Goal: Task Accomplishment & Management: Manage account settings

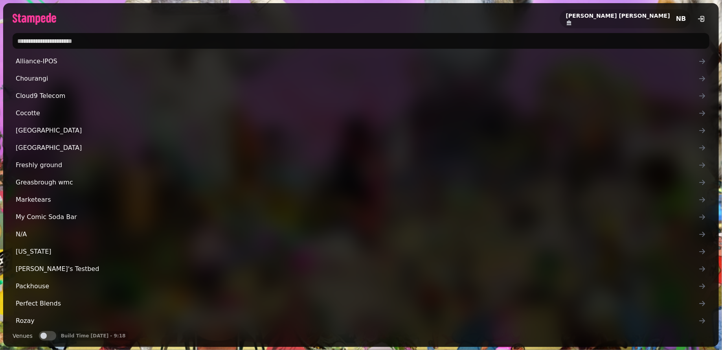
click at [111, 44] on input "text" at bounding box center [361, 41] width 697 height 16
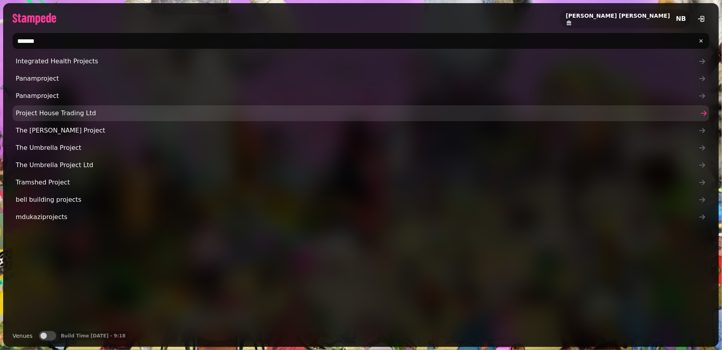
type input "*******"
click at [53, 113] on span "Project House Trading Ltd" at bounding box center [357, 113] width 683 height 9
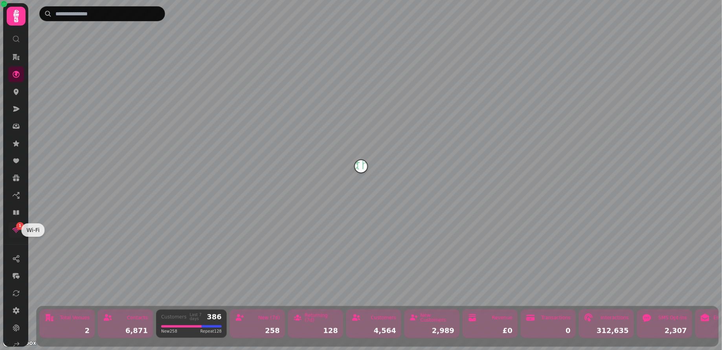
click at [15, 229] on icon at bounding box center [16, 231] width 7 height 6
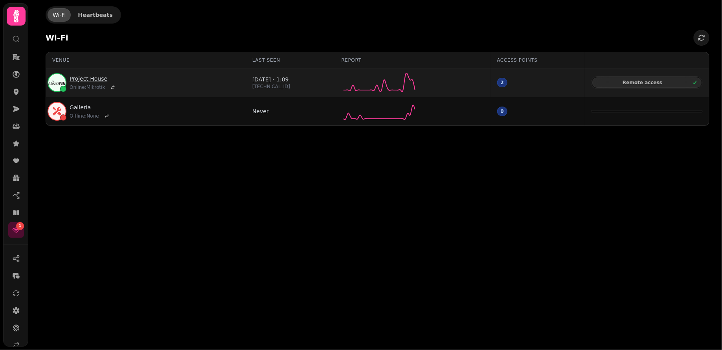
click at [89, 79] on link "Project House" at bounding box center [94, 79] width 48 height 8
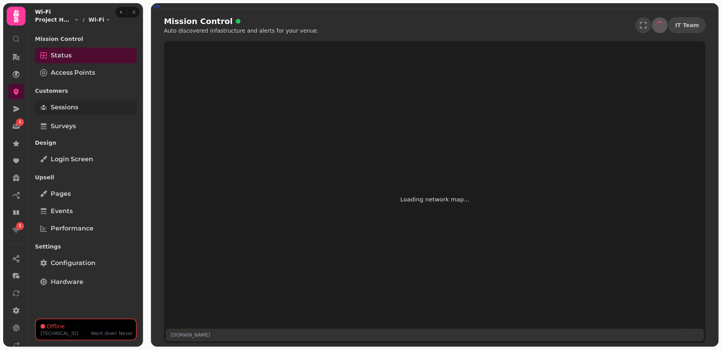
click at [76, 101] on link "Sessions" at bounding box center [86, 107] width 102 height 16
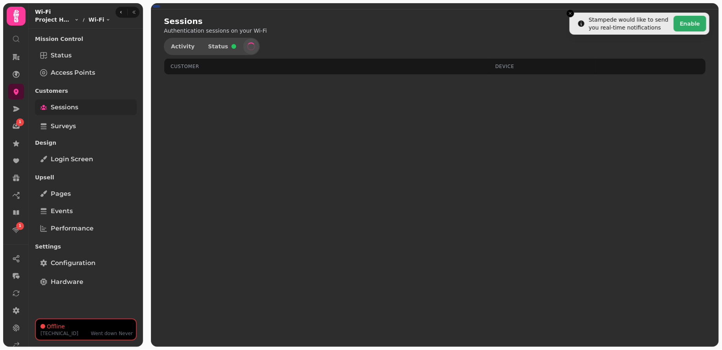
select select "**"
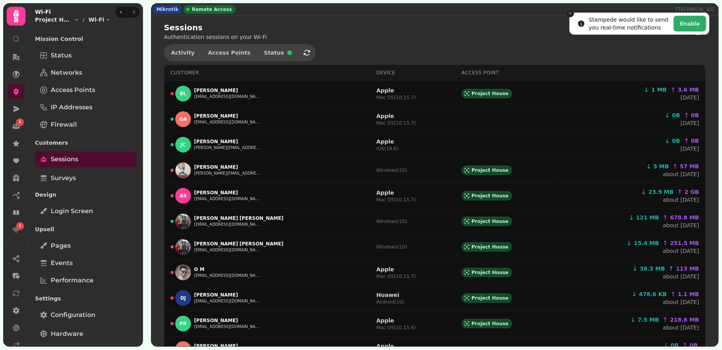
click at [568, 13] on icon "Close toast" at bounding box center [570, 13] width 5 height 5
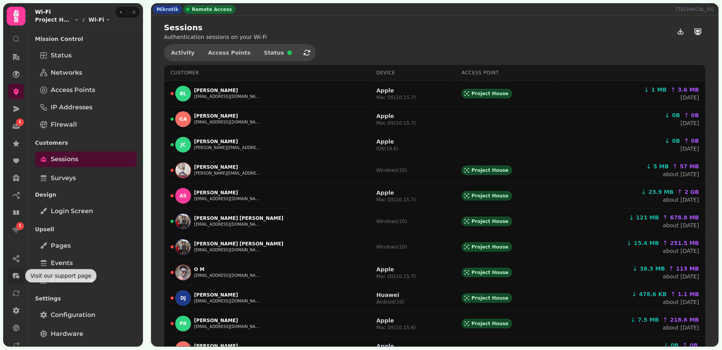
scroll to position [48, 0]
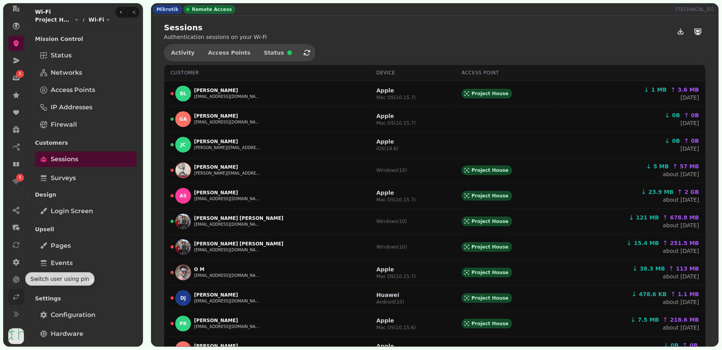
click at [16, 297] on icon at bounding box center [16, 297] width 8 height 8
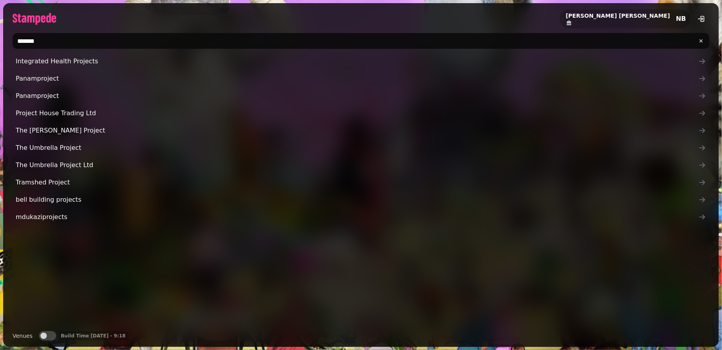
drag, startPoint x: 50, startPoint y: 40, endPoint x: 18, endPoint y: 41, distance: 32.3
click at [18, 41] on input "*******" at bounding box center [361, 41] width 697 height 16
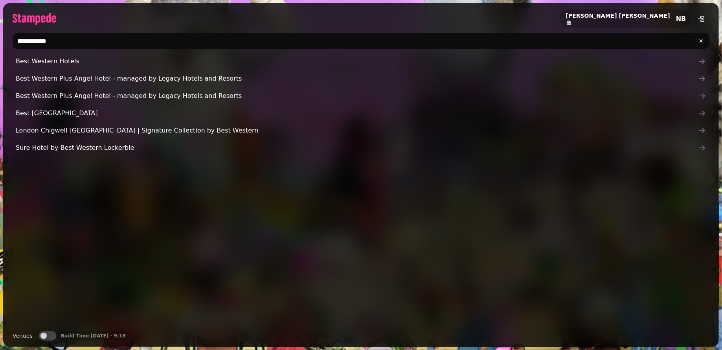
drag, startPoint x: 71, startPoint y: 37, endPoint x: 10, endPoint y: 37, distance: 60.6
click at [10, 37] on div "**********" at bounding box center [361, 41] width 716 height 22
click at [44, 40] on input "**********" at bounding box center [361, 41] width 697 height 16
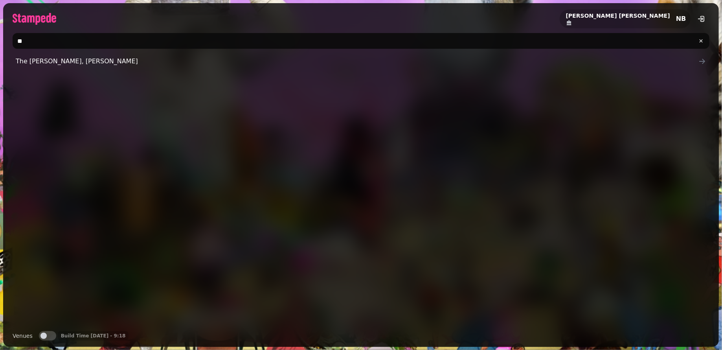
type input "*"
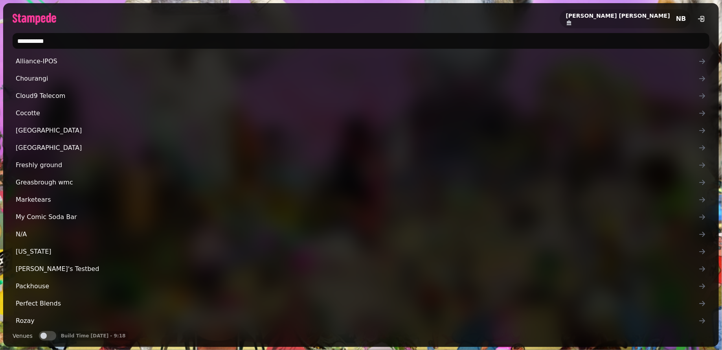
type input "**********"
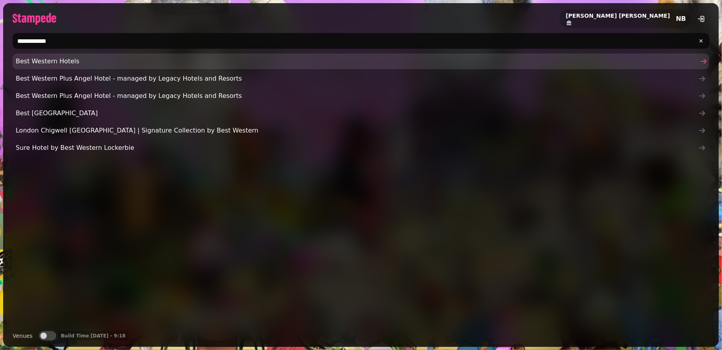
click at [74, 55] on link "Best Western Hotels" at bounding box center [361, 61] width 697 height 16
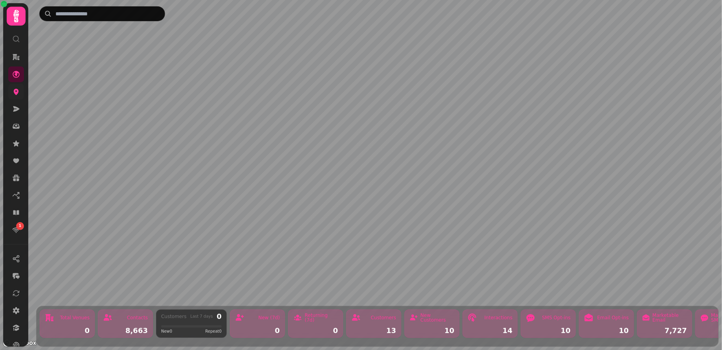
click at [11, 92] on link at bounding box center [16, 92] width 16 height 16
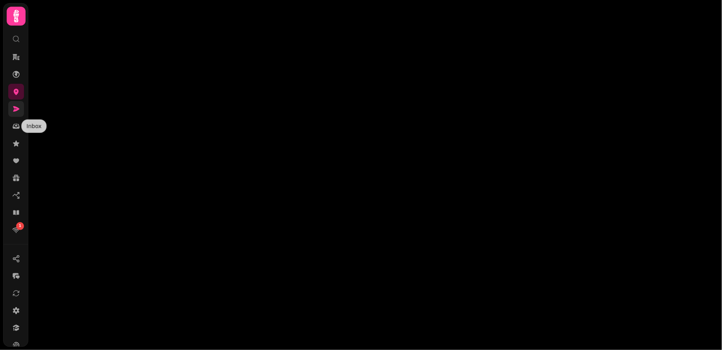
click at [15, 115] on link at bounding box center [16, 109] width 16 height 16
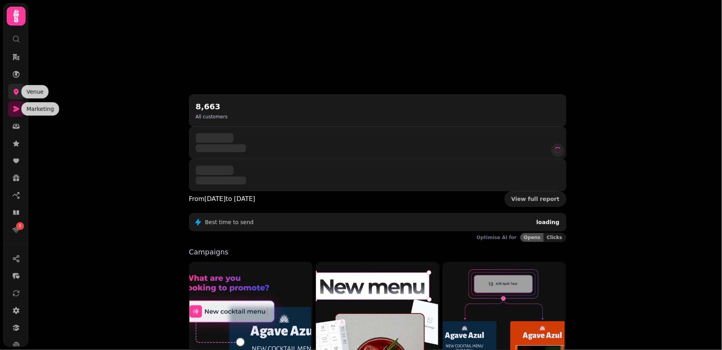
click at [14, 84] on link at bounding box center [16, 92] width 16 height 16
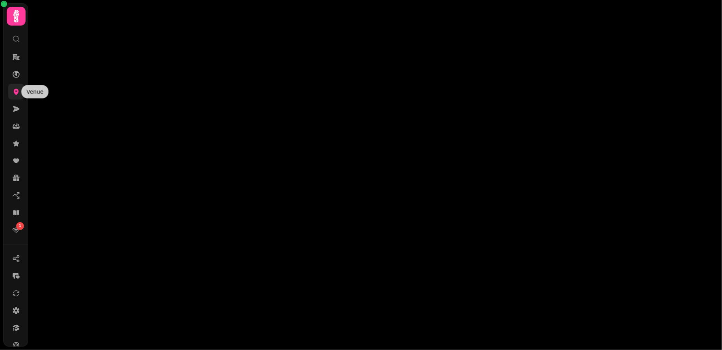
click at [15, 90] on icon at bounding box center [16, 92] width 5 height 6
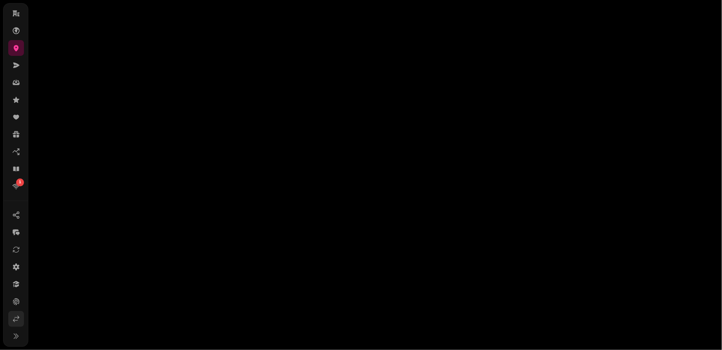
click at [16, 319] on icon at bounding box center [16, 319] width 8 height 8
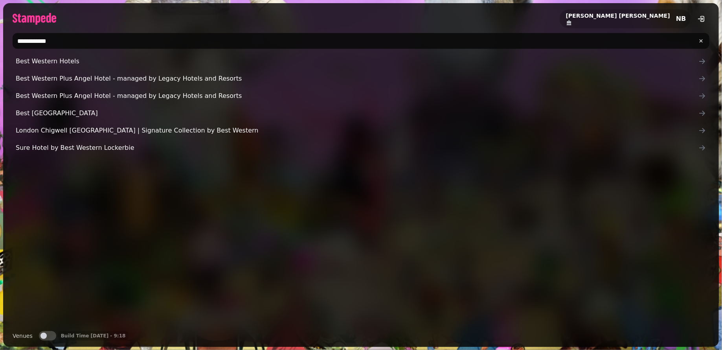
drag, startPoint x: 64, startPoint y: 45, endPoint x: 17, endPoint y: 40, distance: 47.5
click at [17, 40] on input "**********" at bounding box center [361, 41] width 697 height 16
paste input "text"
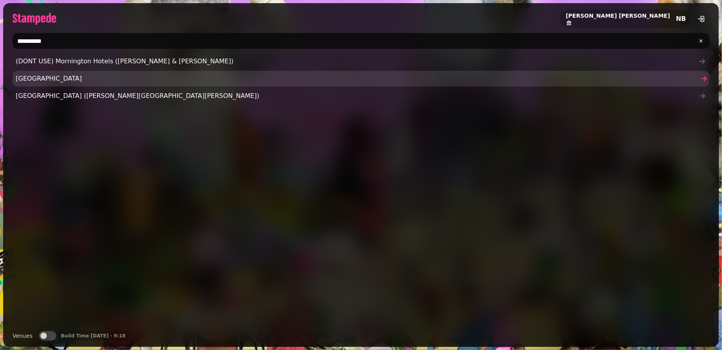
type input "**********"
click at [77, 83] on link "Mornington Hotel" at bounding box center [361, 79] width 697 height 16
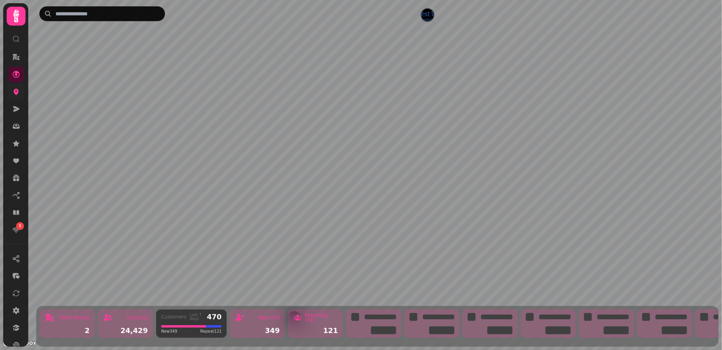
click at [14, 92] on icon at bounding box center [16, 92] width 5 height 6
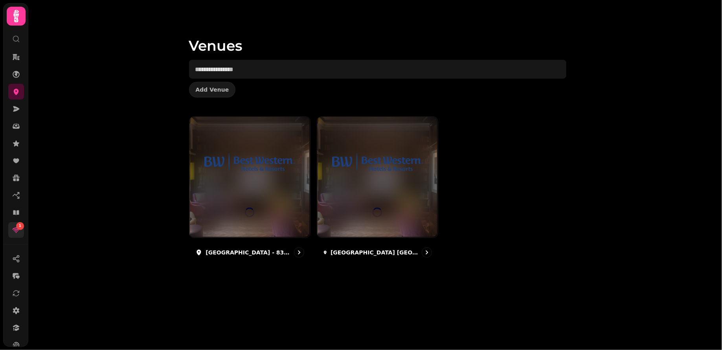
click at [19, 226] on span "1" at bounding box center [20, 226] width 2 height 6
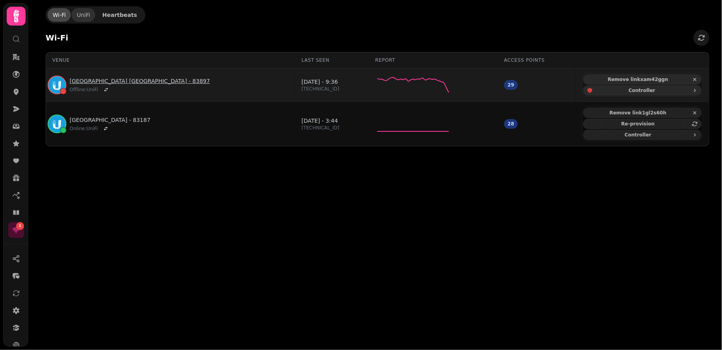
click at [156, 81] on link "Mornington Hotel London Kensington - 83897" at bounding box center [140, 81] width 140 height 8
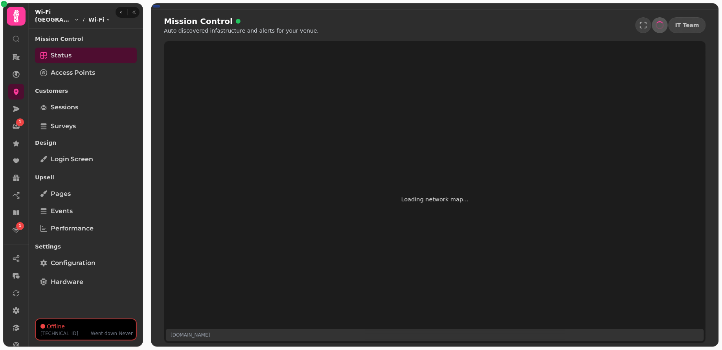
select select "**********"
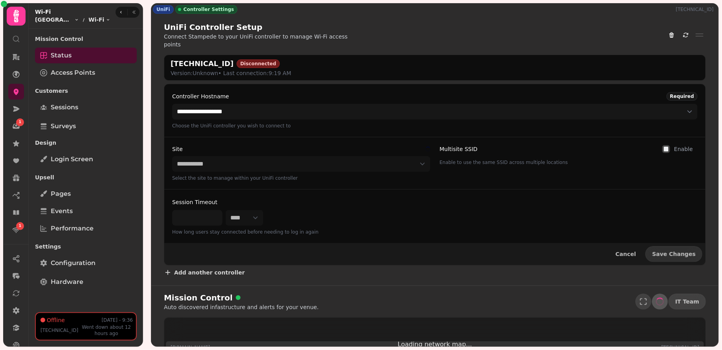
drag, startPoint x: 169, startPoint y: 56, endPoint x: 238, endPoint y: 53, distance: 68.1
click at [238, 55] on div "18.132.155.127:8443 Disconnected Version: Unknown • Last connection: 9:19 AM" at bounding box center [435, 67] width 542 height 25
copy h2 "18.132.155.127:8443"
click at [76, 75] on span "Access Points" at bounding box center [73, 72] width 44 height 9
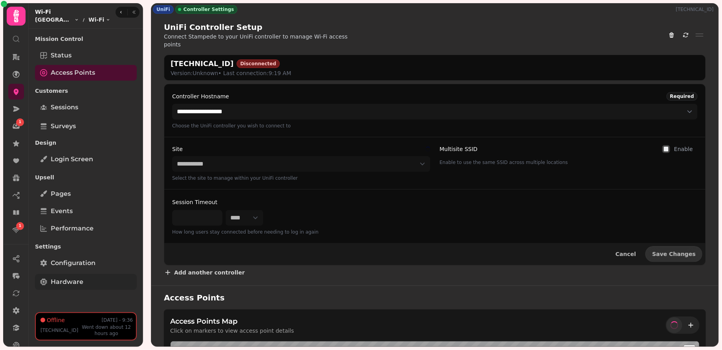
click at [66, 286] on span "Hardware" at bounding box center [67, 281] width 33 height 9
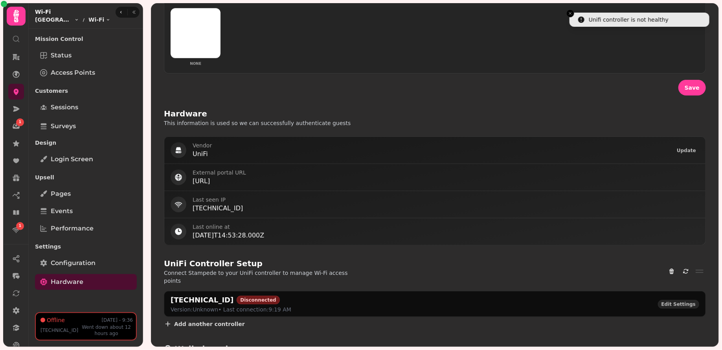
scroll to position [343, 0]
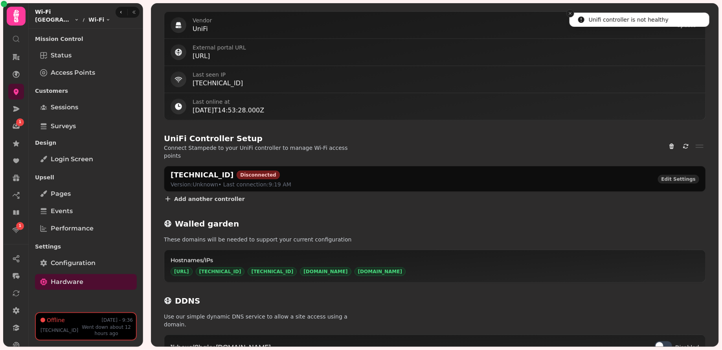
click at [571, 15] on icon "Close toast" at bounding box center [570, 13] width 5 height 5
click at [62, 109] on span "Sessions" at bounding box center [65, 107] width 28 height 9
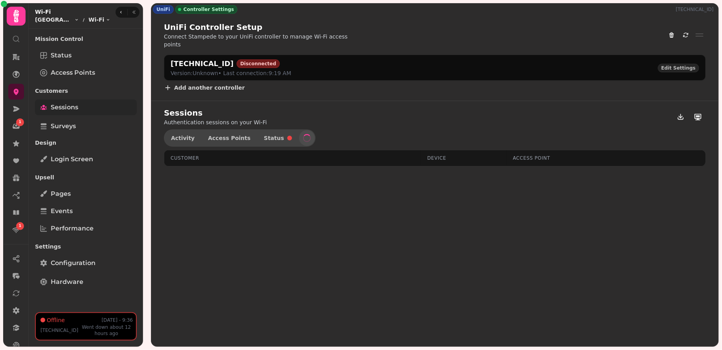
select select "**"
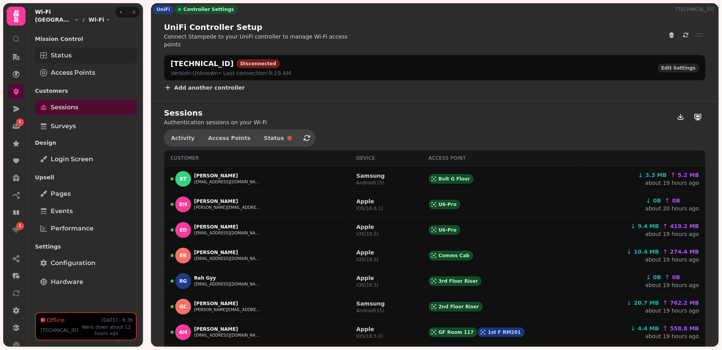
click at [87, 54] on link "Status" at bounding box center [86, 56] width 102 height 16
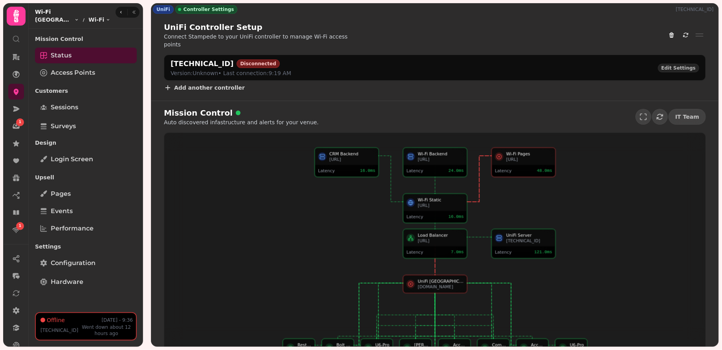
drag, startPoint x: 170, startPoint y: 53, endPoint x: 239, endPoint y: 53, distance: 68.8
click at [239, 55] on div "18.132.155.127:8443 Disconnected Version: Unknown • Last connection: 9:19 AM Ed…" at bounding box center [435, 67] width 542 height 25
click at [234, 58] on h2 "18.132.155.127:8443" at bounding box center [202, 63] width 63 height 11
drag, startPoint x: 168, startPoint y: 54, endPoint x: 238, endPoint y: 54, distance: 70.4
click at [238, 55] on div "18.132.155.127:8443 Disconnected Version: Unknown • Last connection: 9:19 AM Ed…" at bounding box center [435, 67] width 542 height 25
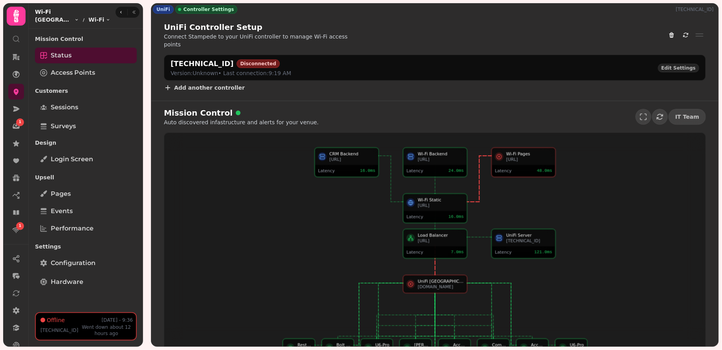
click at [234, 58] on h2 "18.132.155.127:8443" at bounding box center [202, 63] width 63 height 11
click at [90, 72] on span "Access Points" at bounding box center [73, 72] width 44 height 9
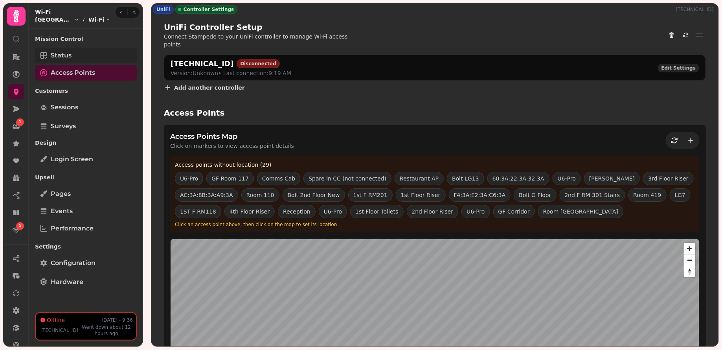
click at [90, 60] on link "Status" at bounding box center [86, 56] width 102 height 16
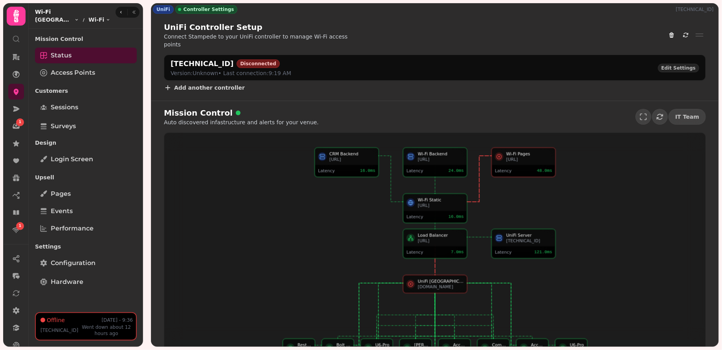
drag, startPoint x: 167, startPoint y: 56, endPoint x: 236, endPoint y: 57, distance: 69.2
click at [236, 57] on div "18.132.155.127:8443 Disconnected Version: Unknown • Last connection: 9:19 AM Ed…" at bounding box center [435, 67] width 542 height 25
click at [311, 84] on div "Add another controller" at bounding box center [435, 89] width 542 height 11
click at [682, 66] on span "Edit Settings" at bounding box center [679, 68] width 34 height 5
select select "**********"
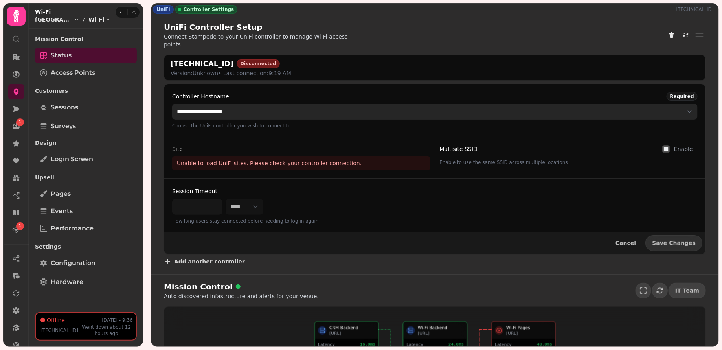
click at [400, 104] on select "**********" at bounding box center [435, 112] width 526 height 16
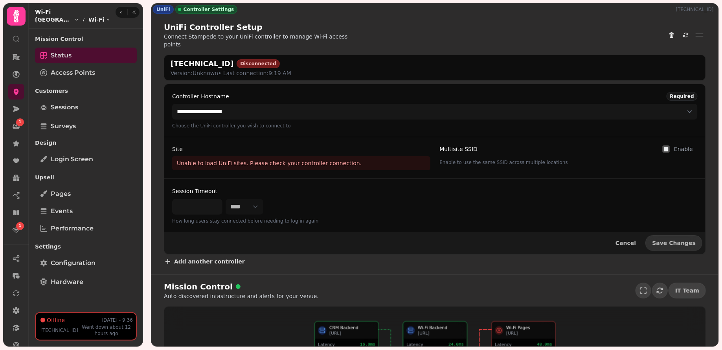
drag, startPoint x: 172, startPoint y: 54, endPoint x: 238, endPoint y: 53, distance: 65.7
click at [234, 58] on h2 "18.132.155.127:8443" at bounding box center [202, 63] width 63 height 11
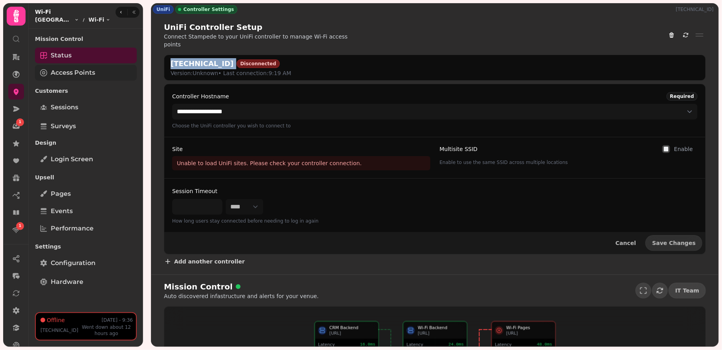
click at [83, 70] on span "Access Points" at bounding box center [73, 72] width 44 height 9
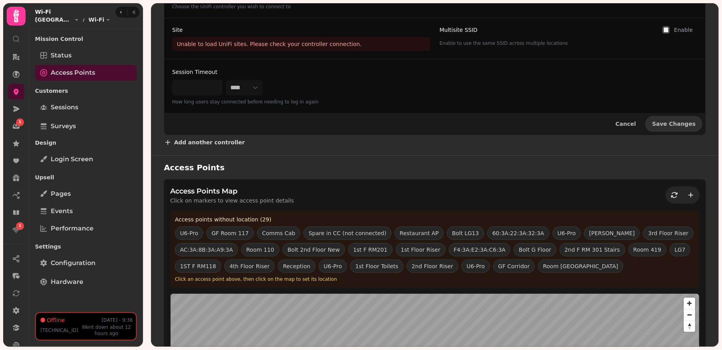
scroll to position [177, 0]
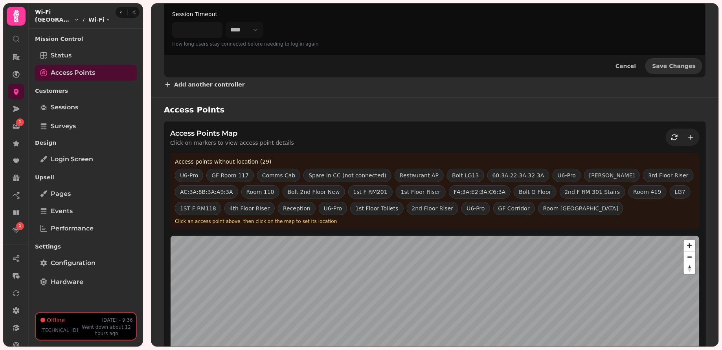
click at [148, 131] on div "**********" at bounding box center [435, 175] width 575 height 350
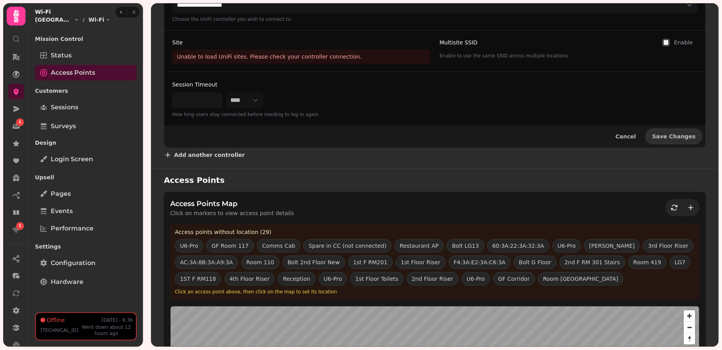
scroll to position [0, 0]
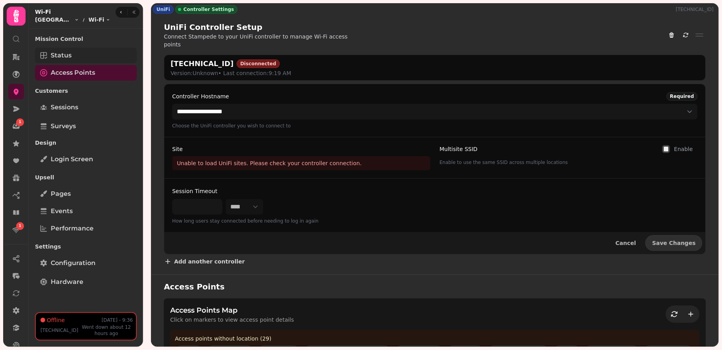
click at [85, 53] on link "Status" at bounding box center [86, 56] width 102 height 16
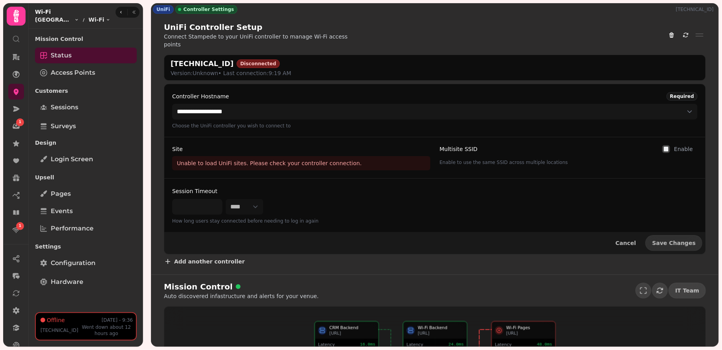
scroll to position [251, 0]
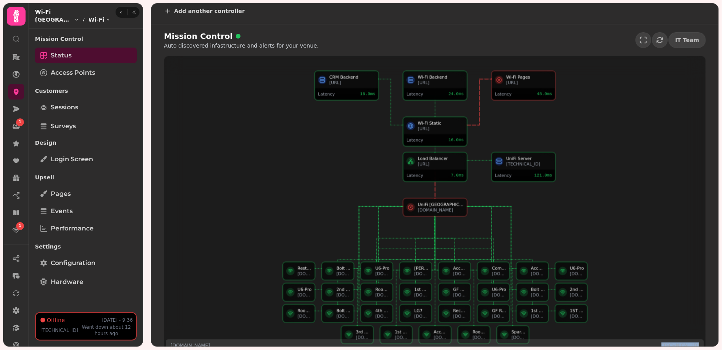
drag, startPoint x: 663, startPoint y: 335, endPoint x: 702, endPoint y: 334, distance: 39.3
click at [702, 339] on div "1khexql8bqky.simpleddns.io 195.224.153.82" at bounding box center [435, 345] width 538 height 13
copy p "[TECHNICAL_ID]"
click at [76, 258] on span "Configuration" at bounding box center [73, 262] width 45 height 9
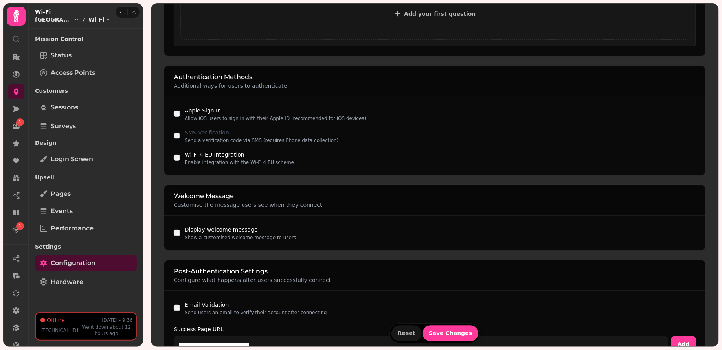
scroll to position [733, 0]
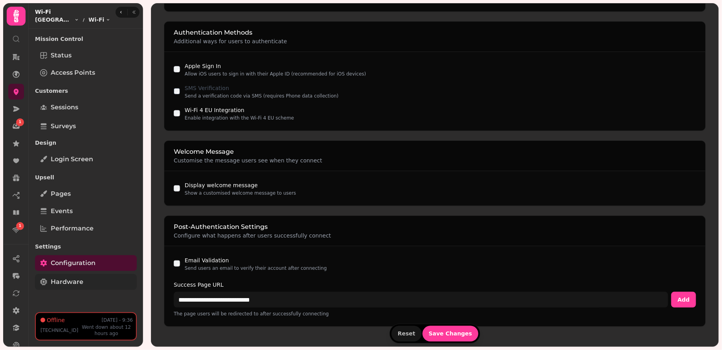
click at [87, 288] on link "Hardware" at bounding box center [86, 282] width 102 height 16
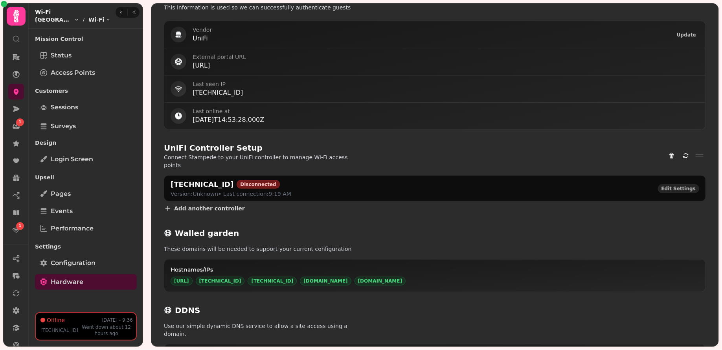
scroll to position [343, 0]
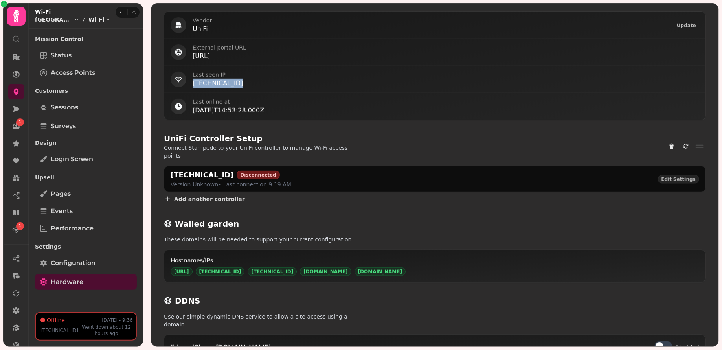
drag, startPoint x: 245, startPoint y: 82, endPoint x: 193, endPoint y: 83, distance: 52.7
click at [193, 83] on p "[TECHNICAL_ID]" at bounding box center [446, 83] width 507 height 9
copy p "[TECHNICAL_ID]"
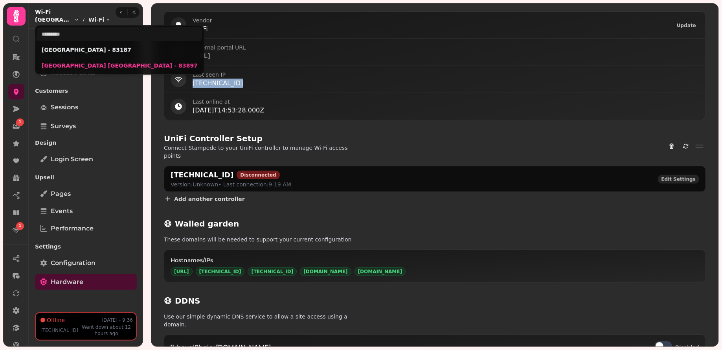
click at [63, 20] on html "1 1 UniFi Controller Settings 195.224.153.82 Wi-Fi Manufacturer Select the manu…" at bounding box center [361, 175] width 722 height 350
click at [98, 106] on html "1 1 UniFi Controller Settings 195.224.153.82 Wi-Fi Manufacturer Select the manu…" at bounding box center [361, 175] width 722 height 350
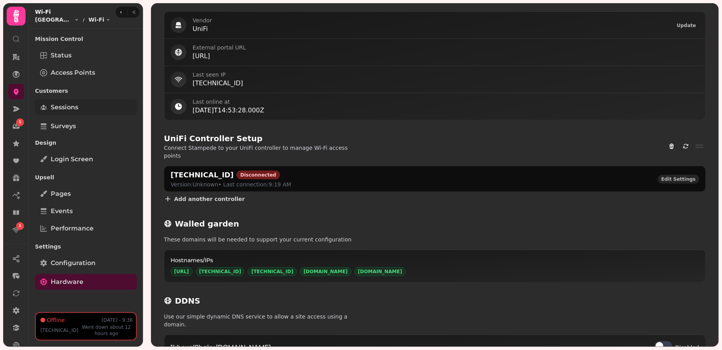
click at [93, 106] on link "Sessions" at bounding box center [86, 107] width 102 height 16
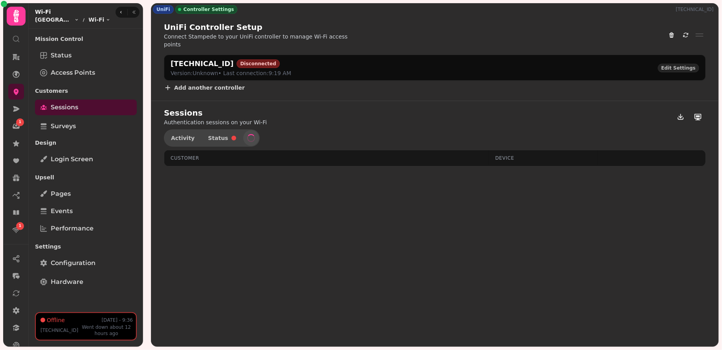
select select "**"
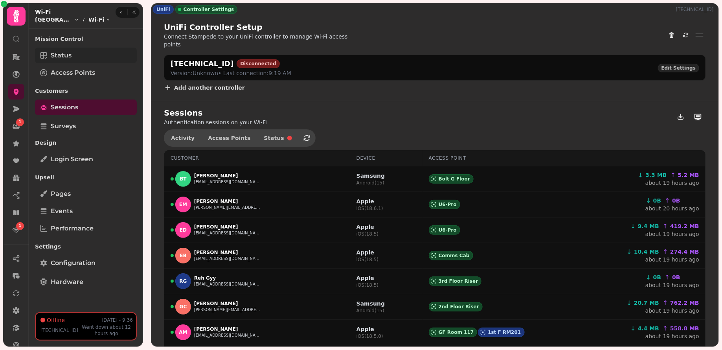
click at [83, 53] on link "Status" at bounding box center [86, 56] width 102 height 16
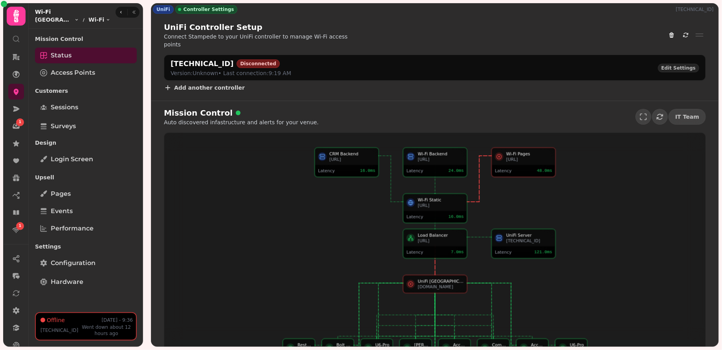
click at [394, 101] on div "Mission Control Auto discovered infastructure and alerts for your venue. IT Tea…" at bounding box center [434, 267] width 567 height 333
click at [134, 12] on icon "button" at bounding box center [134, 12] width 3 height 3
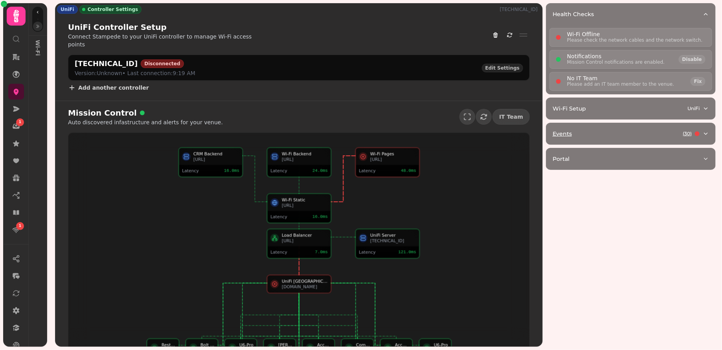
click at [625, 130] on div "Events ( 30 )" at bounding box center [628, 134] width 150 height 8
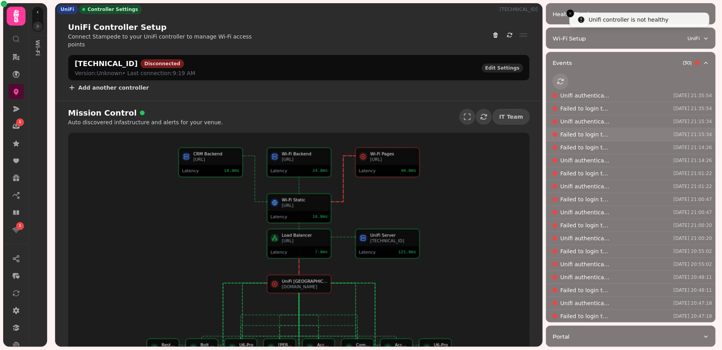
scroll to position [81, 0]
click at [634, 103] on button "Unifi authentication failed Aug 21, 2025 21:01:22" at bounding box center [631, 105] width 169 height 13
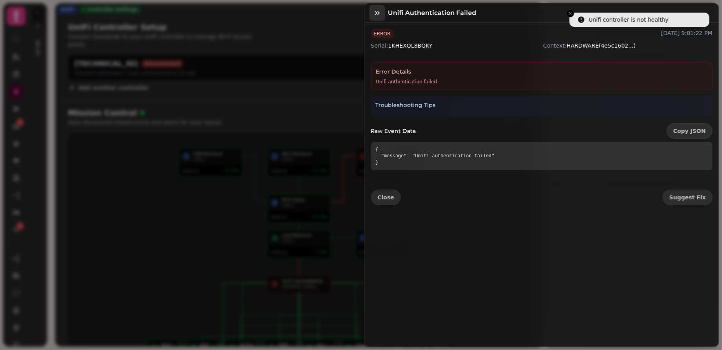
click at [374, 15] on icon "button" at bounding box center [378, 13] width 8 height 8
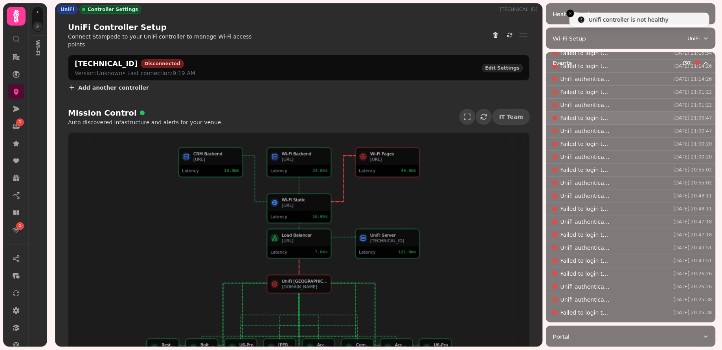
click at [592, 120] on p "Failed to login to controller" at bounding box center [586, 118] width 50 height 8
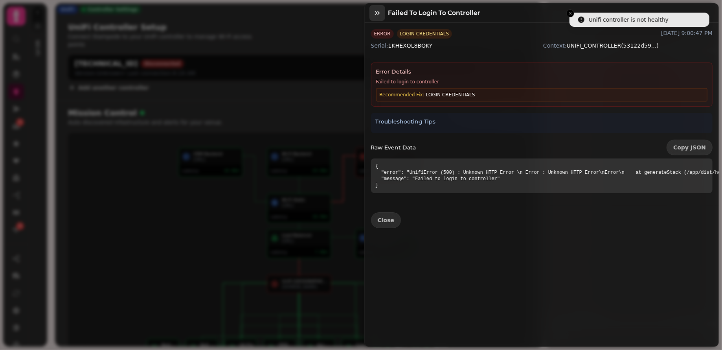
click at [376, 10] on icon "button" at bounding box center [378, 13] width 8 height 8
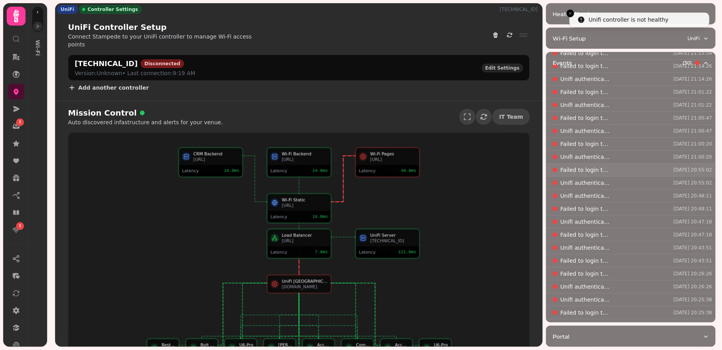
scroll to position [173, 0]
click at [565, 308] on button "Load More" at bounding box center [576, 316] width 46 height 16
click at [569, 313] on span "Load More" at bounding box center [576, 316] width 33 height 6
click at [35, 26] on button "button" at bounding box center [37, 26] width 9 height 9
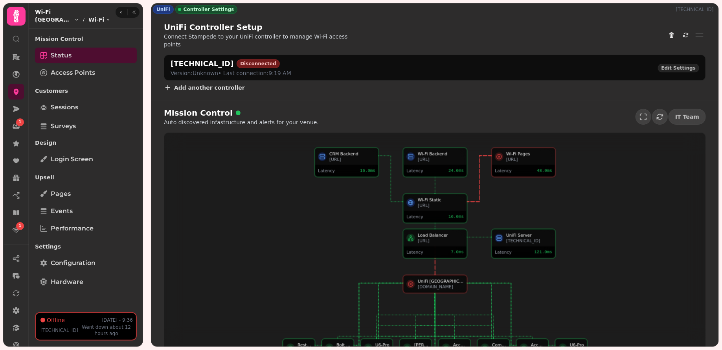
drag, startPoint x: 171, startPoint y: 54, endPoint x: 238, endPoint y: 53, distance: 66.9
click at [234, 58] on h2 "18.132.155.127:8443" at bounding box center [202, 63] width 63 height 11
drag, startPoint x: 238, startPoint y: 53, endPoint x: 173, endPoint y: 53, distance: 65.3
click at [172, 58] on h2 "18.132.155.127:8443" at bounding box center [202, 63] width 63 height 11
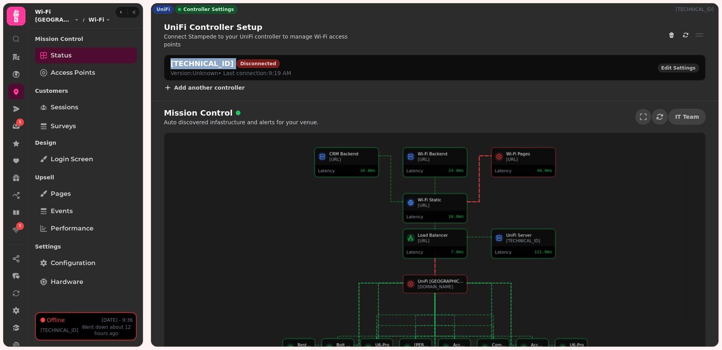
click at [172, 58] on h2 "18.132.155.127:8443" at bounding box center [202, 63] width 63 height 11
drag, startPoint x: 169, startPoint y: 53, endPoint x: 239, endPoint y: 53, distance: 70.0
click at [239, 55] on div "18.132.155.127:8443 Disconnected Version: Unknown • Last connection: 9:19 AM Ed…" at bounding box center [435, 67] width 542 height 25
click at [408, 59] on div "18.132.155.127:8443 Disconnected Version: Unknown • Last connection: 9:19 AM Ed…" at bounding box center [435, 67] width 529 height 19
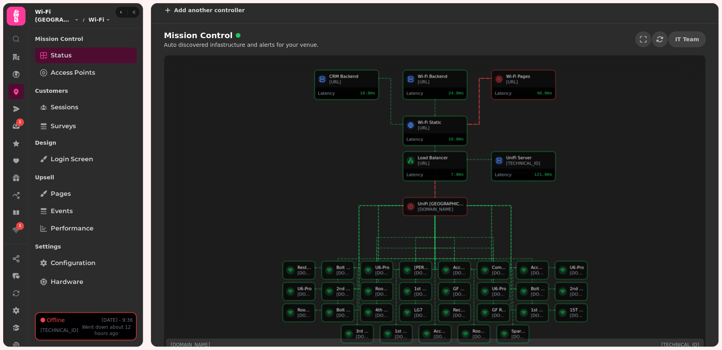
scroll to position [60, 0]
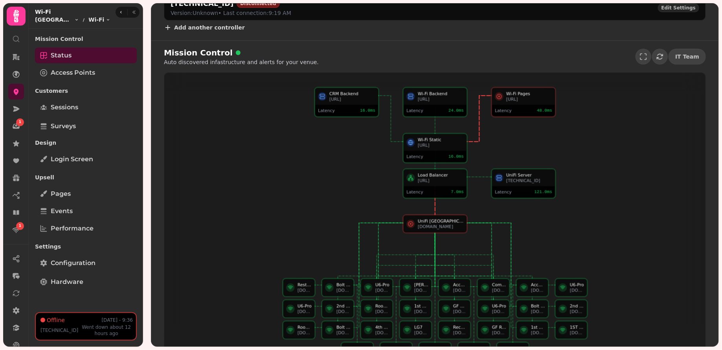
click at [439, 224] on div "1khexql8bqky.simpleddns.io" at bounding box center [441, 227] width 46 height 6
click at [233, 203] on div "Wi-Fi Static wifi.proxy.stampede.ai Latency 16.0 ms CRM Backend morpheus.stampe…" at bounding box center [435, 221] width 542 height 297
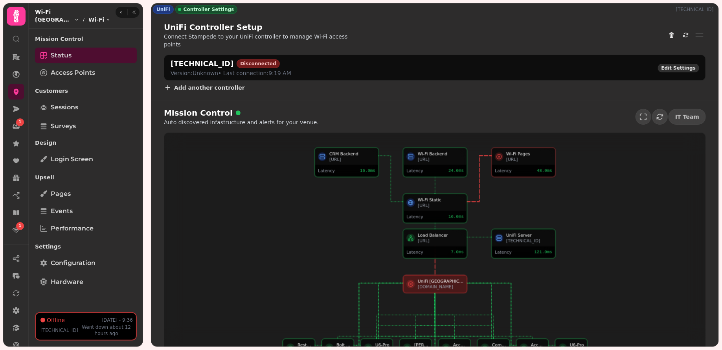
click at [673, 66] on span "Edit Settings" at bounding box center [679, 68] width 34 height 5
select select "**********"
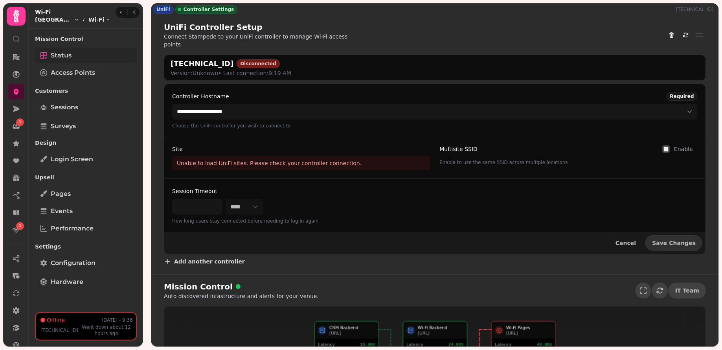
click at [94, 54] on link "Status" at bounding box center [86, 56] width 102 height 16
click at [88, 71] on span "Access Points" at bounding box center [73, 72] width 44 height 9
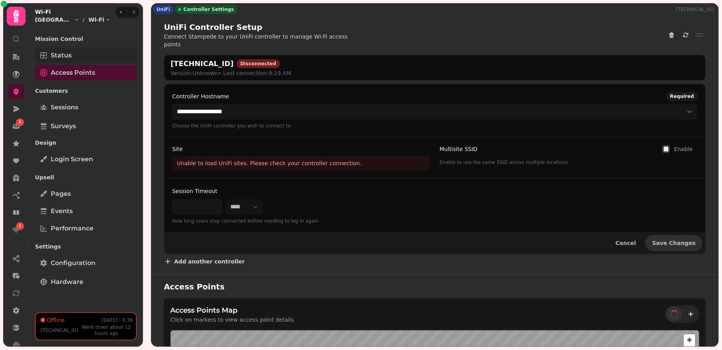
click at [97, 55] on link "Status" at bounding box center [86, 56] width 102 height 16
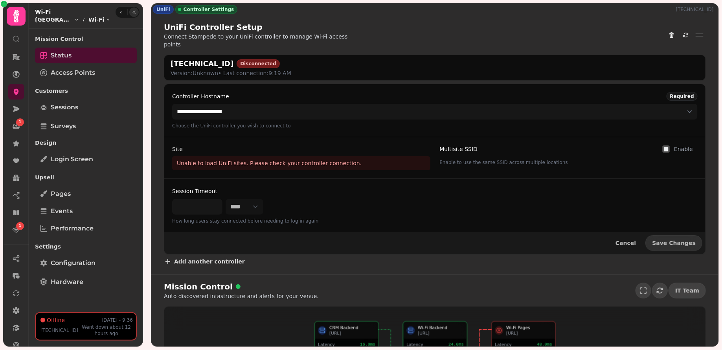
click at [134, 13] on icon "button" at bounding box center [134, 12] width 5 height 5
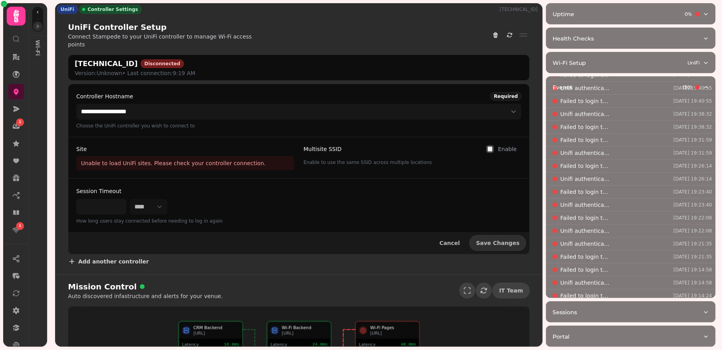
scroll to position [222, 0]
click at [573, 289] on span "Load More" at bounding box center [576, 292] width 33 height 6
drag, startPoint x: 74, startPoint y: 53, endPoint x: 144, endPoint y: 52, distance: 69.6
click at [144, 55] on div "18.132.155.127:8443 Disconnected Version: Unknown • Last connection: 9:19 AM" at bounding box center [298, 67] width 461 height 25
copy h2 "18.132.155.127:8443"
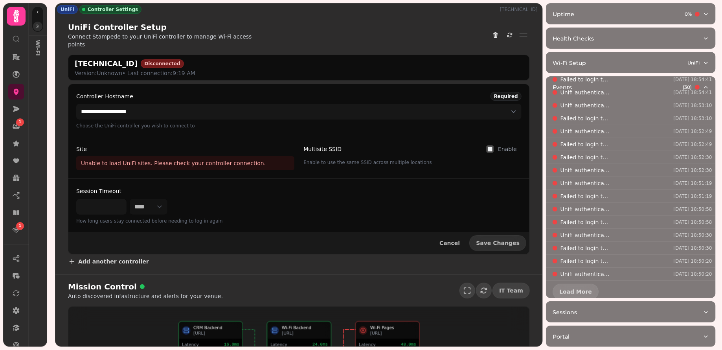
click at [39, 28] on icon "button" at bounding box center [37, 26] width 5 height 5
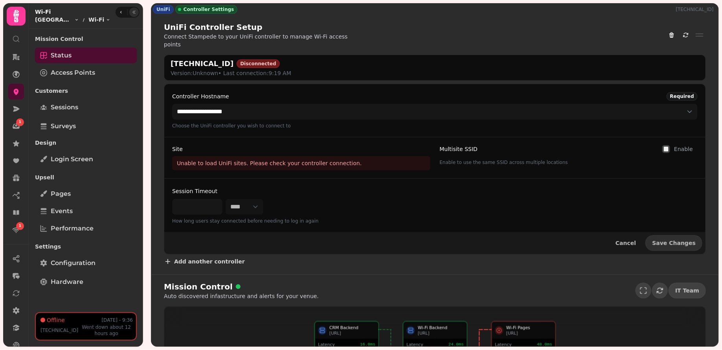
click at [318, 30] on div "UniFi Controller Setup" at bounding box center [264, 27] width 201 height 11
drag, startPoint x: 167, startPoint y: 55, endPoint x: 239, endPoint y: 56, distance: 72.4
click at [239, 56] on div "18.132.155.127:8443 Disconnected Version: Unknown • Last connection: 9:19 AM" at bounding box center [435, 67] width 542 height 25
click at [226, 58] on h2 "18.132.155.127:8443" at bounding box center [202, 63] width 63 height 11
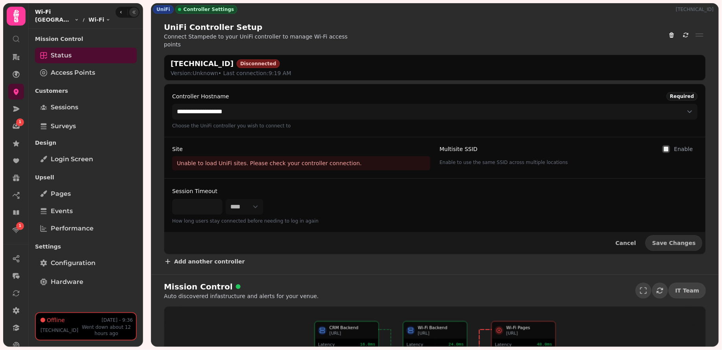
click at [349, 55] on div "18.132.155.127:8443 Disconnected Version: Unknown • Last connection: 9:19 AM" at bounding box center [435, 67] width 542 height 25
drag, startPoint x: 169, startPoint y: 52, endPoint x: 238, endPoint y: 52, distance: 68.8
click at [238, 55] on div "18.132.155.127:8443 Disconnected Version: Unknown • Last connection: 9:19 AM" at bounding box center [435, 67] width 542 height 25
click at [343, 35] on p "Connect Stampede to your UniFi controller to manage Wi-Fi access points" at bounding box center [264, 41] width 201 height 16
click at [62, 22] on html "**********" at bounding box center [361, 175] width 722 height 350
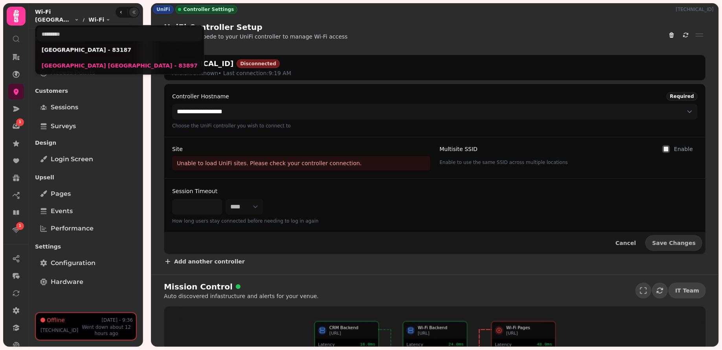
click at [281, 24] on html "**********" at bounding box center [361, 175] width 722 height 350
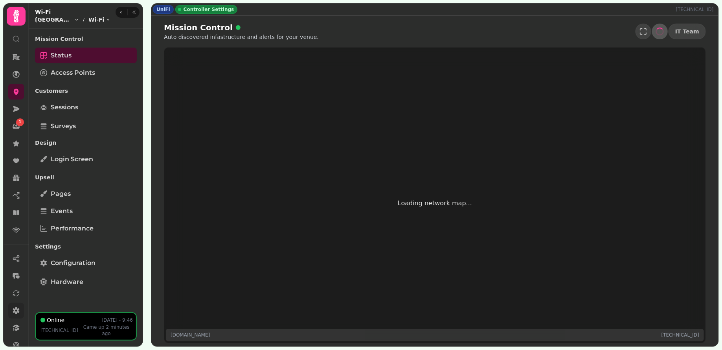
scroll to position [66, 0]
click at [18, 292] on link at bounding box center [16, 297] width 16 height 16
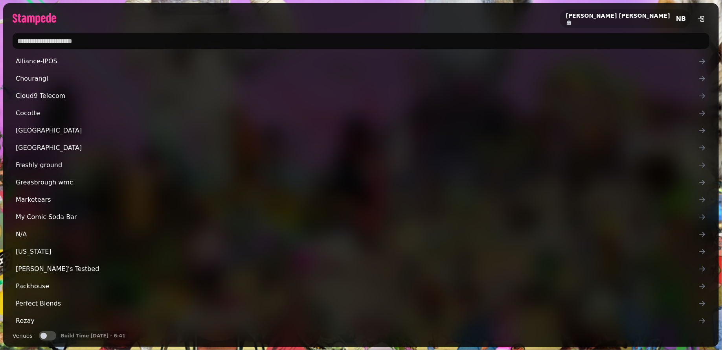
click at [45, 42] on input "text" at bounding box center [361, 41] width 697 height 16
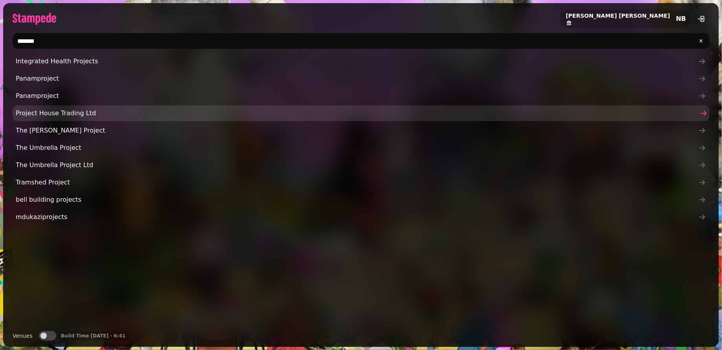
type input "*******"
click at [77, 113] on span "Project House Trading Ltd" at bounding box center [357, 113] width 683 height 9
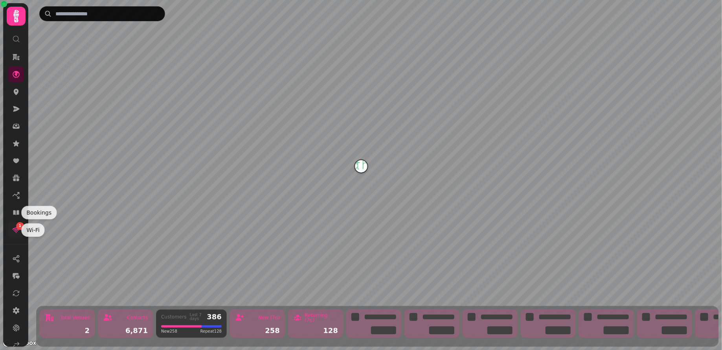
click at [13, 234] on link "1" at bounding box center [16, 230] width 16 height 16
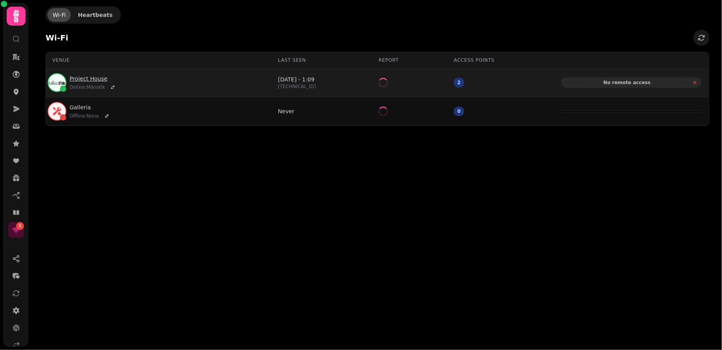
click at [91, 77] on link "Project House" at bounding box center [94, 79] width 48 height 8
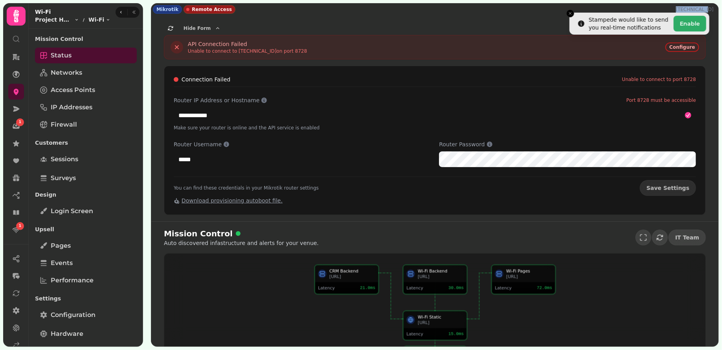
drag, startPoint x: 684, startPoint y: 6, endPoint x: 716, endPoint y: 6, distance: 31.5
click at [716, 6] on div "Mikrotik Remote Access 81.134.92.70" at bounding box center [434, 10] width 567 height 12
copy p "[TECHNICAL_ID]"
click at [568, 13] on button "Close toast" at bounding box center [571, 13] width 8 height 8
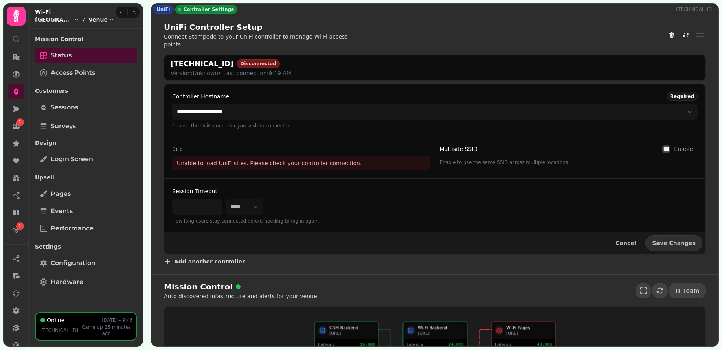
select select "**********"
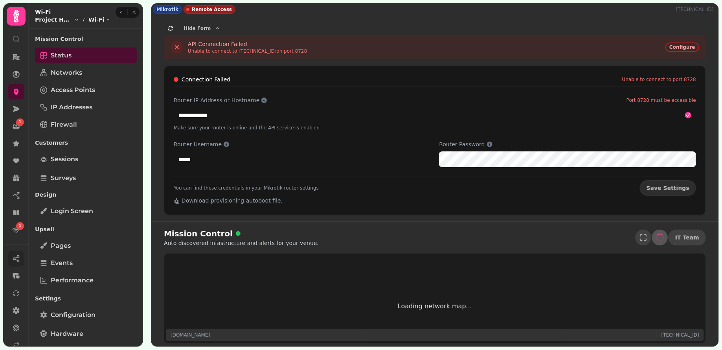
scroll to position [48, 0]
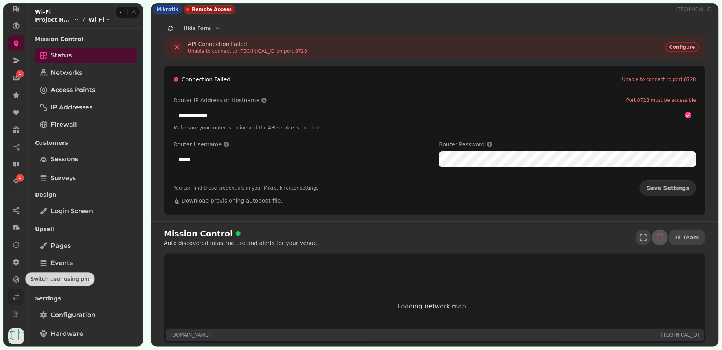
click at [18, 292] on link at bounding box center [16, 297] width 16 height 16
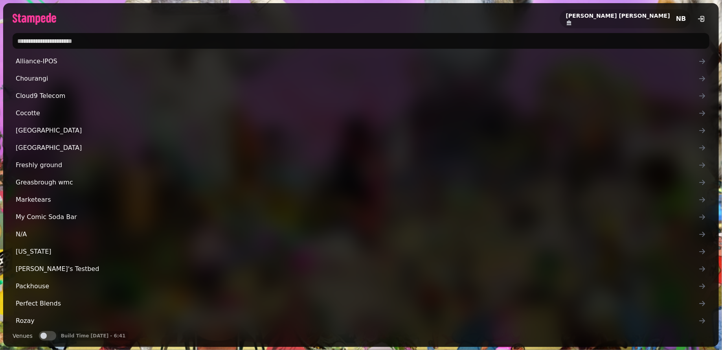
click at [87, 41] on input "text" at bounding box center [361, 41] width 697 height 16
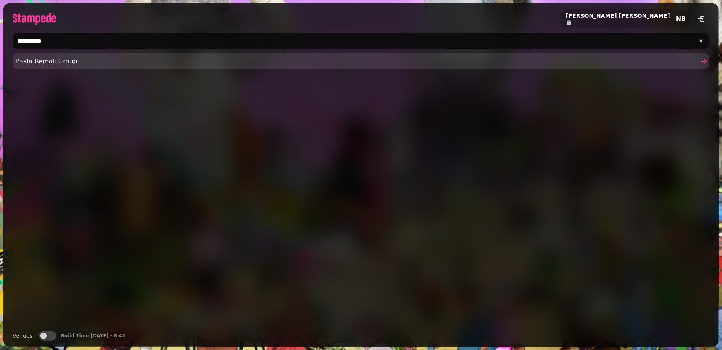
type input "**********"
click at [139, 62] on span "Pasta Remoli Group" at bounding box center [357, 61] width 683 height 9
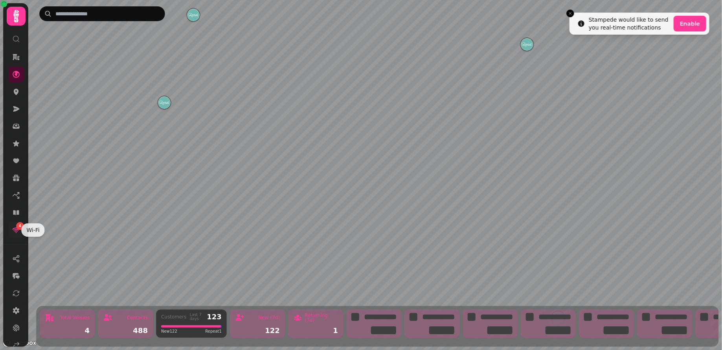
click at [15, 230] on icon at bounding box center [16, 230] width 8 height 8
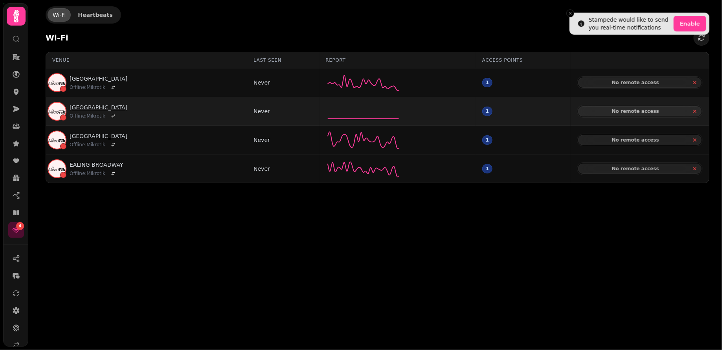
click at [114, 105] on link "WESTFIELD STRATFORD" at bounding box center [99, 107] width 58 height 8
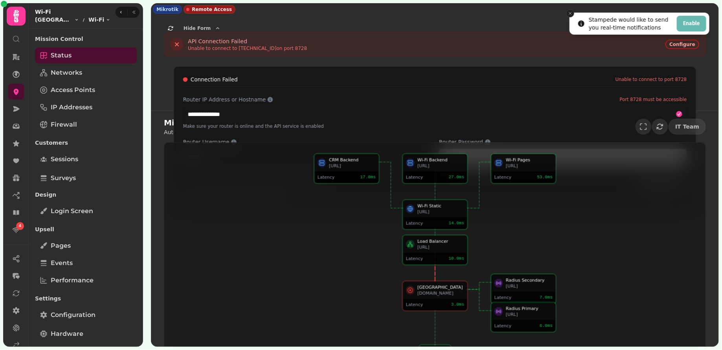
click at [569, 12] on icon "Close toast" at bounding box center [570, 13] width 5 height 5
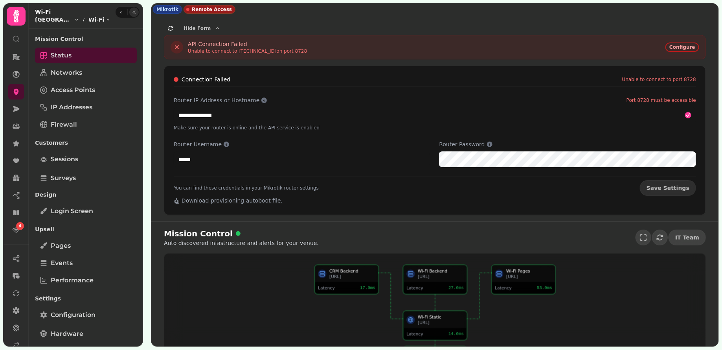
click at [134, 14] on button "button" at bounding box center [133, 11] width 9 height 9
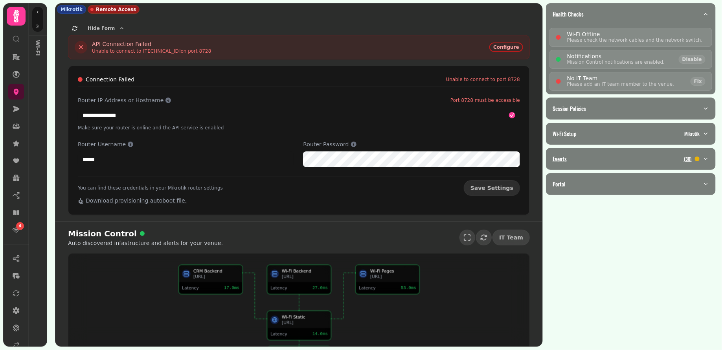
click at [607, 162] on button "Events ( 30 )" at bounding box center [631, 158] width 169 height 21
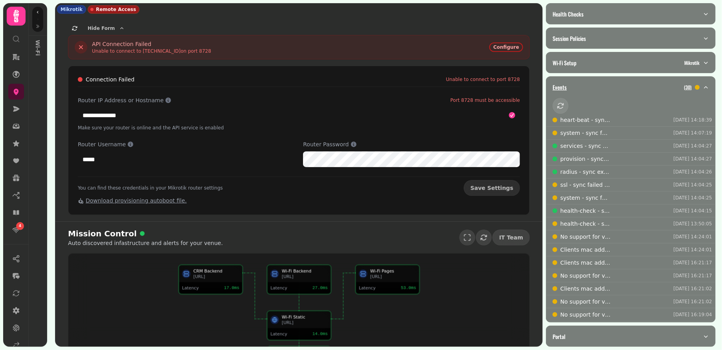
click at [608, 83] on div "Events ( 30 )" at bounding box center [628, 87] width 150 height 8
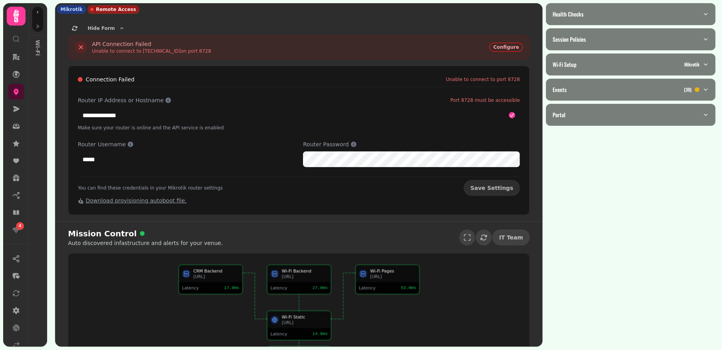
click at [42, 28] on div at bounding box center [38, 19] width 12 height 26
click at [37, 28] on button "button" at bounding box center [37, 26] width 9 height 9
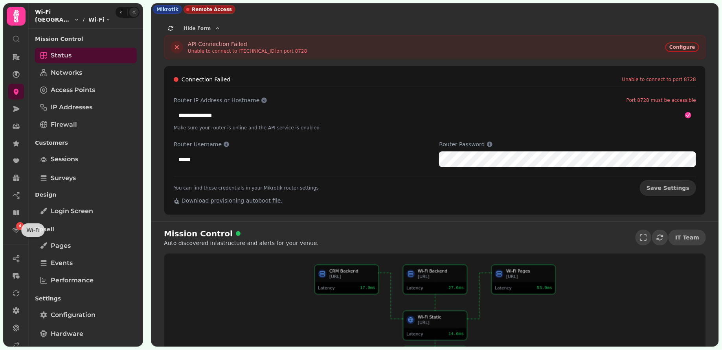
scroll to position [48, 0]
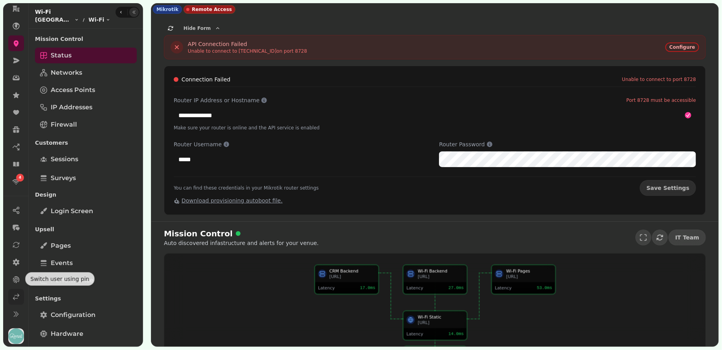
click at [15, 293] on icon at bounding box center [16, 297] width 8 height 8
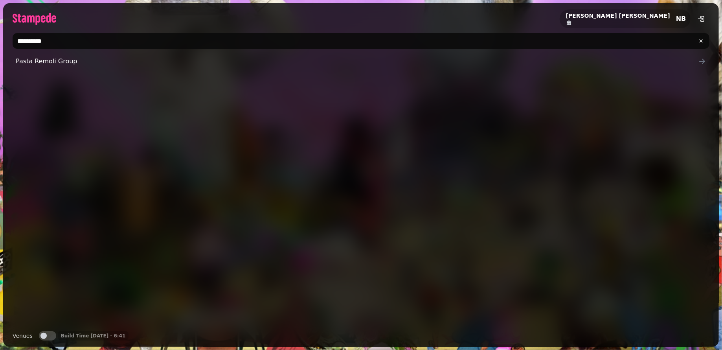
drag, startPoint x: 69, startPoint y: 45, endPoint x: 6, endPoint y: 40, distance: 62.7
click at [6, 40] on div "**********" at bounding box center [361, 41] width 716 height 22
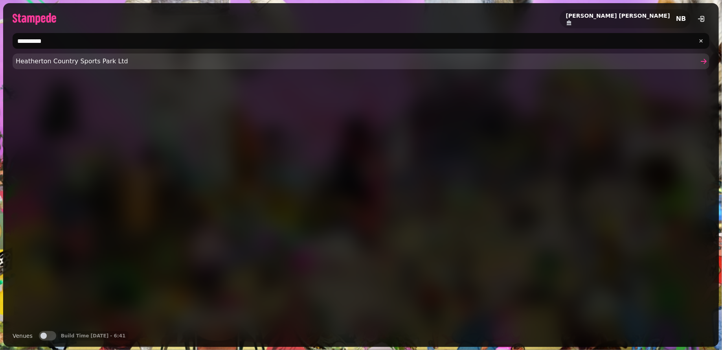
type input "**********"
click at [151, 61] on span "Heatherton Country Sports Park Ltd" at bounding box center [357, 61] width 683 height 9
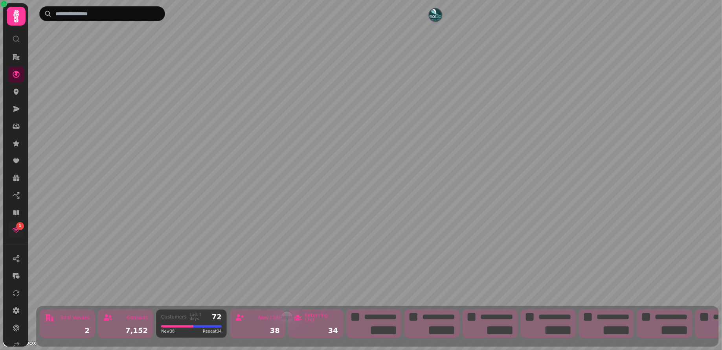
click at [16, 226] on div "1" at bounding box center [20, 226] width 8 height 8
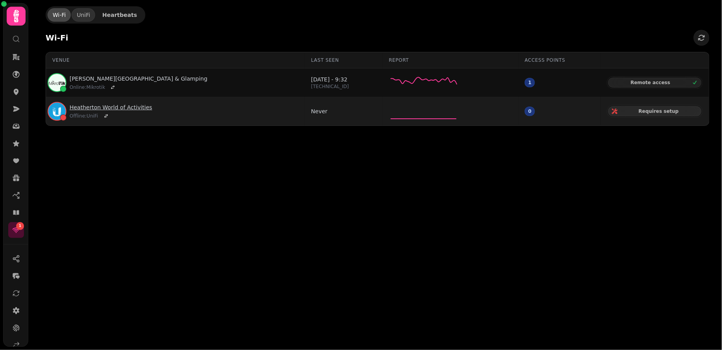
click at [124, 105] on link "Heatherton World of Activities" at bounding box center [111, 107] width 83 height 8
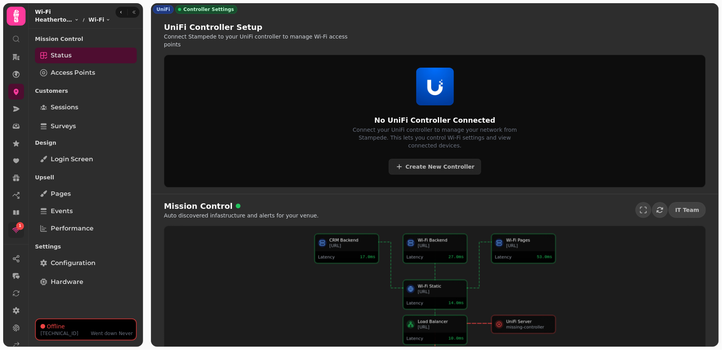
click at [17, 228] on div "1" at bounding box center [20, 226] width 8 height 8
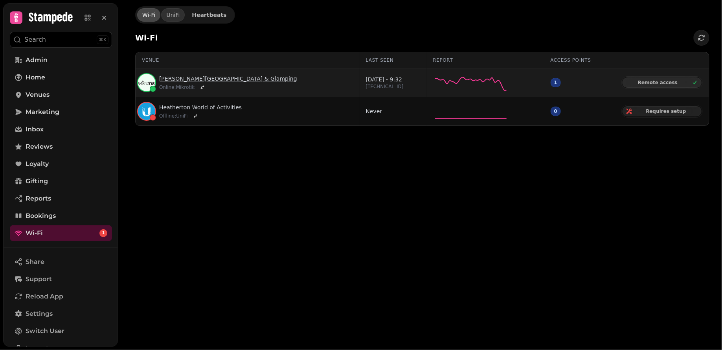
click at [221, 76] on link "Florence Springs Lodges & Glamping" at bounding box center [228, 79] width 138 height 8
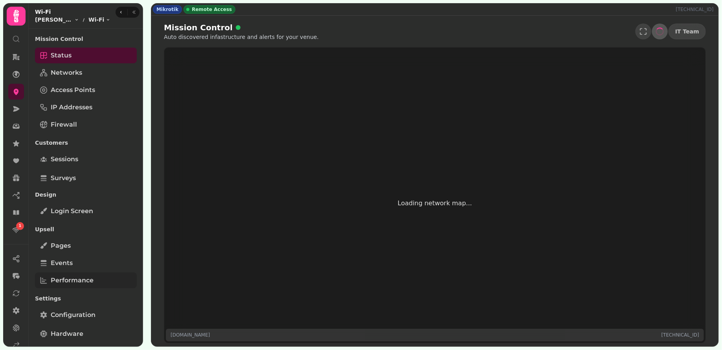
scroll to position [42, 0]
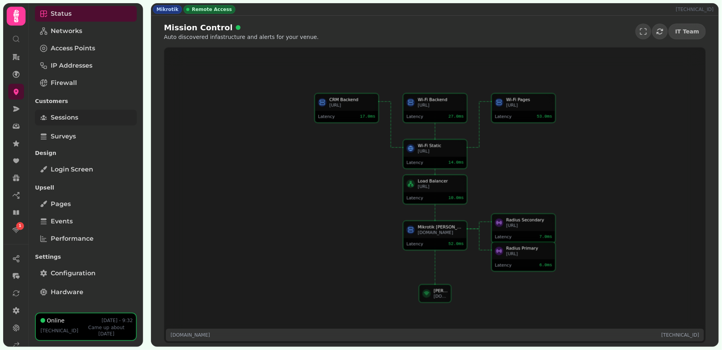
click at [74, 120] on span "Sessions" at bounding box center [65, 117] width 28 height 9
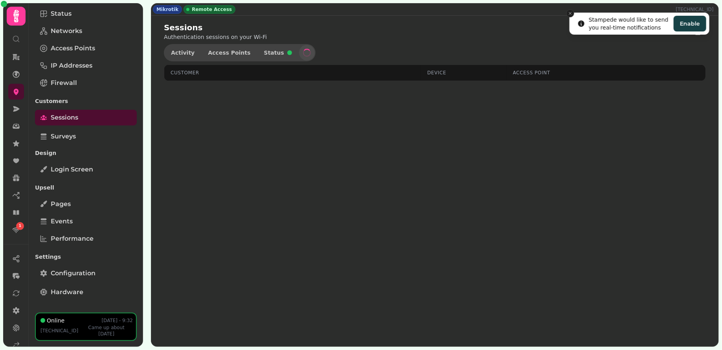
click at [570, 11] on icon "Close toast" at bounding box center [570, 13] width 5 height 5
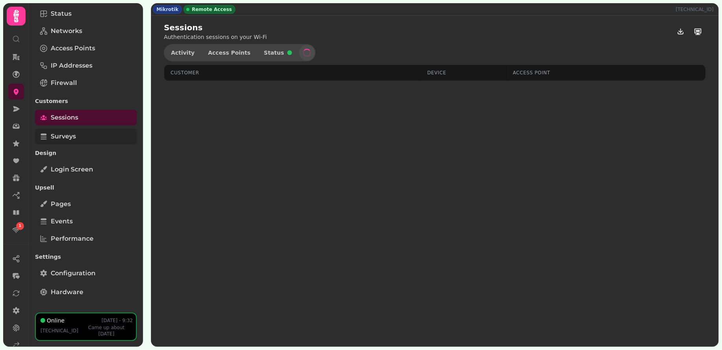
select select "**"
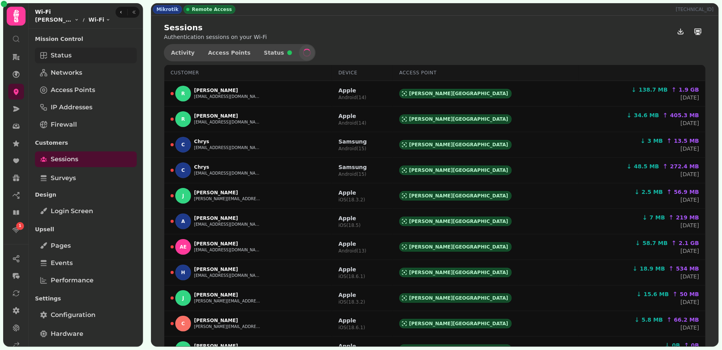
click at [87, 52] on link "Status" at bounding box center [86, 56] width 102 height 16
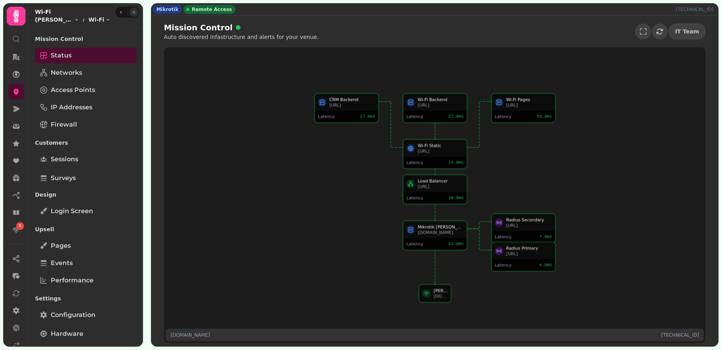
click at [135, 11] on button "button" at bounding box center [133, 11] width 9 height 9
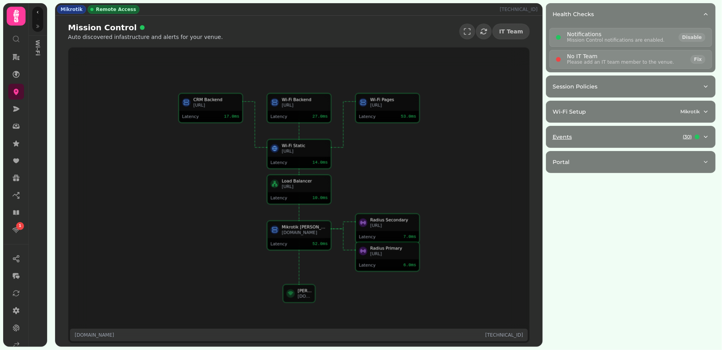
click at [611, 140] on button "Events ( 30 )" at bounding box center [631, 136] width 169 height 21
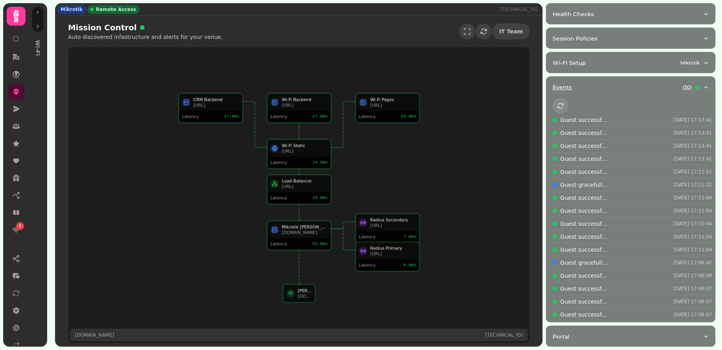
click at [610, 86] on div "Events ( 30 )" at bounding box center [628, 87] width 150 height 8
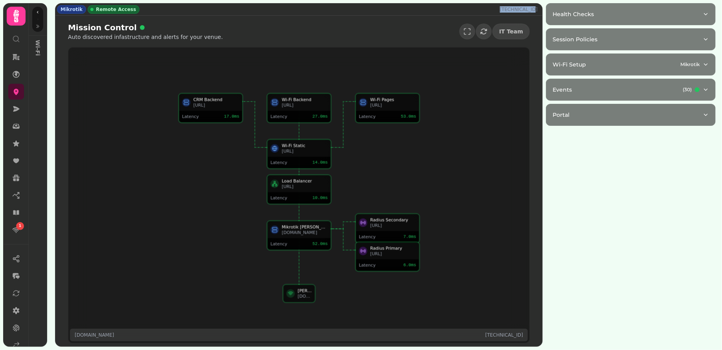
drag, startPoint x: 504, startPoint y: 8, endPoint x: 540, endPoint y: 9, distance: 36.2
click at [540, 9] on div "Mikrotik Remote Access 80.95.201.222" at bounding box center [298, 10] width 487 height 12
copy p "80.95.201.222"
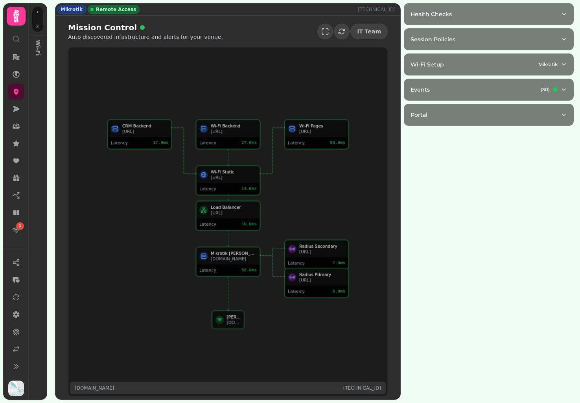
click at [37, 26] on icon "button" at bounding box center [38, 26] width 3 height 3
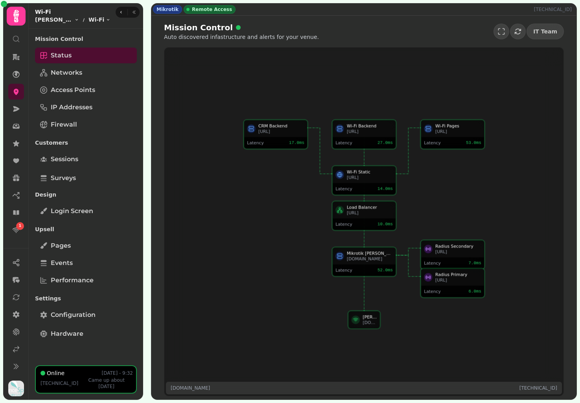
click at [68, 76] on span "Networks" at bounding box center [66, 72] width 31 height 9
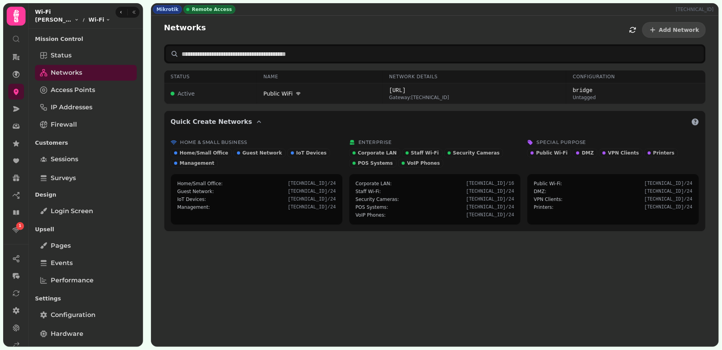
click at [478, 94] on span "Gateway: 172.16.0.1" at bounding box center [474, 97] width 171 height 6
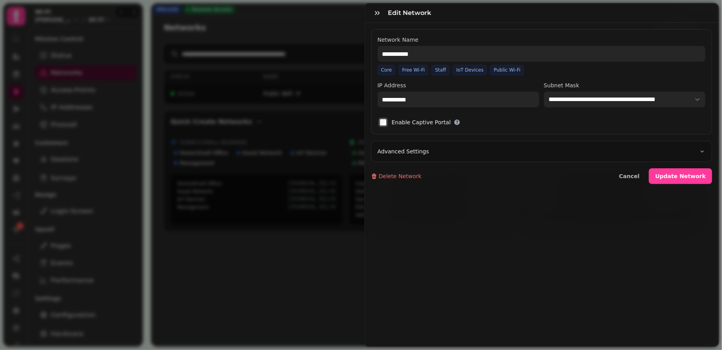
click at [466, 149] on button "Advanced Settings" at bounding box center [542, 151] width 341 height 20
select select
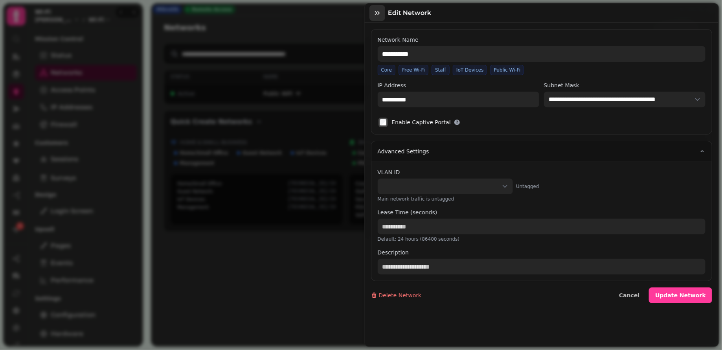
click at [383, 15] on button "button" at bounding box center [378, 13] width 16 height 16
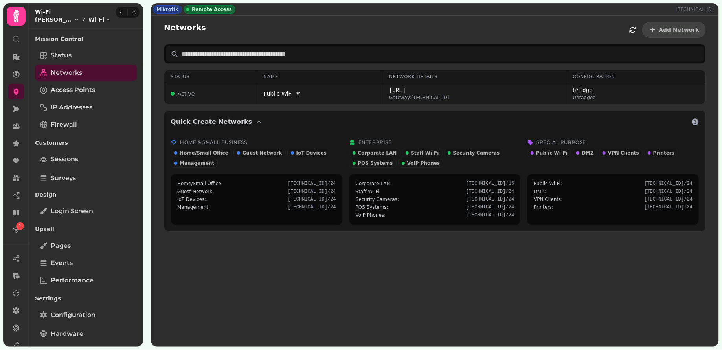
click at [353, 99] on td "Public WiFi" at bounding box center [320, 93] width 126 height 21
select select
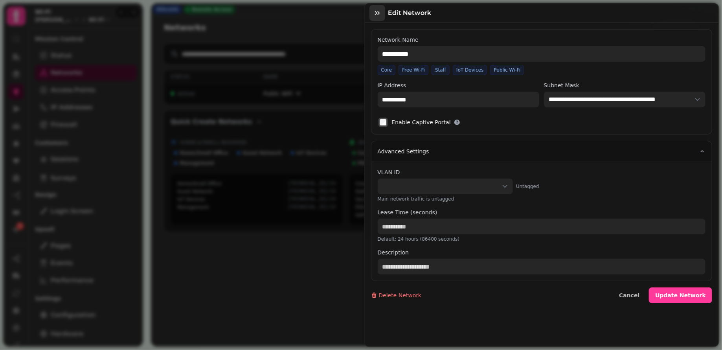
click at [374, 16] on icon "button" at bounding box center [378, 13] width 8 height 8
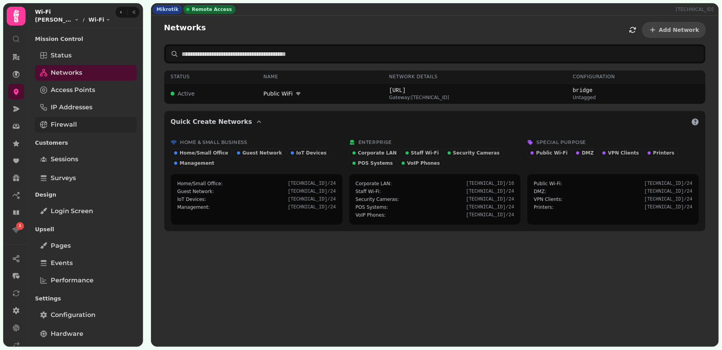
click at [76, 127] on span "Firewall" at bounding box center [64, 124] width 26 height 9
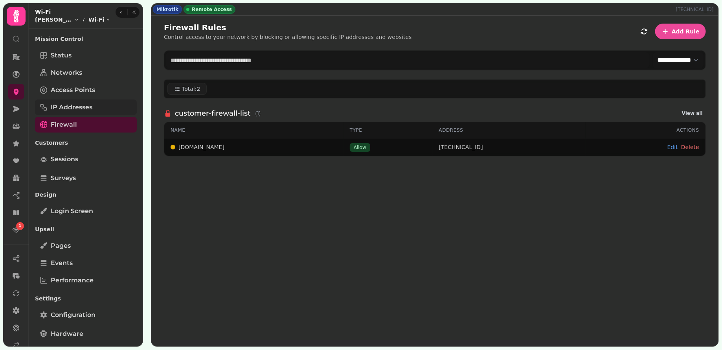
click at [87, 111] on span "IP Addresses" at bounding box center [72, 107] width 42 height 9
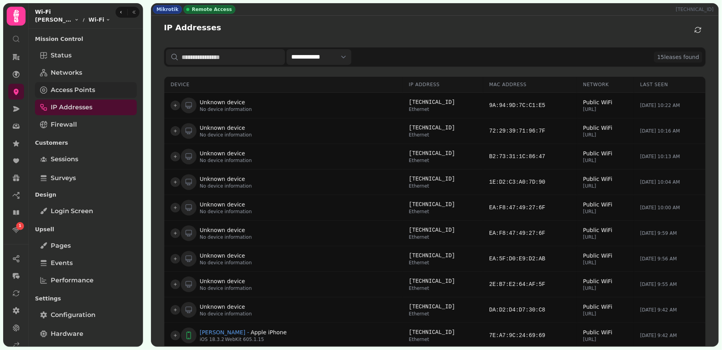
click at [92, 85] on span "Access Points" at bounding box center [73, 89] width 44 height 9
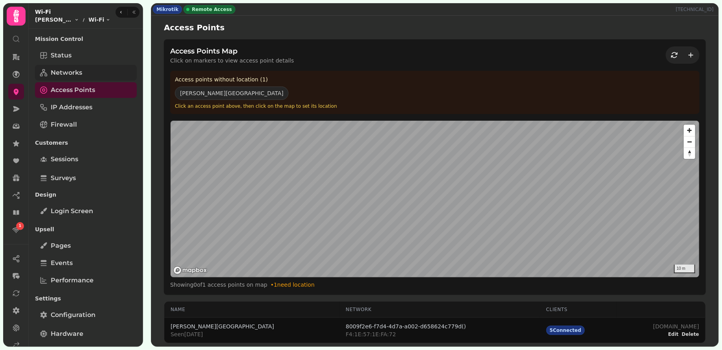
click at [94, 76] on link "Networks" at bounding box center [86, 73] width 102 height 16
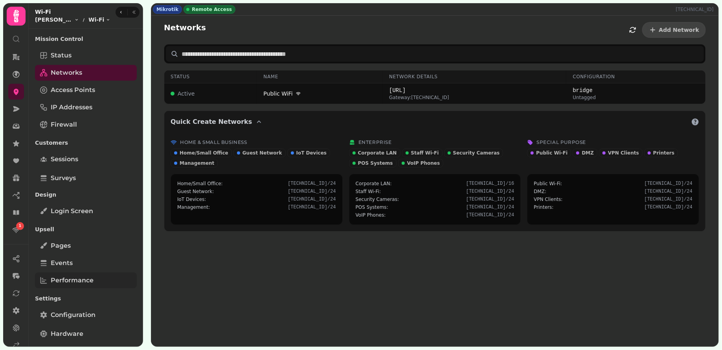
scroll to position [42, 0]
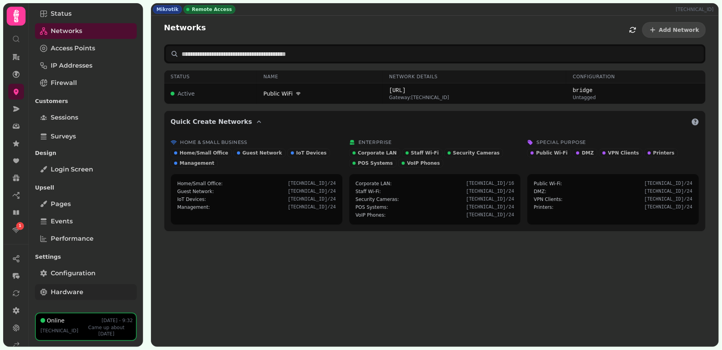
click at [72, 296] on span "Hardware" at bounding box center [67, 291] width 33 height 9
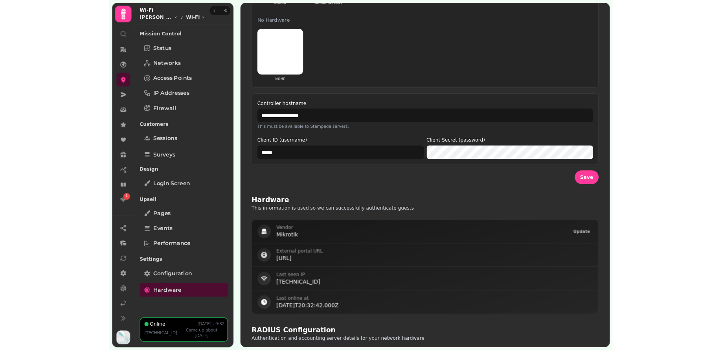
scroll to position [205, 0]
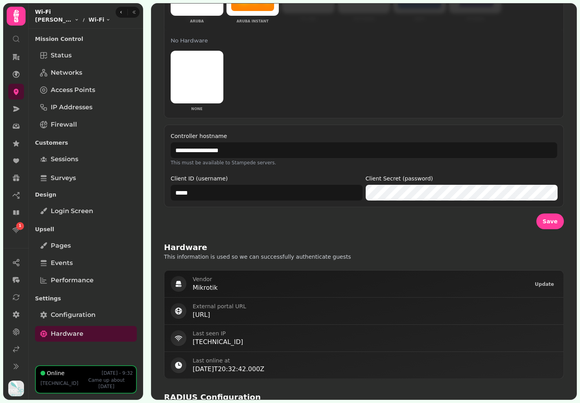
click at [547, 221] on span "Save" at bounding box center [550, 222] width 15 height 6
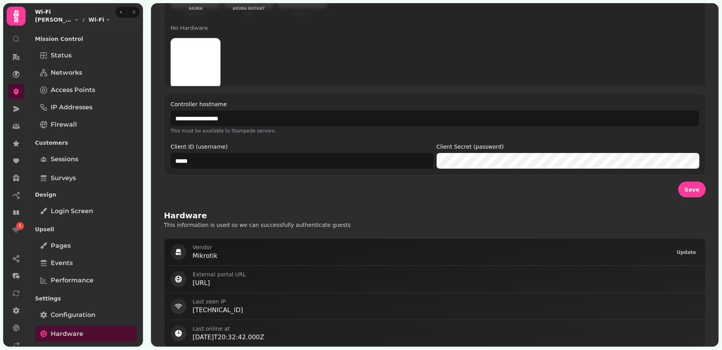
scroll to position [48, 0]
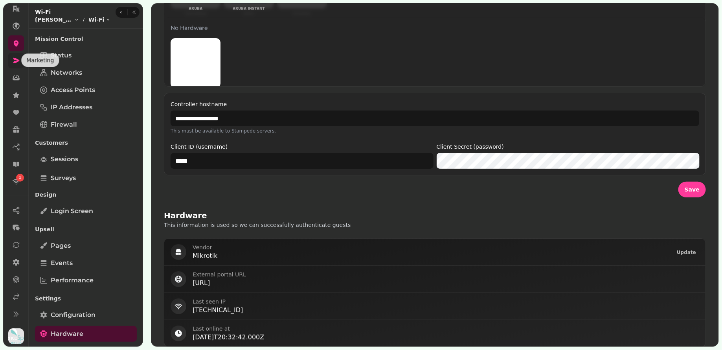
click at [20, 61] on link at bounding box center [16, 61] width 16 height 16
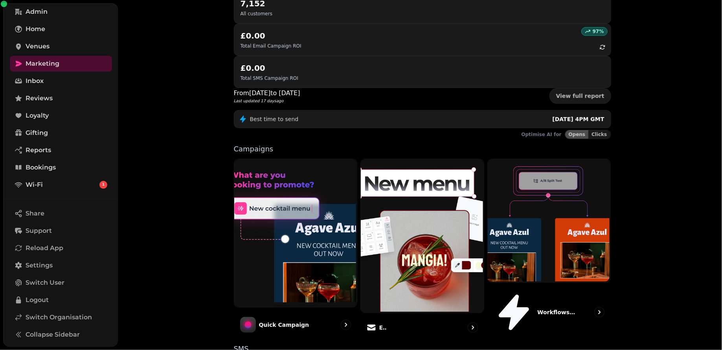
scroll to position [139, 0]
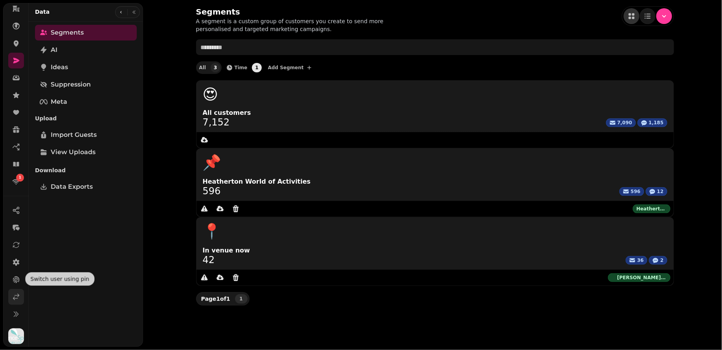
click at [16, 296] on icon at bounding box center [16, 297] width 8 height 8
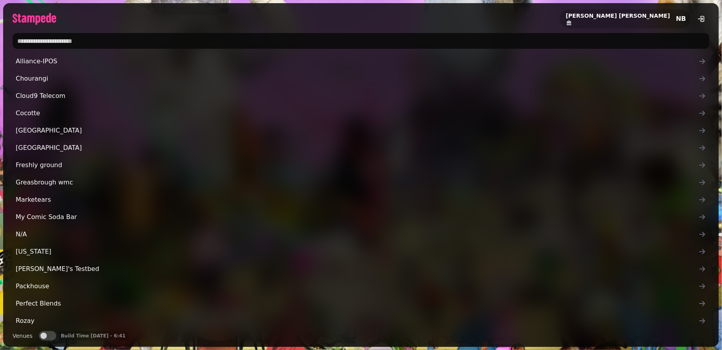
click at [90, 41] on input "text" at bounding box center [361, 41] width 697 height 16
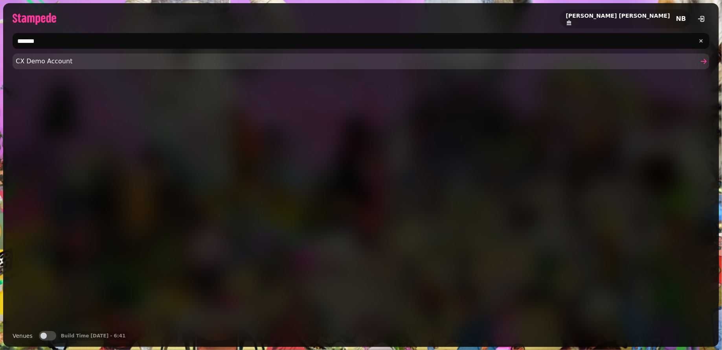
type input "*******"
click at [41, 66] on link "CX Demo Account" at bounding box center [361, 61] width 697 height 16
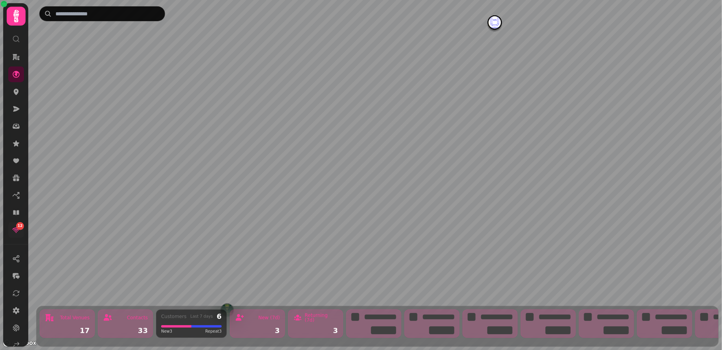
click at [19, 229] on div "12" at bounding box center [20, 226] width 8 height 8
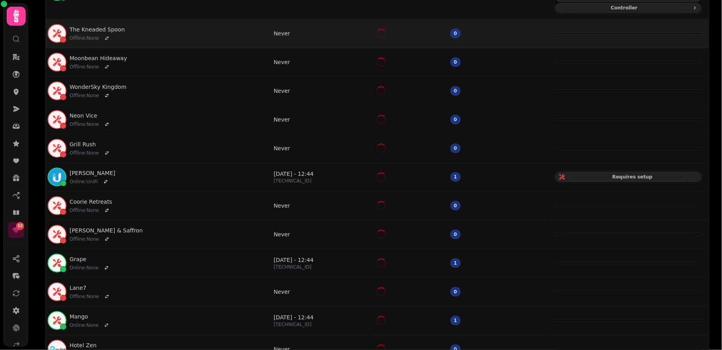
scroll to position [140, 0]
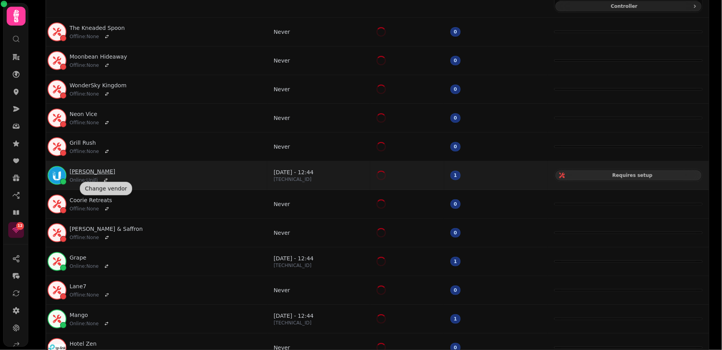
click at [90, 168] on link "[PERSON_NAME]" at bounding box center [93, 172] width 46 height 8
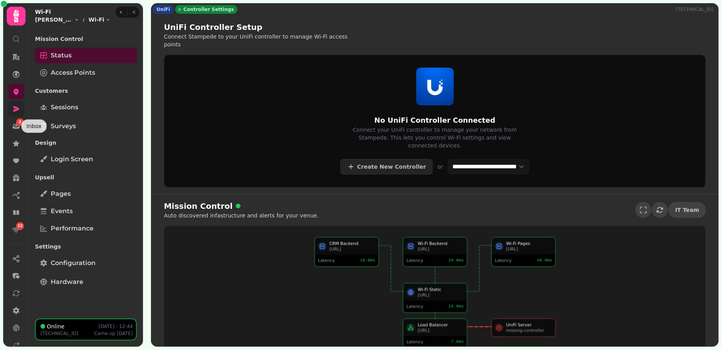
click at [16, 113] on link at bounding box center [16, 109] width 16 height 16
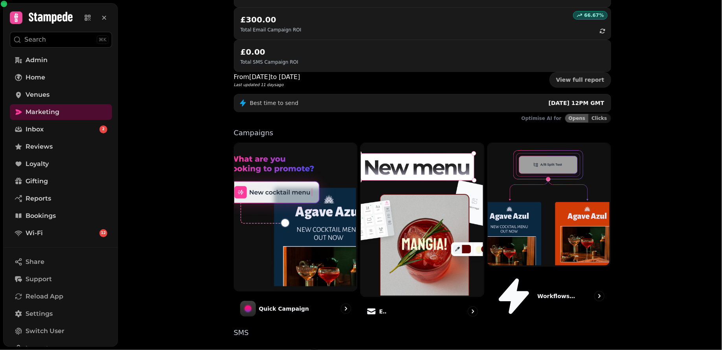
scroll to position [139, 0]
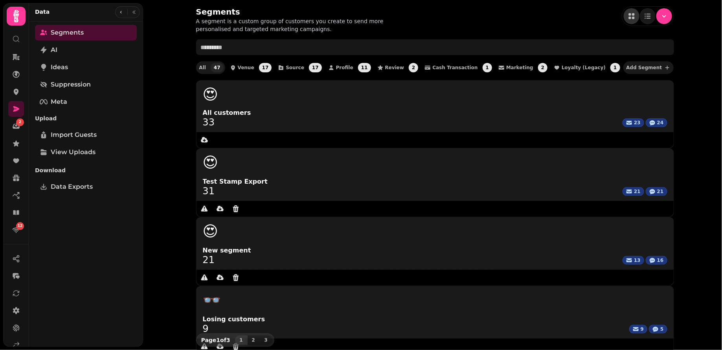
click at [627, 67] on span "Add Segment" at bounding box center [645, 67] width 36 height 5
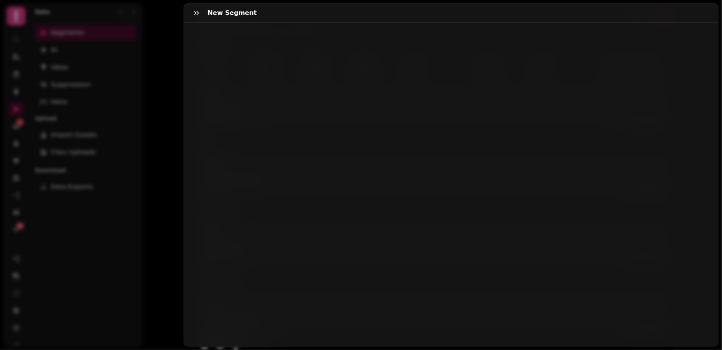
select select "**"
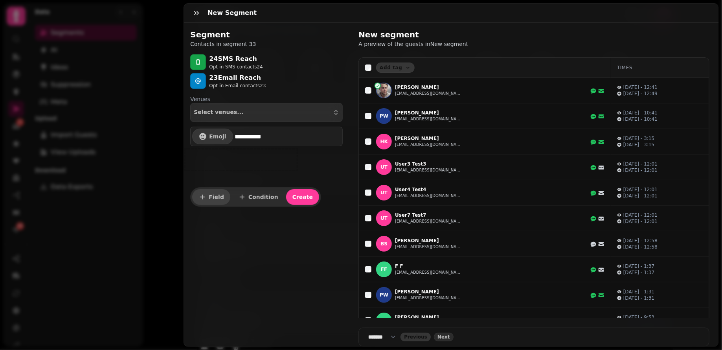
click at [211, 198] on span "Field" at bounding box center [216, 197] width 15 height 6
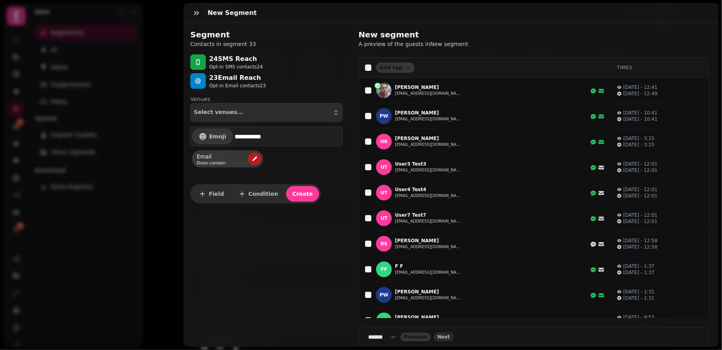
click at [252, 156] on icon "edit" at bounding box center [255, 159] width 6 height 6
select select "*****"
select select "****"
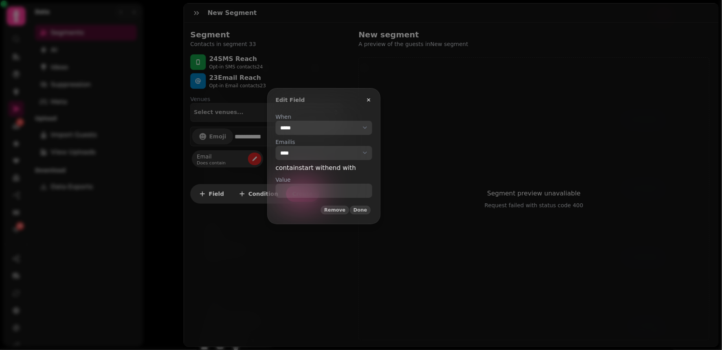
click at [341, 131] on select "**********" at bounding box center [324, 128] width 97 height 14
select select "**********"
select select "******"
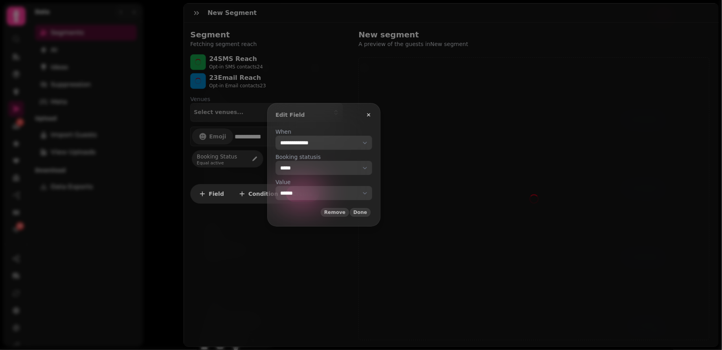
click at [331, 192] on select "**********" at bounding box center [324, 193] width 97 height 14
select select "**"
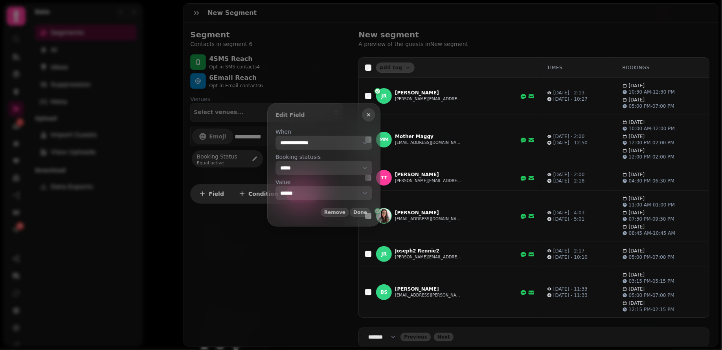
click at [376, 116] on button "button" at bounding box center [368, 114] width 13 height 13
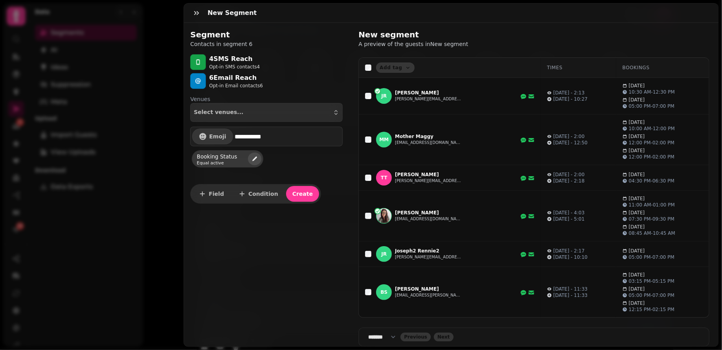
click at [252, 159] on icon "edit" at bounding box center [255, 159] width 6 height 6
select select "**********"
select select "**"
select select "******"
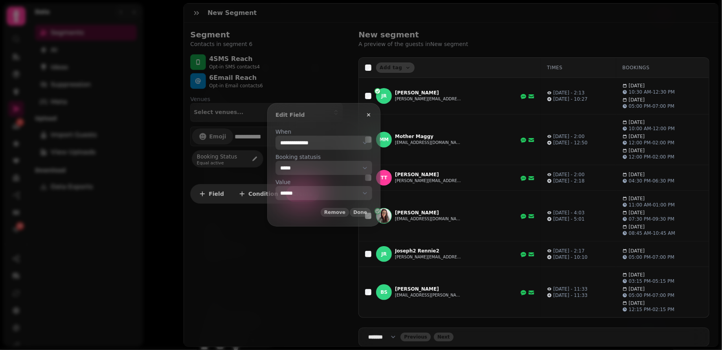
click at [346, 150] on select "**********" at bounding box center [324, 143] width 97 height 14
click at [350, 144] on select "**********" at bounding box center [324, 143] width 97 height 14
click at [322, 191] on select "**********" at bounding box center [324, 193] width 97 height 14
click at [317, 190] on select "**********" at bounding box center [324, 193] width 97 height 14
click at [333, 144] on select "**********" at bounding box center [324, 143] width 97 height 14
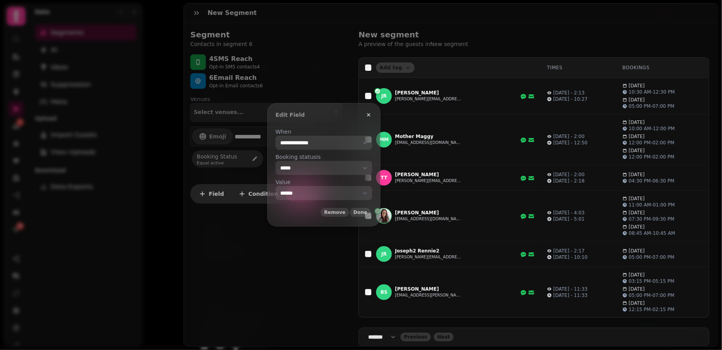
select select "**********"
click at [313, 196] on select "**********" at bounding box center [324, 193] width 97 height 14
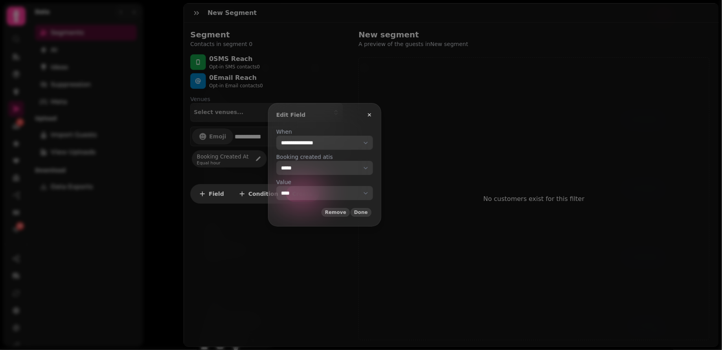
select select "***"
click at [373, 112] on icon "button" at bounding box center [370, 115] width 6 height 6
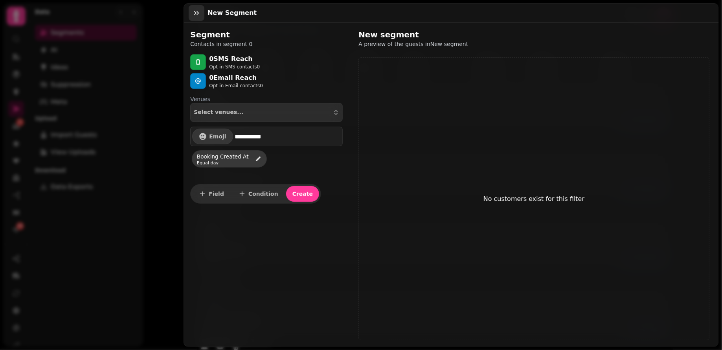
click at [197, 16] on icon "button" at bounding box center [197, 13] width 8 height 8
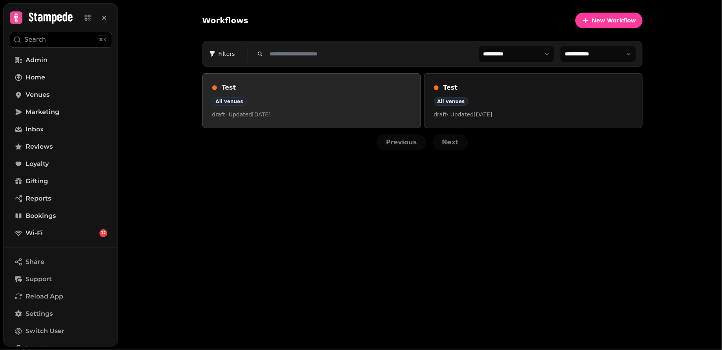
click at [227, 86] on h3 "Test" at bounding box center [317, 87] width 190 height 9
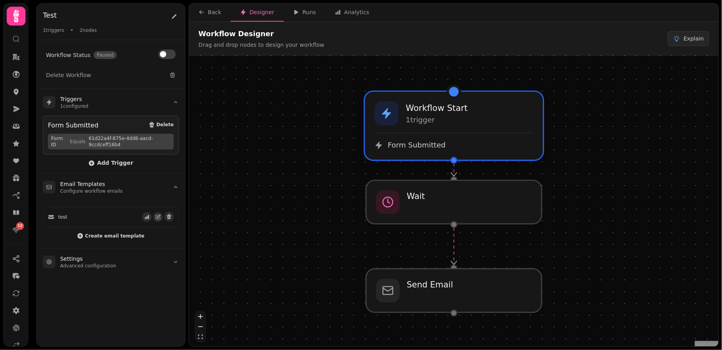
click at [408, 143] on span "Form Submitted" at bounding box center [417, 144] width 58 height 9
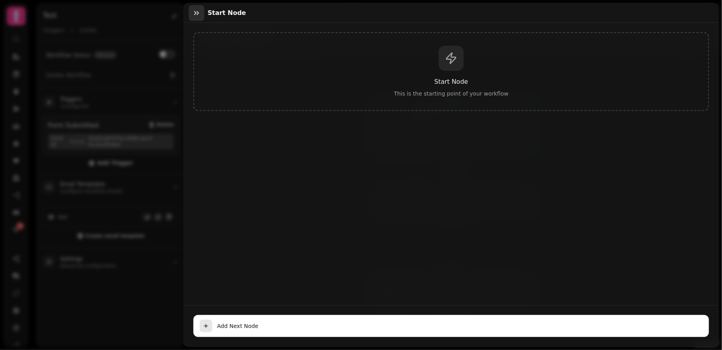
click at [191, 11] on button "button" at bounding box center [197, 13] width 16 height 16
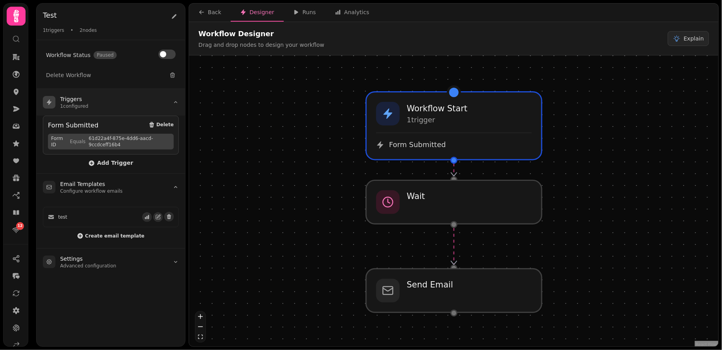
click at [91, 105] on summary "Triggers 1 configured" at bounding box center [111, 102] width 149 height 27
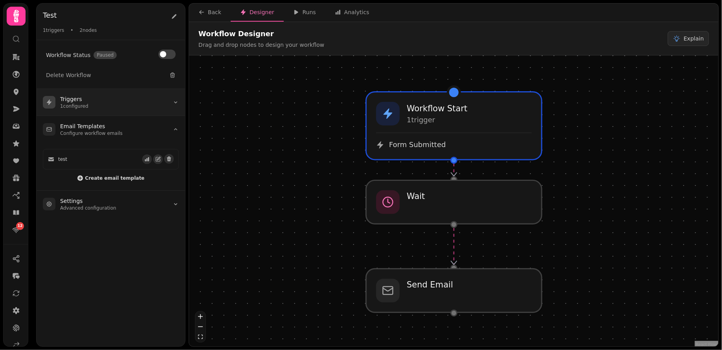
click at [127, 111] on summary "Triggers 1 configured" at bounding box center [111, 102] width 149 height 27
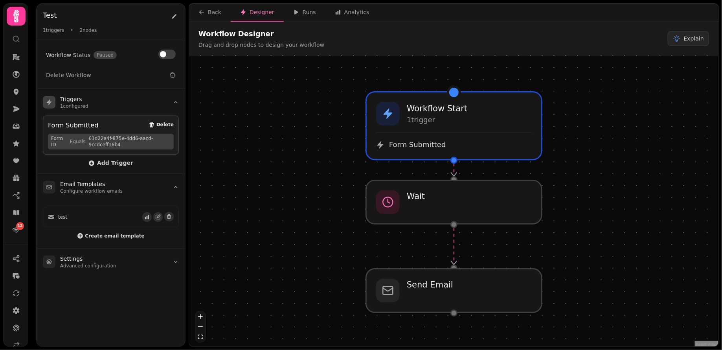
click at [164, 125] on span "Delete" at bounding box center [165, 124] width 17 height 5
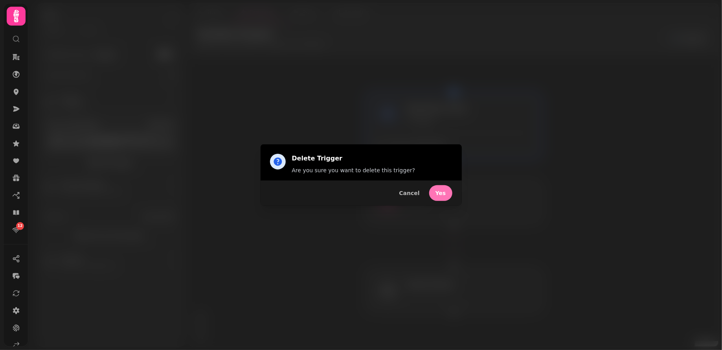
click at [444, 190] on span "Yes" at bounding box center [441, 193] width 11 height 6
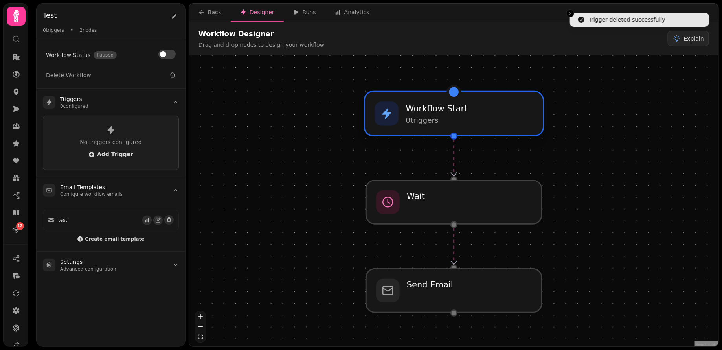
click at [448, 112] on h3 "Workflow Start" at bounding box center [437, 108] width 62 height 12
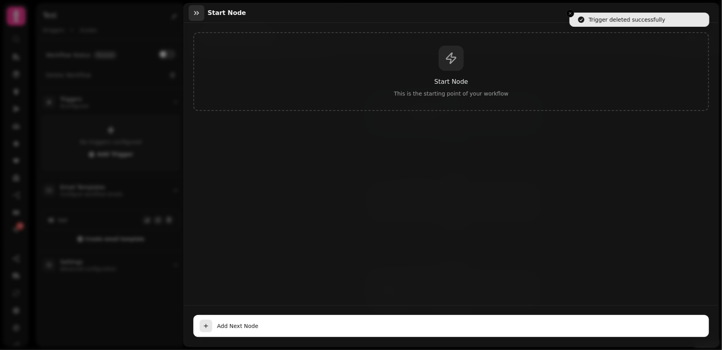
click at [197, 18] on button "button" at bounding box center [197, 13] width 16 height 16
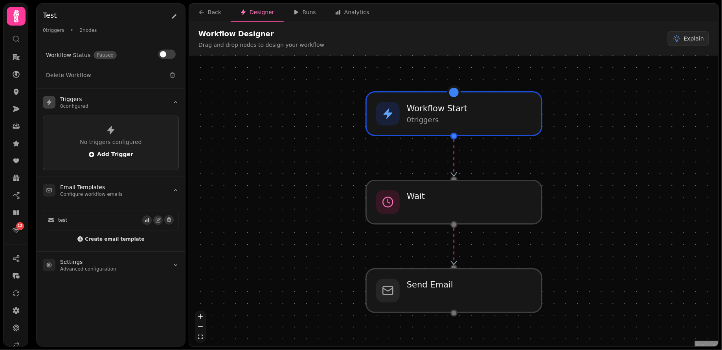
click at [99, 153] on span "Add Trigger" at bounding box center [110, 154] width 45 height 6
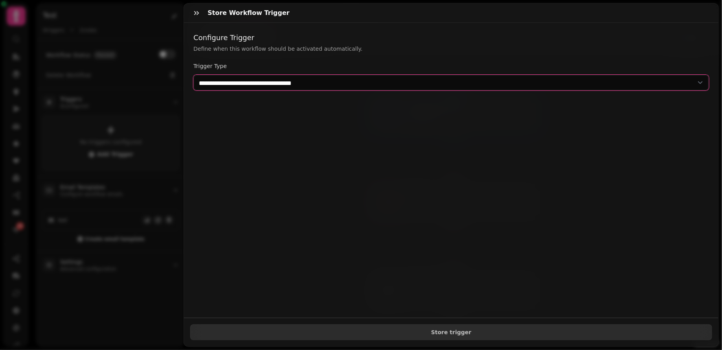
click at [309, 81] on select "**********" at bounding box center [451, 83] width 516 height 16
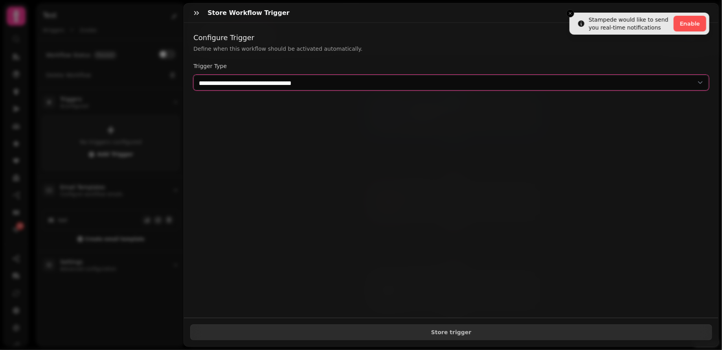
select select "**********"
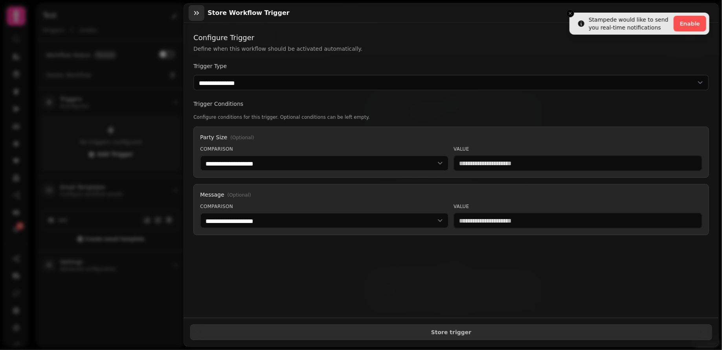
click at [199, 17] on button "button" at bounding box center [197, 13] width 16 height 16
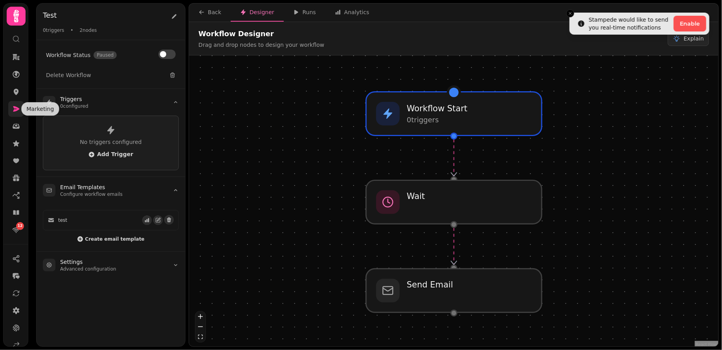
click at [16, 111] on icon at bounding box center [16, 109] width 6 height 6
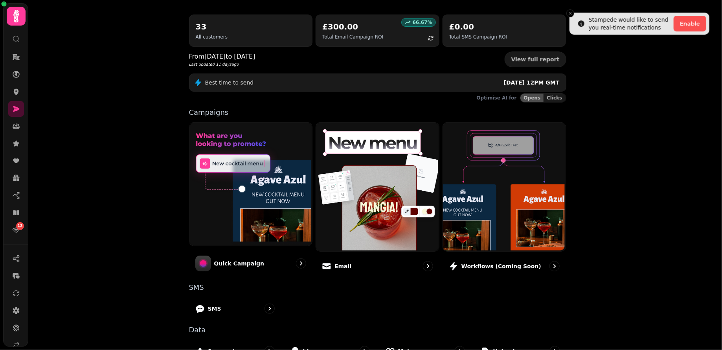
scroll to position [139, 0]
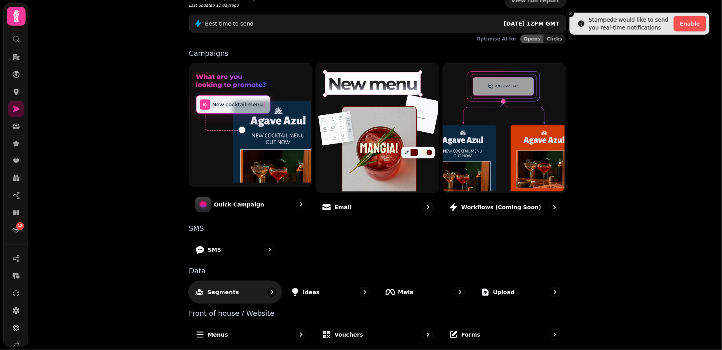
click at [241, 292] on div "Segments" at bounding box center [235, 291] width 94 height 23
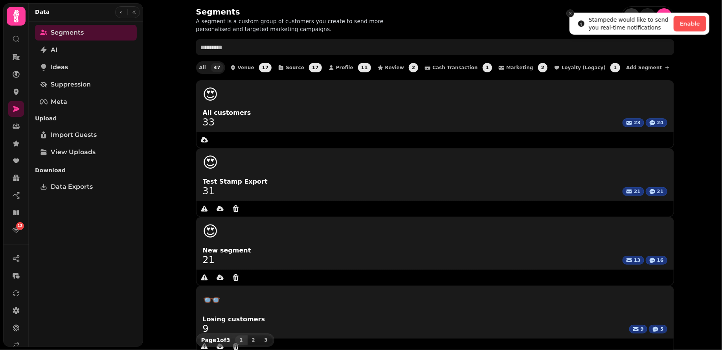
click at [571, 16] on button "Close toast" at bounding box center [571, 13] width 8 height 8
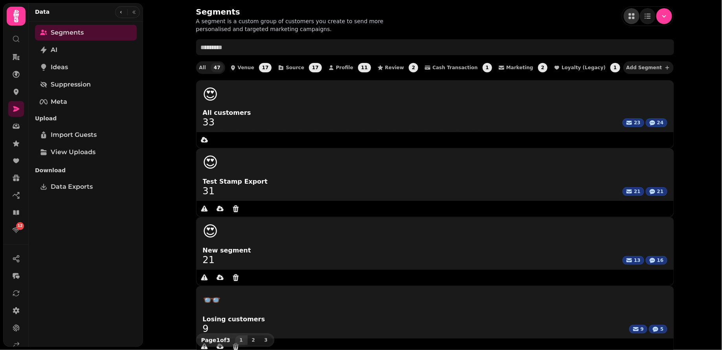
click at [627, 68] on span "Add Segment" at bounding box center [645, 67] width 36 height 5
select select "**"
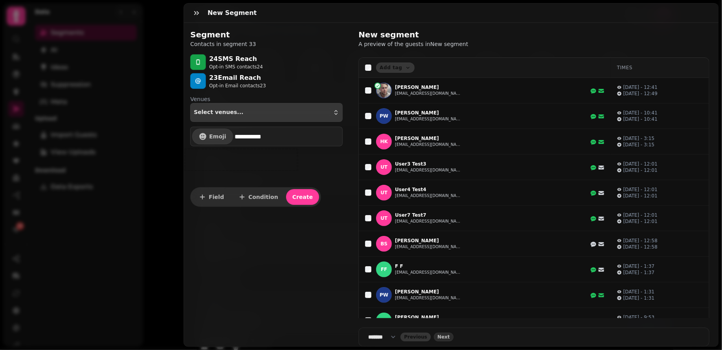
click at [264, 107] on button "Select venues..." at bounding box center [266, 112] width 153 height 19
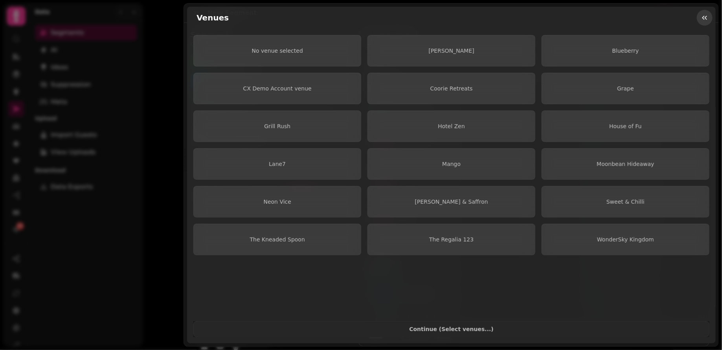
click at [707, 21] on icon "button" at bounding box center [705, 18] width 8 height 8
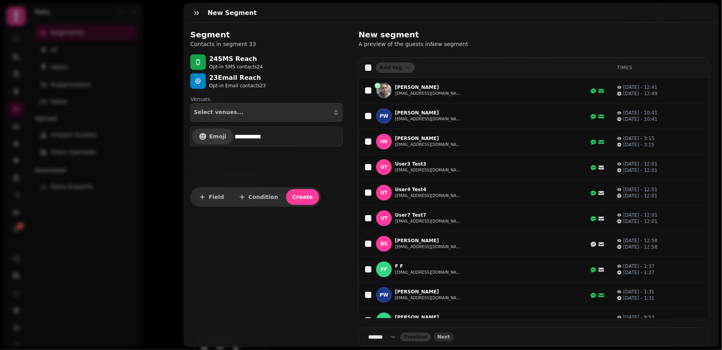
click at [237, 142] on input "**********" at bounding box center [288, 137] width 107 height 16
click at [205, 199] on icon "button" at bounding box center [203, 197] width 8 height 8
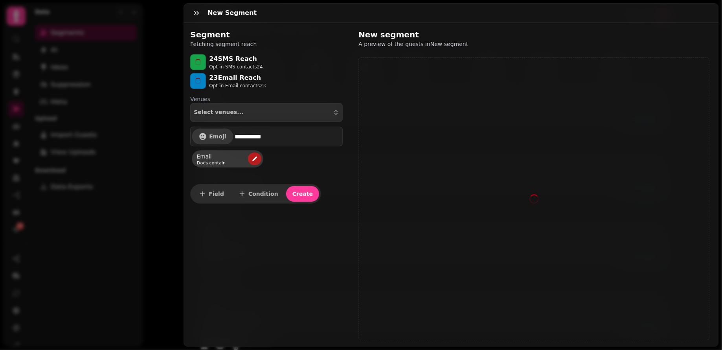
click at [256, 153] on button "edit" at bounding box center [254, 159] width 13 height 13
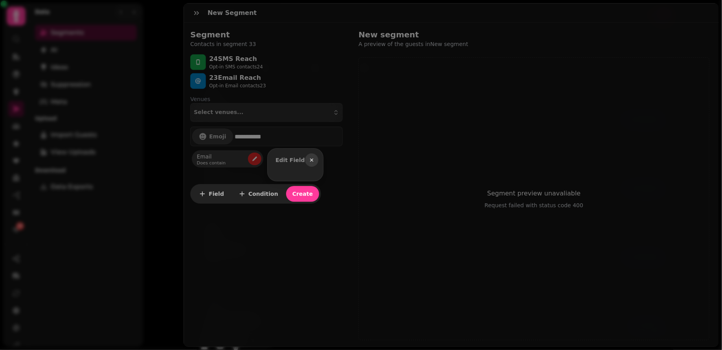
click at [311, 160] on button "button" at bounding box center [311, 159] width 13 height 13
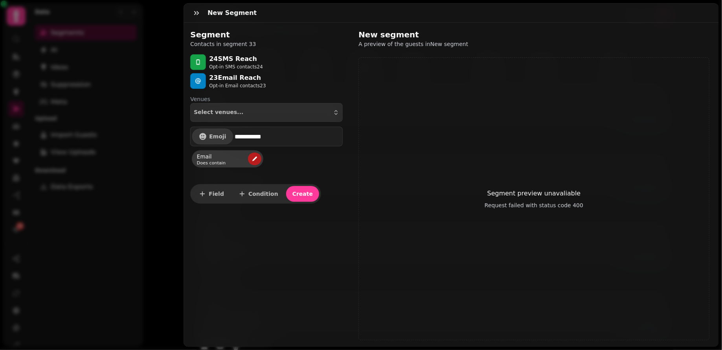
click at [251, 160] on button "edit" at bounding box center [254, 159] width 13 height 13
select select "*****"
select select "****"
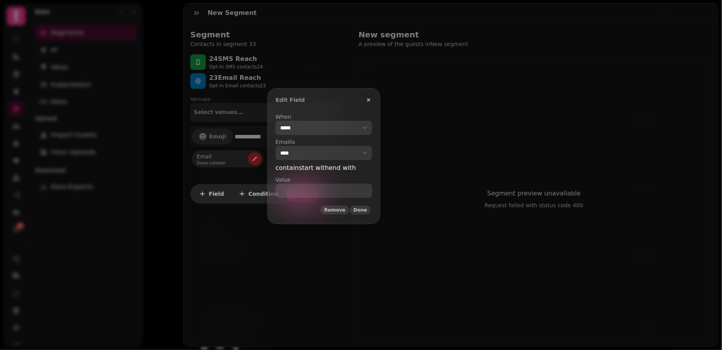
click at [322, 126] on select "**********" at bounding box center [324, 128] width 97 height 14
select select "**********"
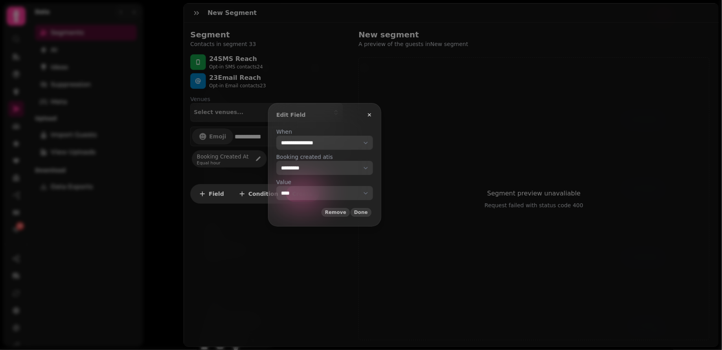
click at [326, 195] on select "**********" at bounding box center [324, 193] width 97 height 14
click at [328, 192] on select "**********" at bounding box center [324, 193] width 97 height 14
click at [328, 193] on select "**********" at bounding box center [324, 193] width 97 height 14
click at [327, 193] on select "**********" at bounding box center [324, 193] width 97 height 14
select select "*********"
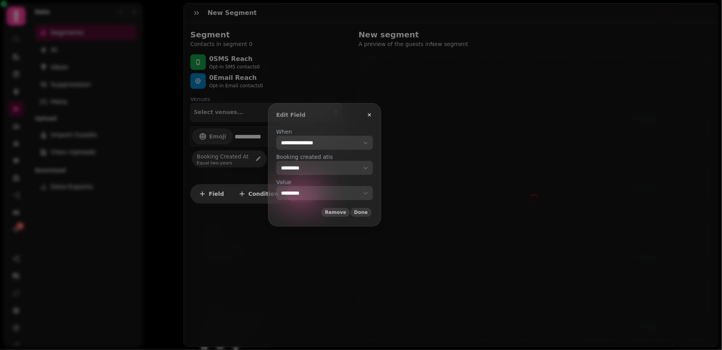
click at [332, 150] on select "**********" at bounding box center [324, 143] width 97 height 14
click at [373, 112] on icon "button" at bounding box center [370, 115] width 6 height 6
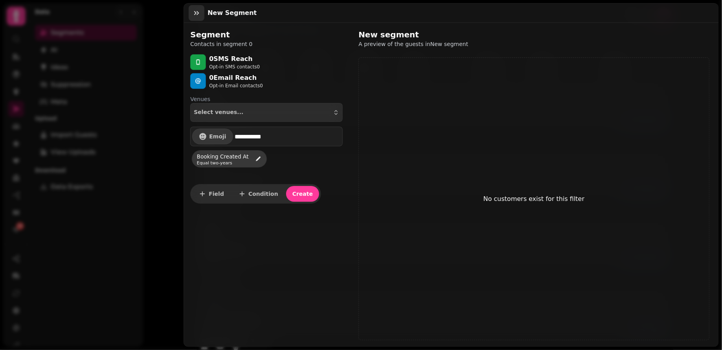
click at [200, 12] on icon "button" at bounding box center [197, 13] width 8 height 8
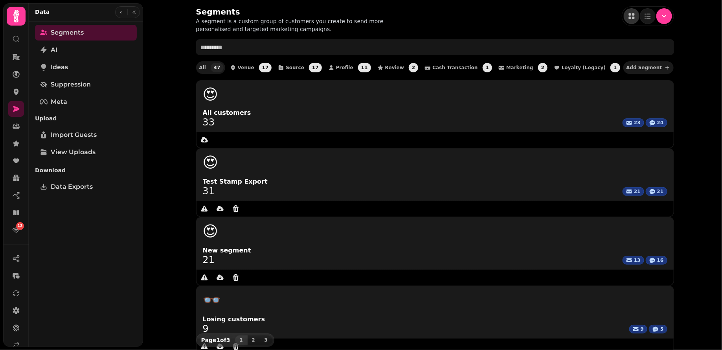
click at [624, 71] on button "Add Segment" at bounding box center [649, 67] width 51 height 13
select select "**"
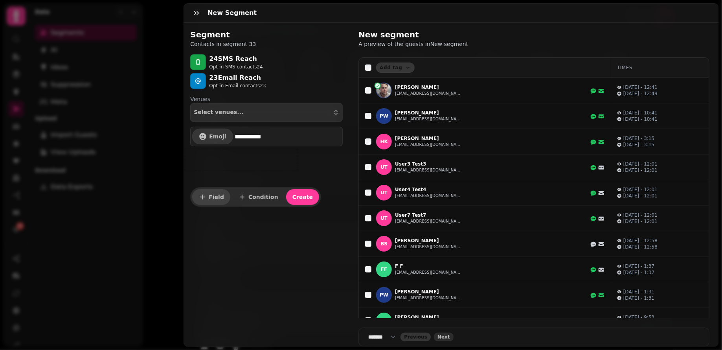
click at [208, 199] on button "Field" at bounding box center [211, 197] width 38 height 16
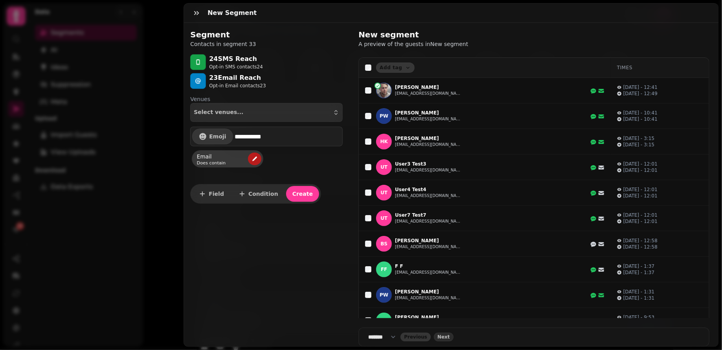
click at [252, 159] on icon "edit" at bounding box center [255, 159] width 6 height 6
select select "*****"
select select "****"
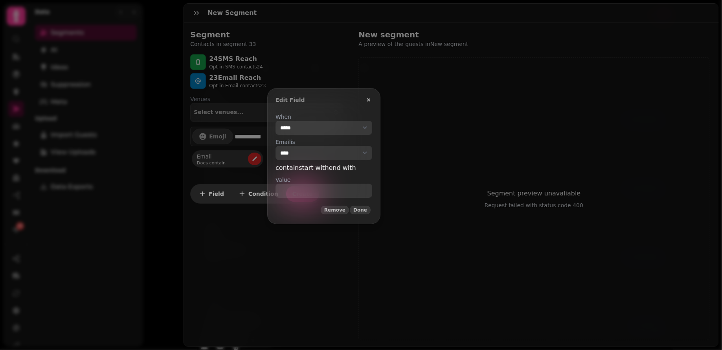
click at [327, 127] on select "**********" at bounding box center [324, 128] width 97 height 14
select select "**********"
select select "****"
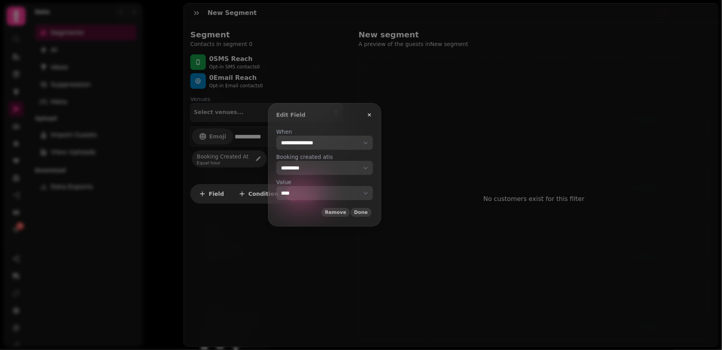
click at [373, 197] on select "**********" at bounding box center [324, 193] width 97 height 14
click at [354, 150] on select "**********" at bounding box center [324, 143] width 97 height 14
click at [372, 216] on button "Done" at bounding box center [361, 212] width 21 height 9
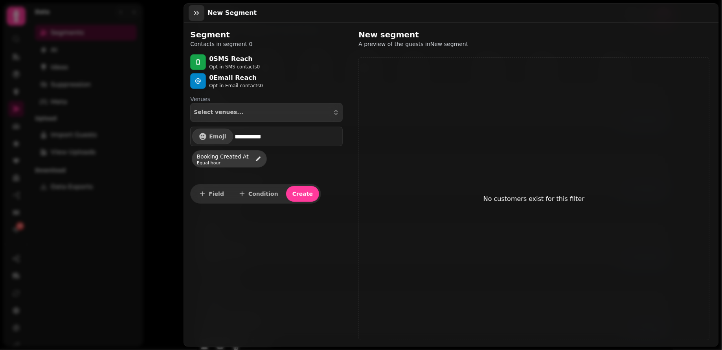
click at [200, 11] on icon "button" at bounding box center [197, 13] width 8 height 8
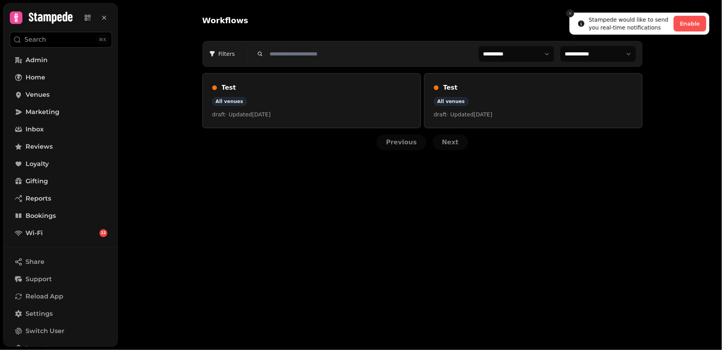
click at [571, 13] on icon "Close toast" at bounding box center [570, 13] width 5 height 5
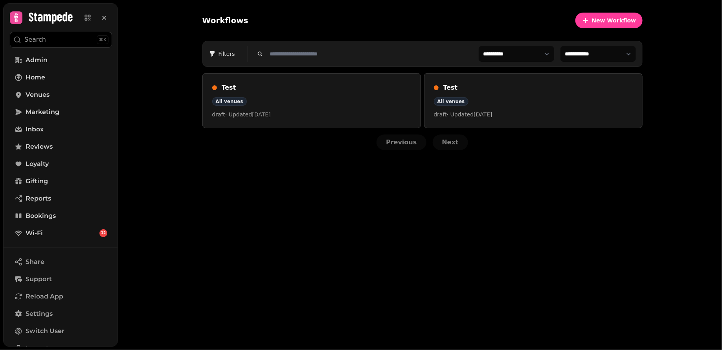
click at [520, 49] on select "**********" at bounding box center [517, 54] width 76 height 16
click at [614, 18] on span "New Workflow" at bounding box center [614, 21] width 44 height 6
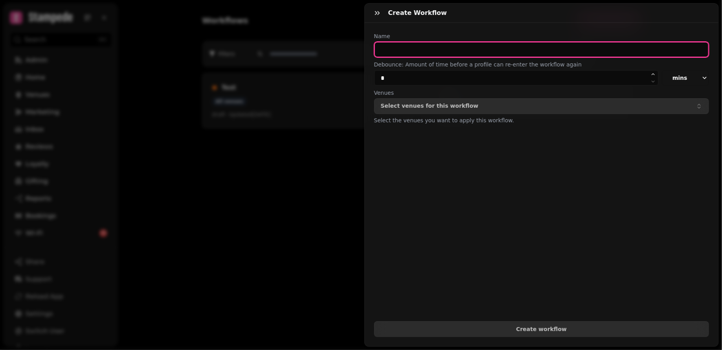
click at [430, 45] on input "text" at bounding box center [541, 50] width 335 height 16
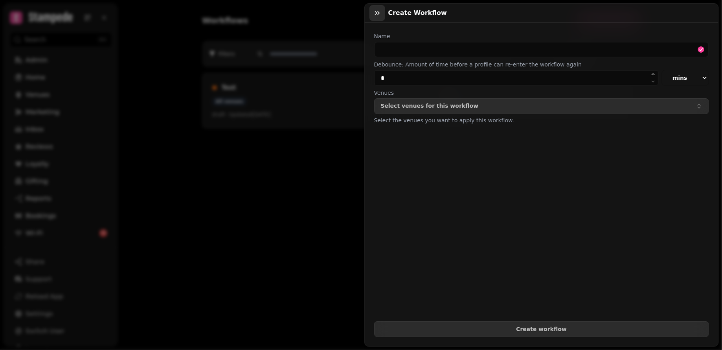
click at [377, 8] on button "button" at bounding box center [378, 13] width 16 height 16
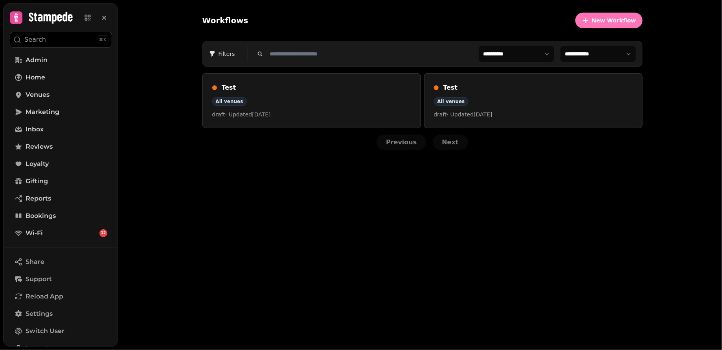
click at [598, 15] on button "New Workflow" at bounding box center [609, 21] width 67 height 16
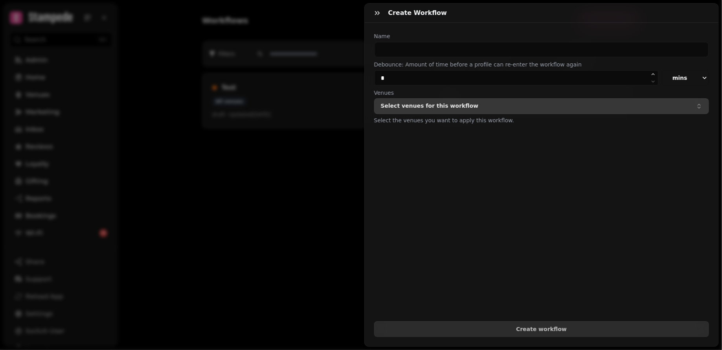
click at [453, 109] on button "Select venues for this workflow" at bounding box center [541, 106] width 335 height 16
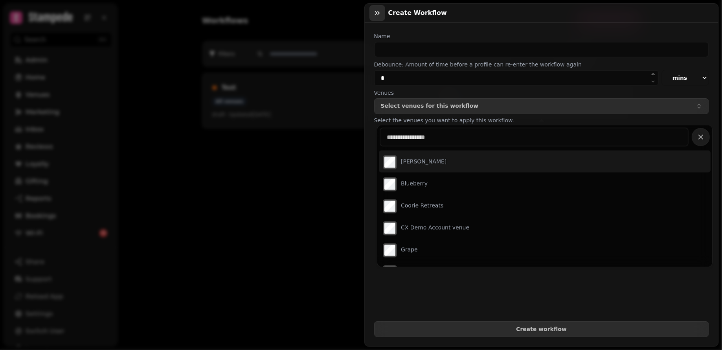
click at [379, 15] on icon "button" at bounding box center [378, 13] width 8 height 8
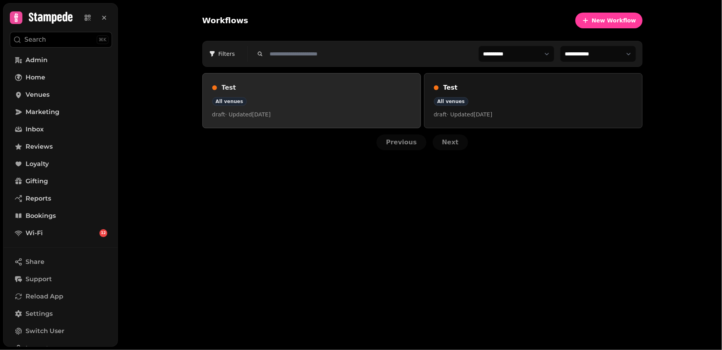
click at [232, 86] on h3 "Test" at bounding box center [317, 87] width 190 height 9
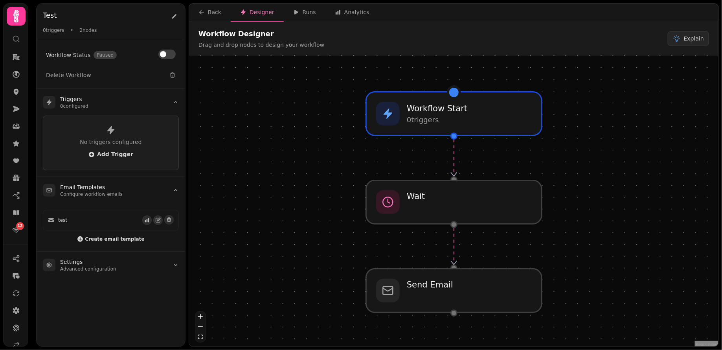
click at [201, 326] on icon "zoom out" at bounding box center [200, 326] width 5 height 1
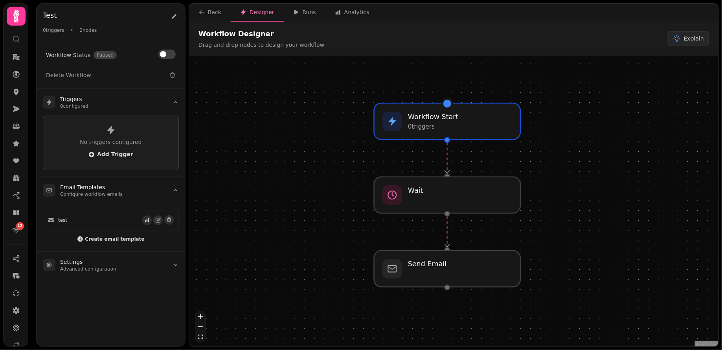
drag, startPoint x: 309, startPoint y: 203, endPoint x: 303, endPoint y: 196, distance: 9.7
click at [303, 196] on div "Workflow Start 0 trigger s Send Email Wait" at bounding box center [454, 201] width 530 height 293
click at [122, 153] on span "Add Trigger" at bounding box center [110, 154] width 45 height 6
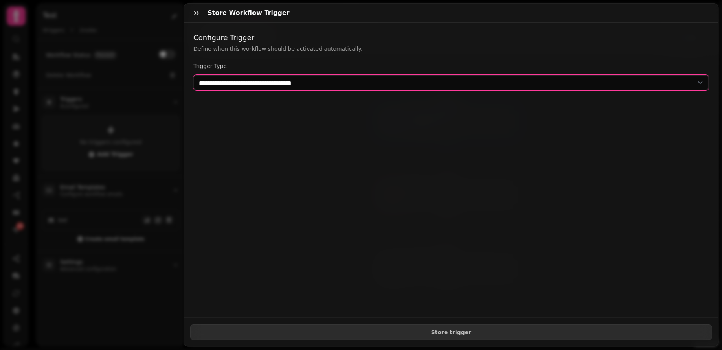
click at [230, 79] on select "**********" at bounding box center [451, 83] width 516 height 16
select select "**********"
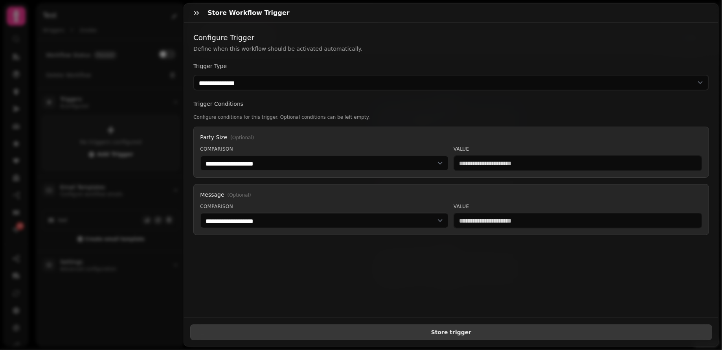
click at [391, 329] on button "Store trigger" at bounding box center [451, 332] width 522 height 16
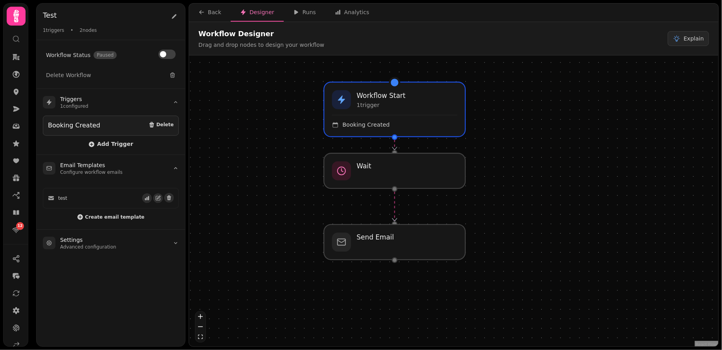
drag, startPoint x: 549, startPoint y: 193, endPoint x: 501, endPoint y: 169, distance: 53.5
click at [501, 169] on div "Workflow Start 1 trigger Booking Created Send Email Wait" at bounding box center [454, 201] width 530 height 293
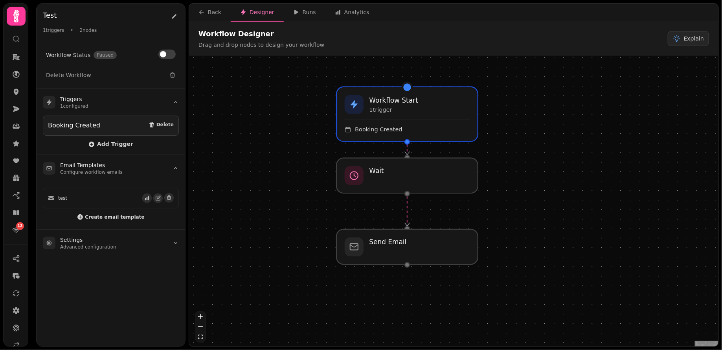
drag, startPoint x: 499, startPoint y: 144, endPoint x: 527, endPoint y: 156, distance: 30.3
click at [527, 157] on div "Workflow Start 1 trigger Booking Created Send Email Wait" at bounding box center [454, 201] width 530 height 293
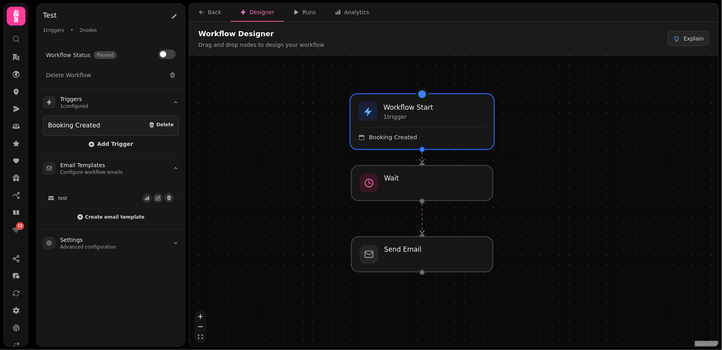
click at [445, 130] on div "Booking Created" at bounding box center [423, 134] width 128 height 14
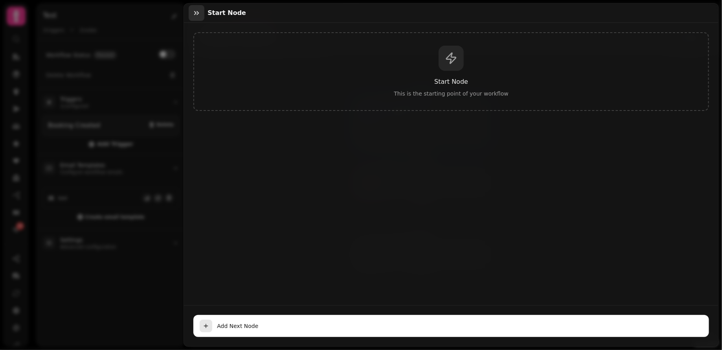
click at [197, 10] on icon "button" at bounding box center [197, 13] width 8 height 8
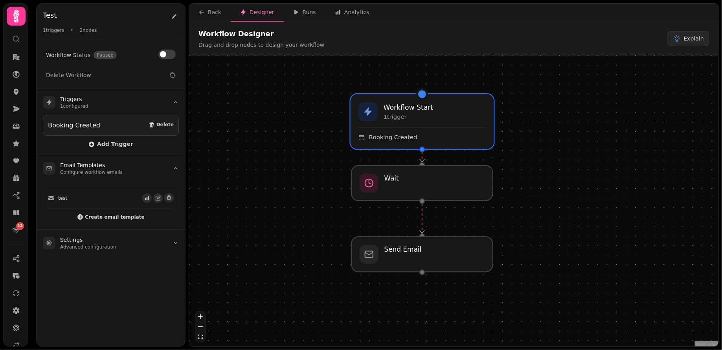
click at [454, 127] on div "Booking Created" at bounding box center [423, 134] width 128 height 14
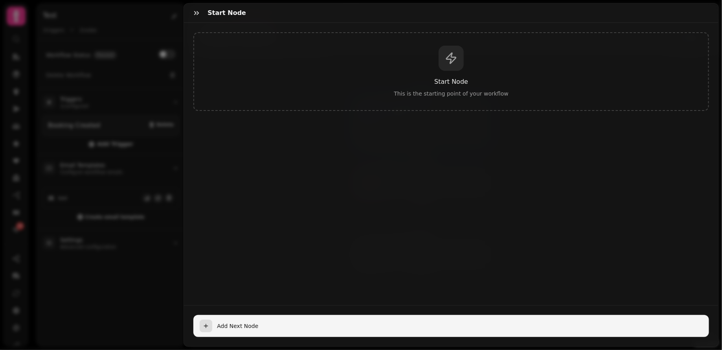
click at [232, 327] on span "Add Next Node" at bounding box center [460, 326] width 486 height 8
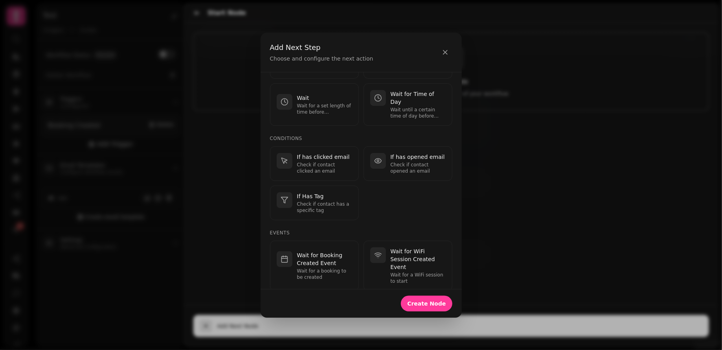
scroll to position [41, 0]
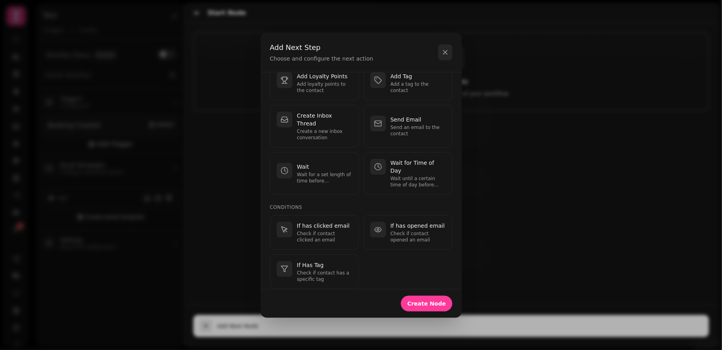
click at [449, 51] on icon "button" at bounding box center [446, 52] width 8 height 8
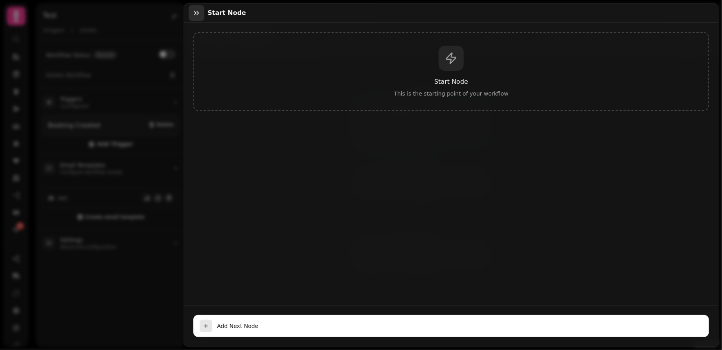
click at [200, 13] on icon "button" at bounding box center [197, 13] width 8 height 8
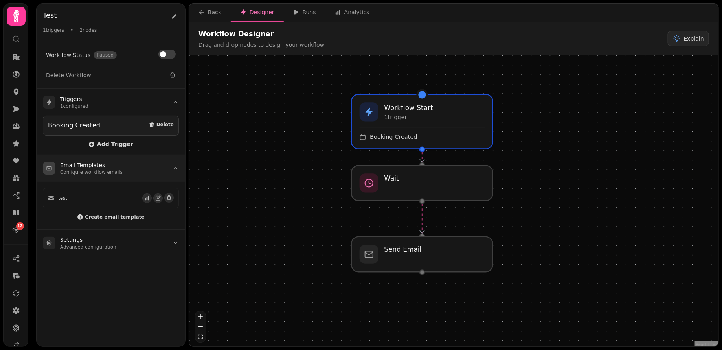
click at [99, 169] on p "Configure workflow emails" at bounding box center [91, 172] width 63 height 6
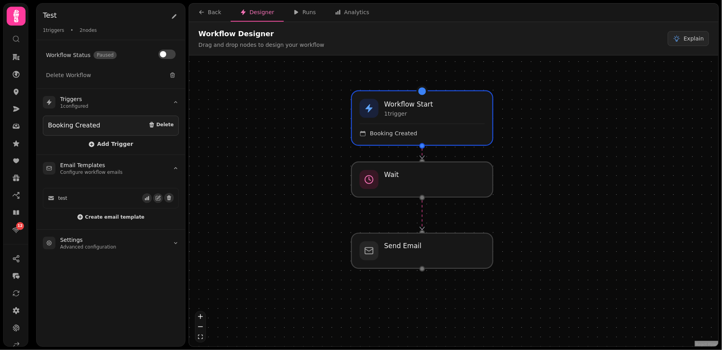
drag, startPoint x: 312, startPoint y: 196, endPoint x: 312, endPoint y: 191, distance: 5.1
click at [312, 191] on div "Workflow Start 1 trigger Booking Created Send Email Wait" at bounding box center [454, 201] width 530 height 293
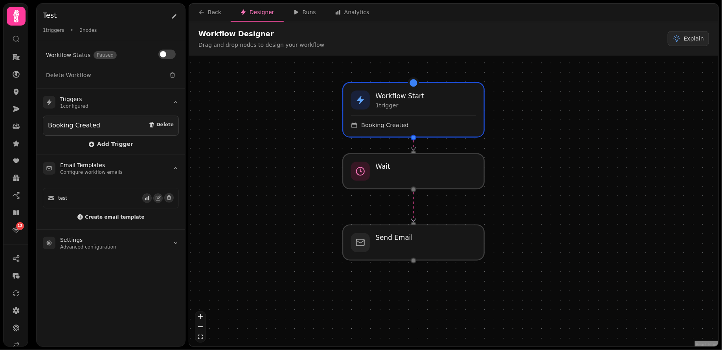
drag, startPoint x: 291, startPoint y: 168, endPoint x: 283, endPoint y: 161, distance: 10.9
click at [283, 161] on div "Workflow Start 1 trigger Booking Created Send Email Wait" at bounding box center [454, 201] width 530 height 293
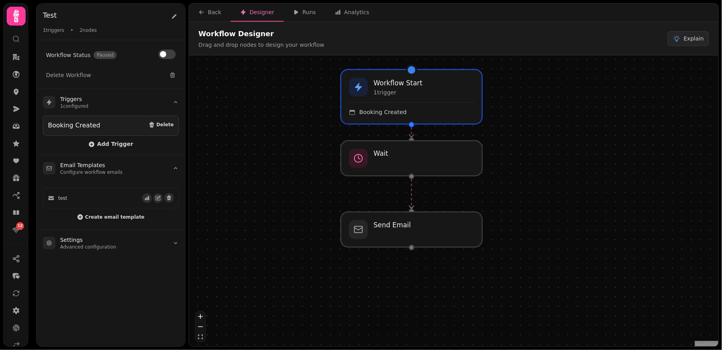
drag, startPoint x: 300, startPoint y: 179, endPoint x: 297, endPoint y: 166, distance: 13.0
click at [297, 166] on div "Workflow Start 1 trigger Booking Created Send Email Wait" at bounding box center [454, 201] width 530 height 293
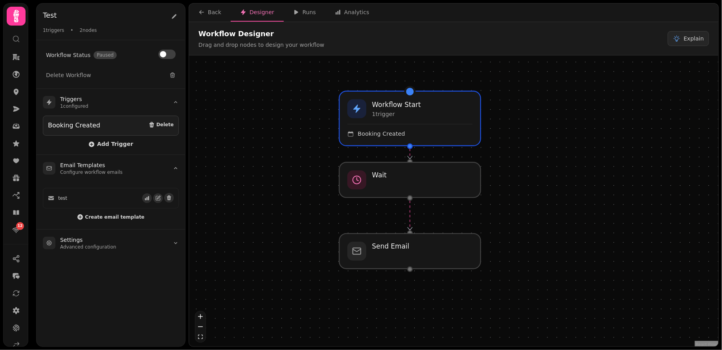
drag, startPoint x: 317, startPoint y: 78, endPoint x: 316, endPoint y: 102, distance: 23.6
click at [316, 102] on div "Workflow Start 1 trigger Booking Created Send Email Wait" at bounding box center [454, 201] width 530 height 293
click at [391, 122] on div "Workflow Start 1 trigger Booking Created" at bounding box center [410, 120] width 144 height 55
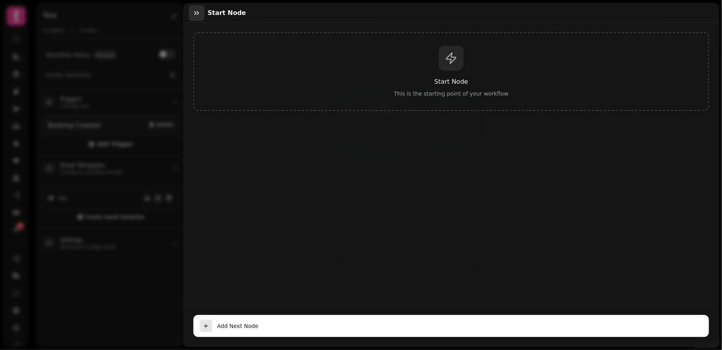
click at [197, 9] on icon "button" at bounding box center [197, 13] width 8 height 8
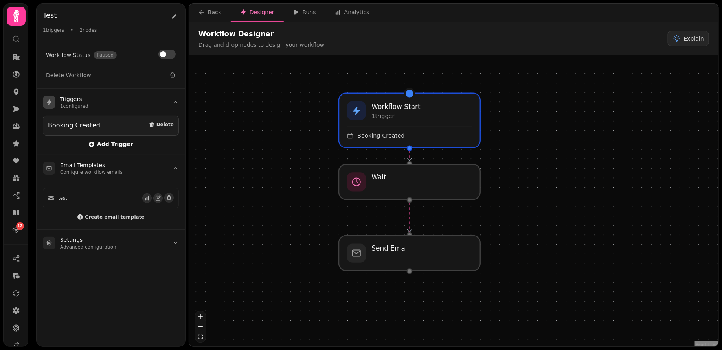
click at [104, 141] on span "Add Trigger" at bounding box center [110, 144] width 45 height 6
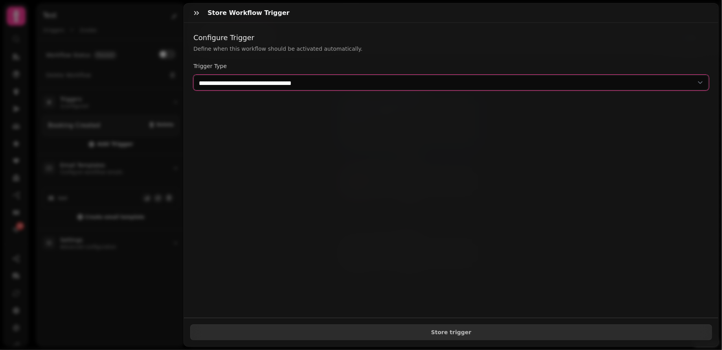
click at [263, 88] on select "**********" at bounding box center [451, 83] width 516 height 16
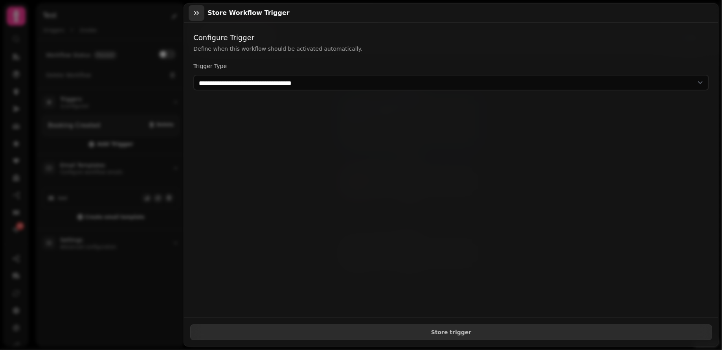
click at [196, 19] on button "button" at bounding box center [197, 13] width 16 height 16
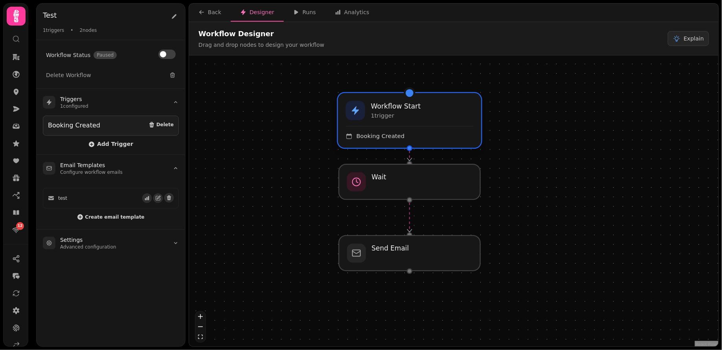
click at [396, 126] on div "Booking Created" at bounding box center [410, 133] width 128 height 14
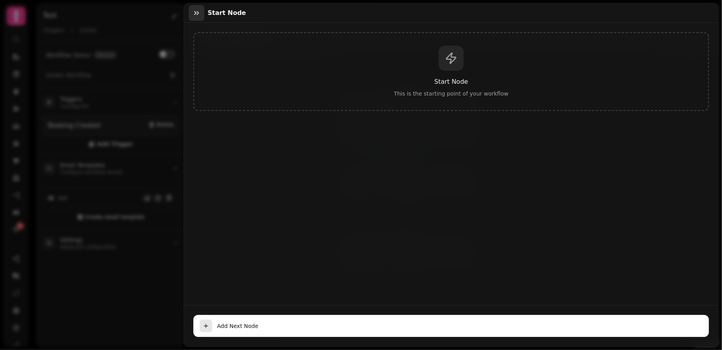
click at [198, 11] on icon "button" at bounding box center [197, 13] width 8 height 8
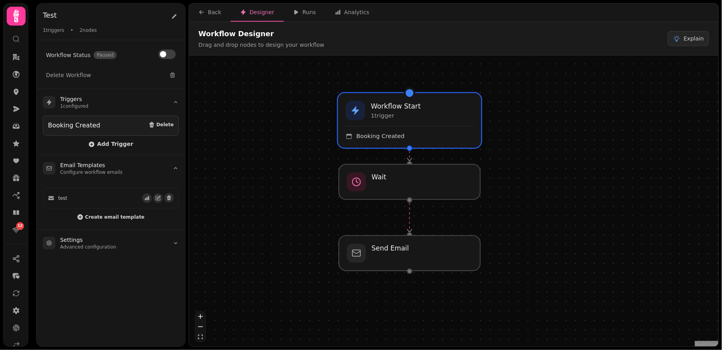
click at [383, 129] on div "Booking Created" at bounding box center [410, 133] width 128 height 14
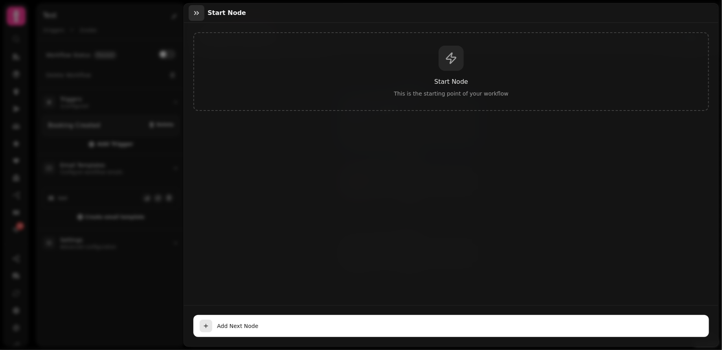
click at [199, 11] on icon "button" at bounding box center [197, 13] width 8 height 8
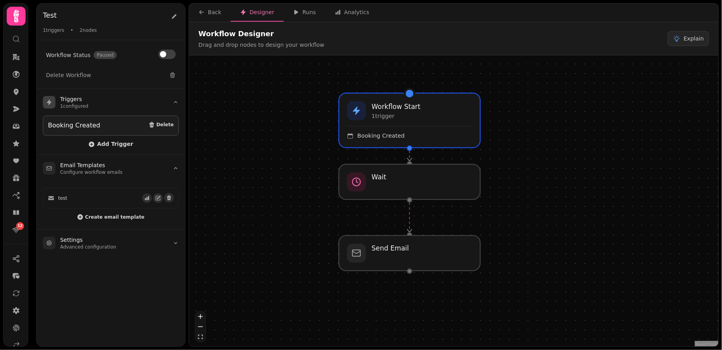
click at [120, 127] on div "Booking Created Delete" at bounding box center [111, 126] width 126 height 10
click at [388, 142] on div "Workflow Start 1 trigger Booking Created" at bounding box center [410, 120] width 144 height 55
click at [390, 130] on div "Booking Created" at bounding box center [410, 133] width 128 height 14
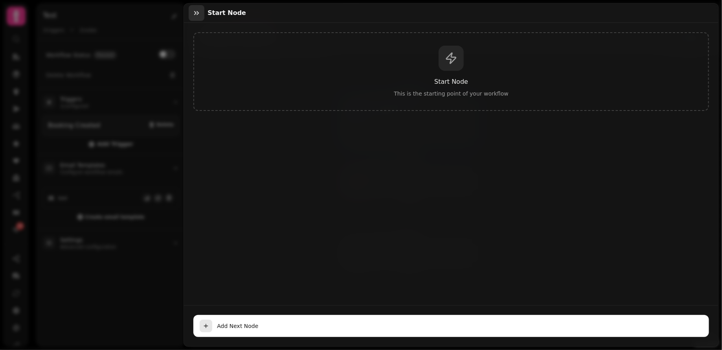
click at [197, 15] on icon "button" at bounding box center [197, 13] width 8 height 8
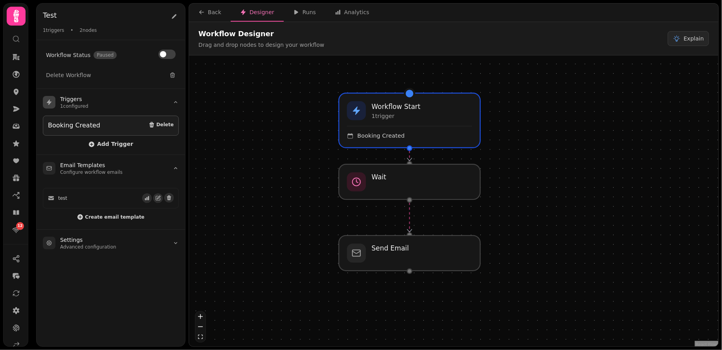
click at [105, 124] on div "Booking Created Delete" at bounding box center [111, 126] width 126 height 10
click at [103, 99] on summary "Triggers 1 configured" at bounding box center [111, 102] width 149 height 27
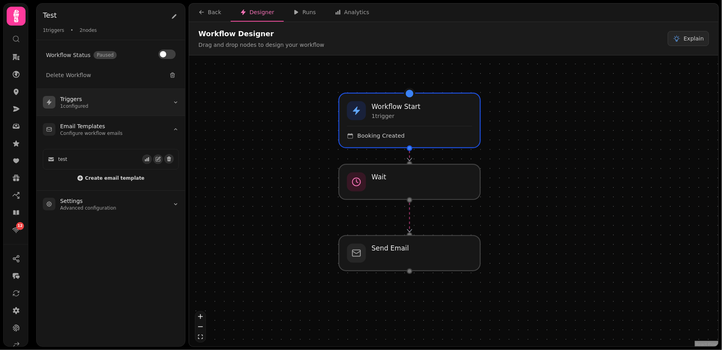
click at [103, 99] on summary "Triggers 1 configured" at bounding box center [111, 102] width 149 height 27
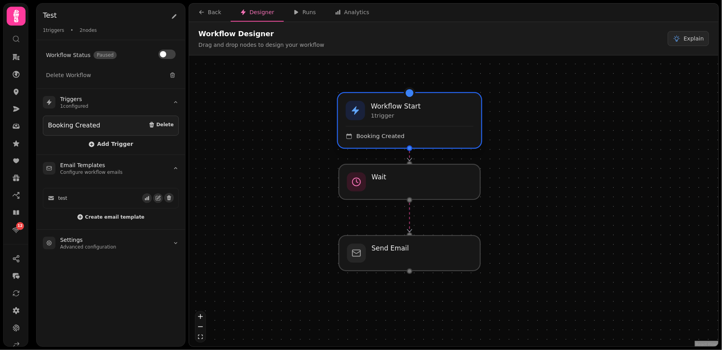
click at [391, 116] on p "1 trigger" at bounding box center [396, 116] width 50 height 8
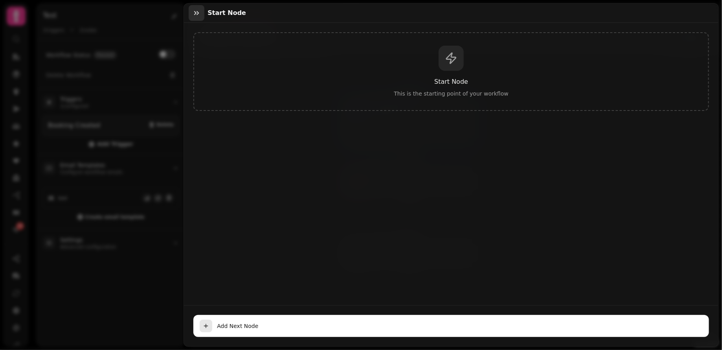
click at [200, 15] on icon "button" at bounding box center [197, 13] width 8 height 8
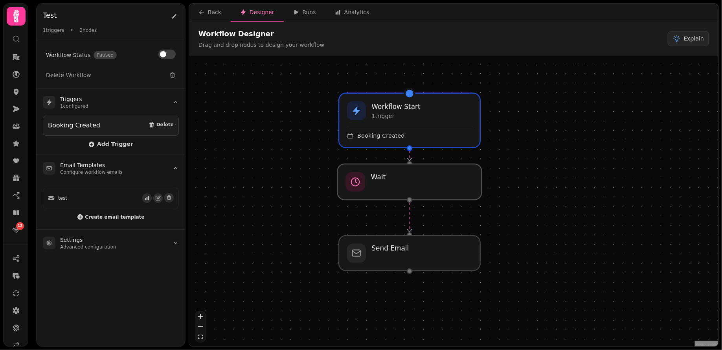
click at [387, 190] on div at bounding box center [410, 182] width 144 height 36
select select "*****"
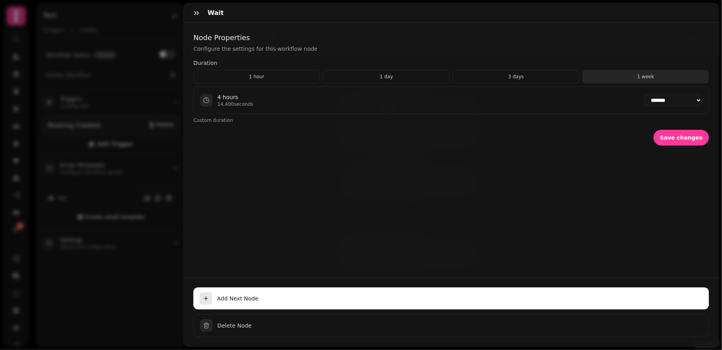
click at [634, 76] on button "1 week" at bounding box center [646, 76] width 127 height 13
click at [198, 18] on button "button" at bounding box center [197, 13] width 16 height 16
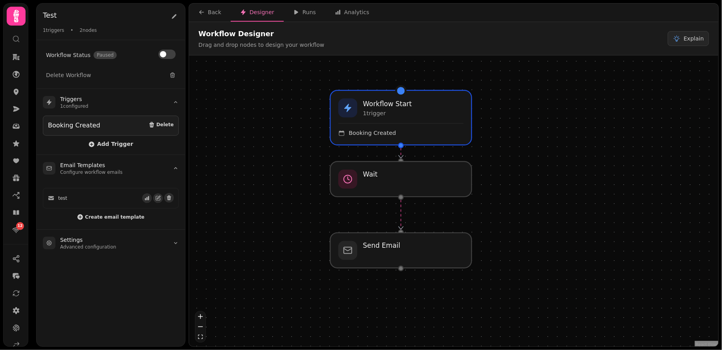
drag, startPoint x: 296, startPoint y: 171, endPoint x: 287, endPoint y: 169, distance: 9.1
click at [287, 169] on div "Workflow Start 1 trigger Booking Created Send Email Wait" at bounding box center [454, 201] width 530 height 293
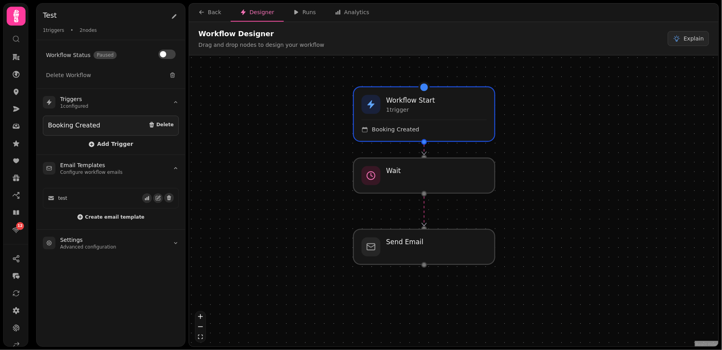
drag, startPoint x: 287, startPoint y: 169, endPoint x: 310, endPoint y: 165, distance: 23.5
click at [310, 165] on div "Workflow Start 1 trigger Booking Created Send Email Wait" at bounding box center [454, 201] width 530 height 293
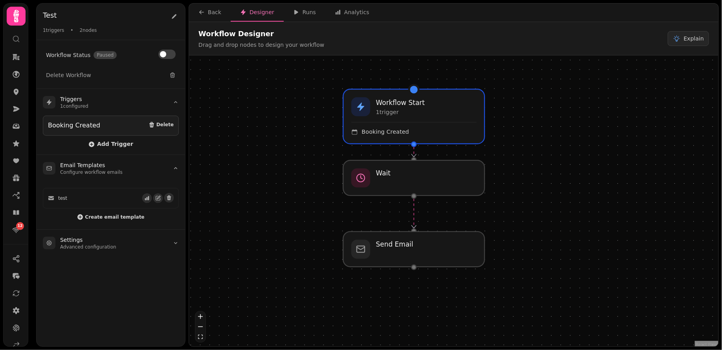
drag, startPoint x: 305, startPoint y: 152, endPoint x: 295, endPoint y: 154, distance: 10.5
click at [295, 154] on div "Workflow Start 1 trigger Booking Created Send Email Wait" at bounding box center [454, 201] width 530 height 293
click at [388, 177] on div at bounding box center [414, 178] width 144 height 36
select select "*****"
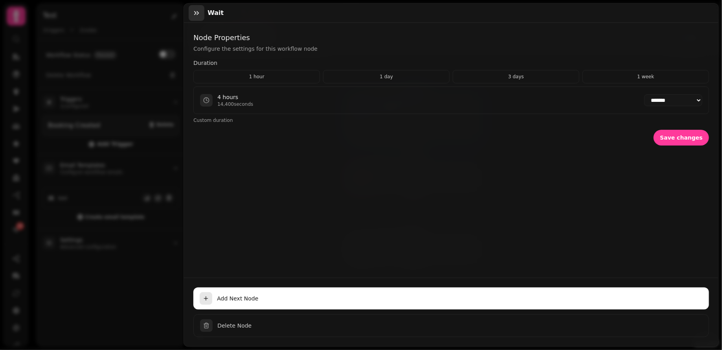
click at [195, 11] on icon "button" at bounding box center [196, 13] width 5 height 4
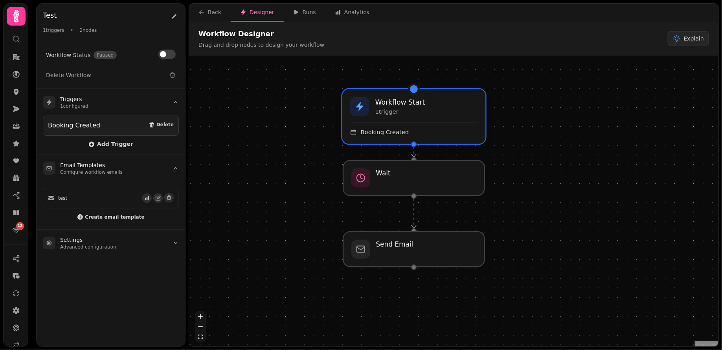
click at [416, 135] on div "Booking Created" at bounding box center [414, 132] width 128 height 8
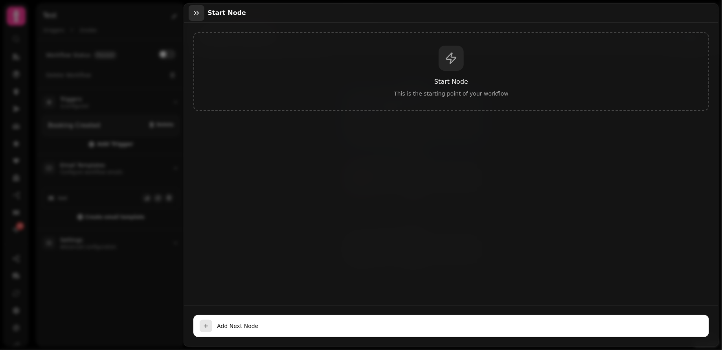
click at [193, 12] on icon "button" at bounding box center [197, 13] width 8 height 8
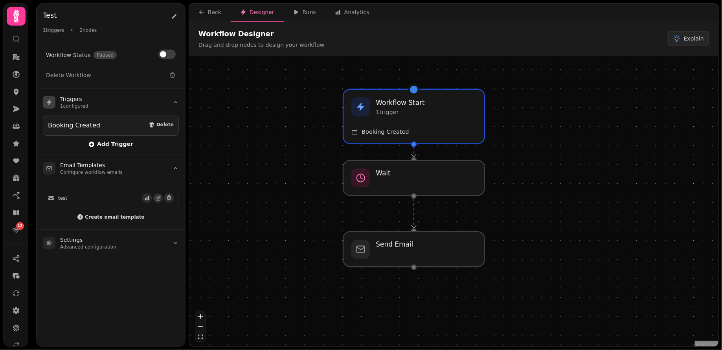
click at [111, 144] on span "Add Trigger" at bounding box center [110, 144] width 45 height 6
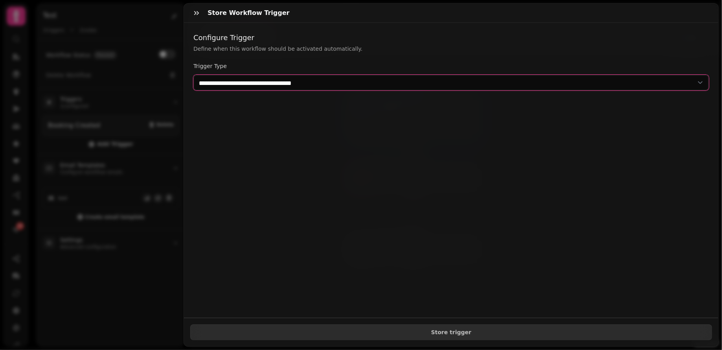
click at [318, 85] on select "**********" at bounding box center [451, 83] width 516 height 16
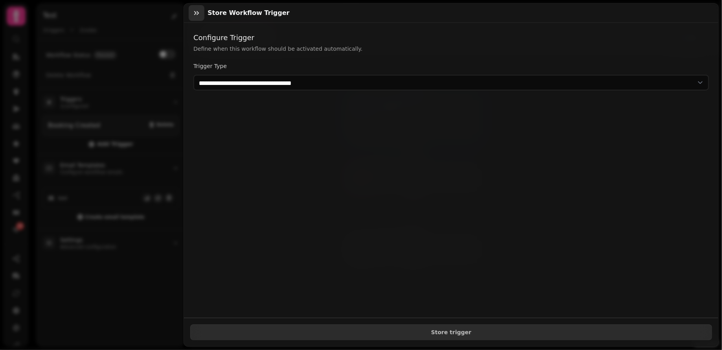
click at [195, 11] on icon "button" at bounding box center [196, 13] width 5 height 4
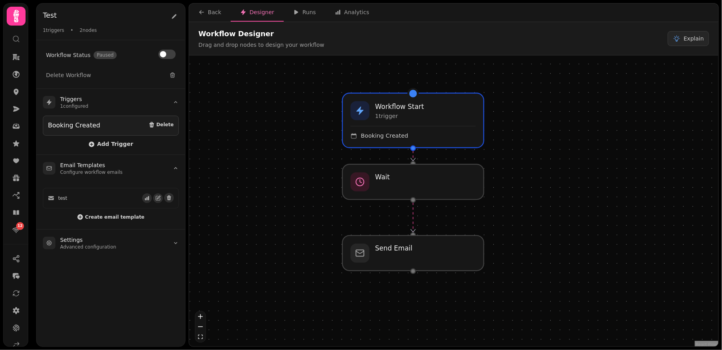
drag, startPoint x: 252, startPoint y: 136, endPoint x: 257, endPoint y: 143, distance: 8.4
click at [257, 143] on div "Workflow Start 1 trigger Booking Created Send Email Wait" at bounding box center [454, 201] width 530 height 293
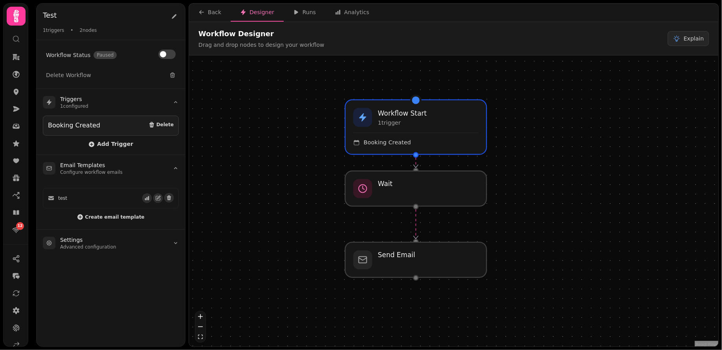
drag, startPoint x: 320, startPoint y: 170, endPoint x: 316, endPoint y: 174, distance: 5.8
click at [316, 174] on div "Workflow Start 1 trigger Booking Created Send Email Wait" at bounding box center [454, 201] width 530 height 293
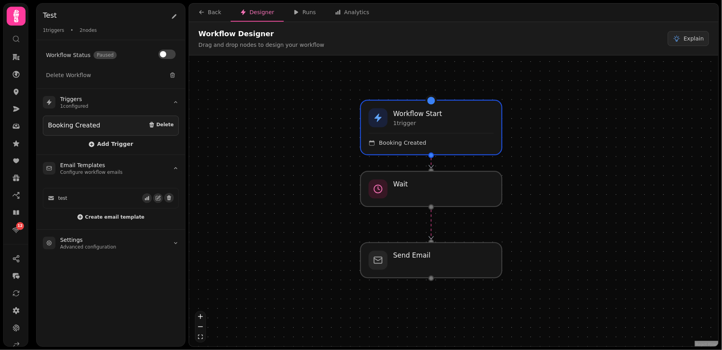
drag, startPoint x: 543, startPoint y: 129, endPoint x: 545, endPoint y: 134, distance: 5.3
click at [545, 134] on div "Workflow Start 1 trigger Booking Created Send Email Wait" at bounding box center [454, 201] width 530 height 293
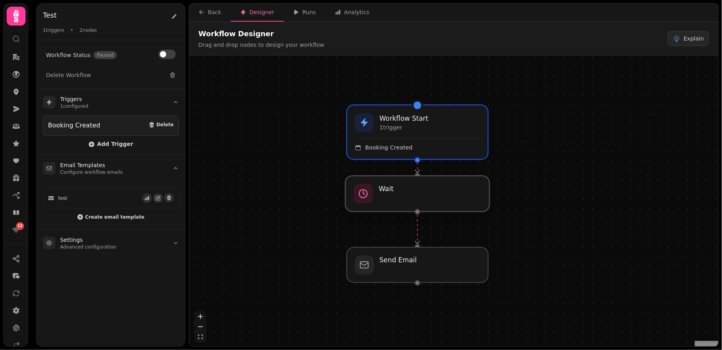
click at [403, 203] on div at bounding box center [418, 194] width 144 height 36
select select "*****"
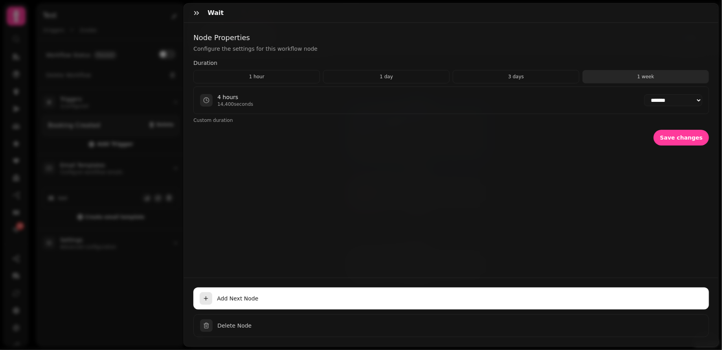
click at [637, 81] on button "1 week" at bounding box center [646, 76] width 127 height 13
click at [198, 14] on icon "button" at bounding box center [197, 13] width 8 height 8
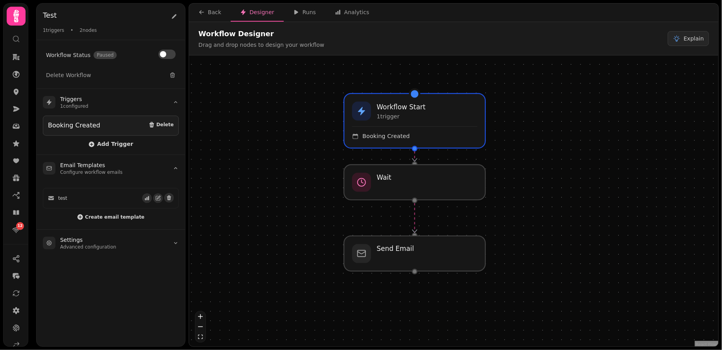
drag, startPoint x: 519, startPoint y: 214, endPoint x: 517, endPoint y: 203, distance: 11.7
click at [517, 203] on div "Workflow Start 1 trigger Booking Created Send Email Wait" at bounding box center [454, 201] width 530 height 293
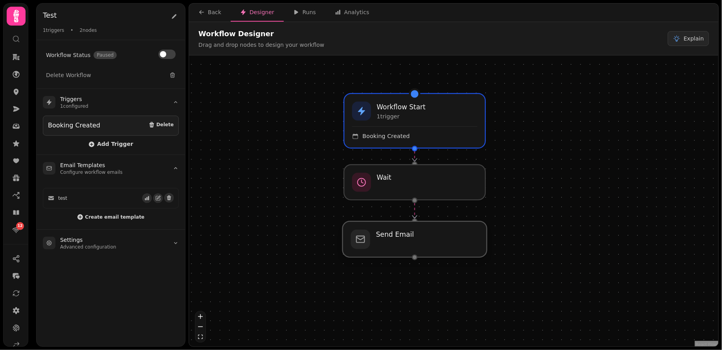
drag, startPoint x: 418, startPoint y: 255, endPoint x: 415, endPoint y: 244, distance: 11.8
click at [415, 244] on div at bounding box center [415, 239] width 144 height 36
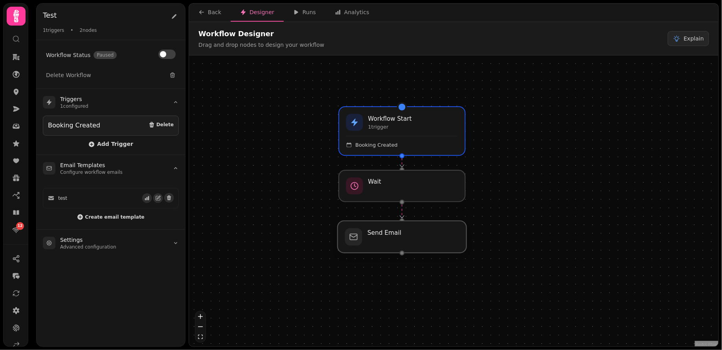
click at [378, 234] on div at bounding box center [402, 237] width 129 height 32
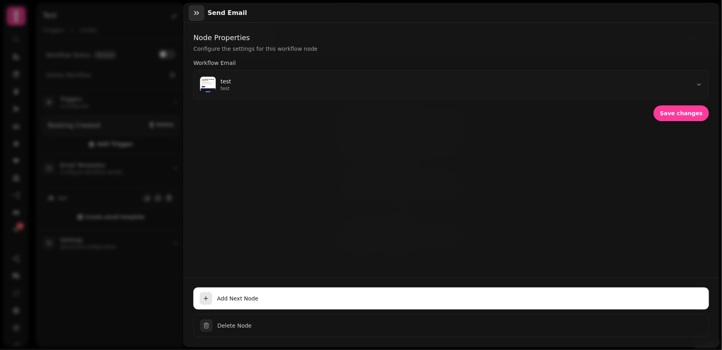
click at [201, 14] on button "button" at bounding box center [197, 13] width 16 height 16
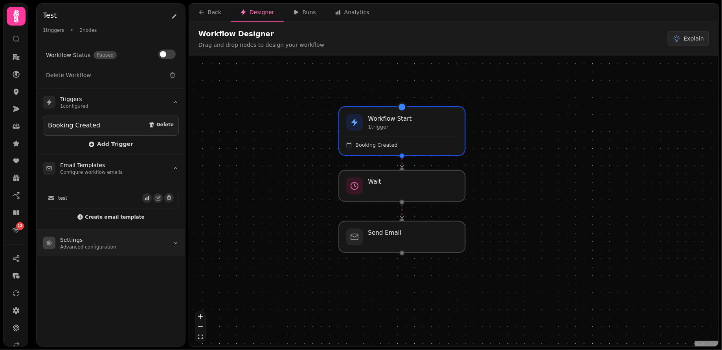
click at [96, 244] on p "Advanced configuration" at bounding box center [88, 247] width 56 height 6
click at [137, 243] on summary "Settings Advanced configuration" at bounding box center [111, 243] width 149 height 27
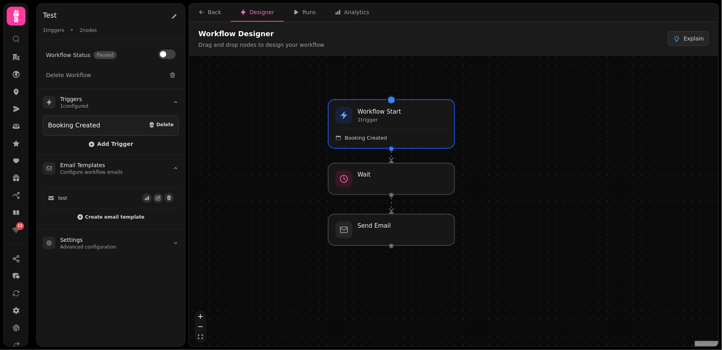
drag, startPoint x: 312, startPoint y: 198, endPoint x: 301, endPoint y: 191, distance: 12.8
click at [301, 191] on div "Workflow Start 1 trigger Booking Created Send Email Wait" at bounding box center [454, 201] width 530 height 293
click at [111, 141] on span "Add Trigger" at bounding box center [110, 144] width 45 height 6
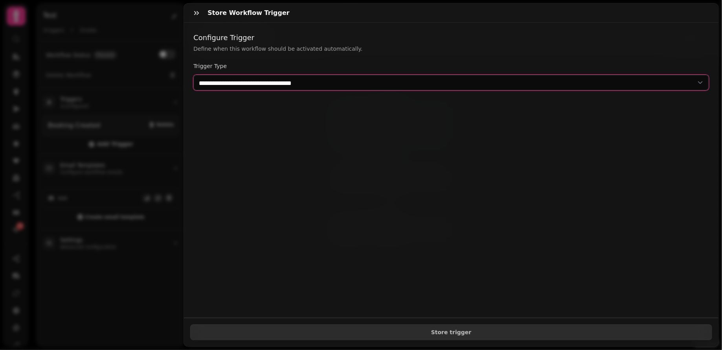
click at [236, 77] on select "**********" at bounding box center [451, 83] width 516 height 16
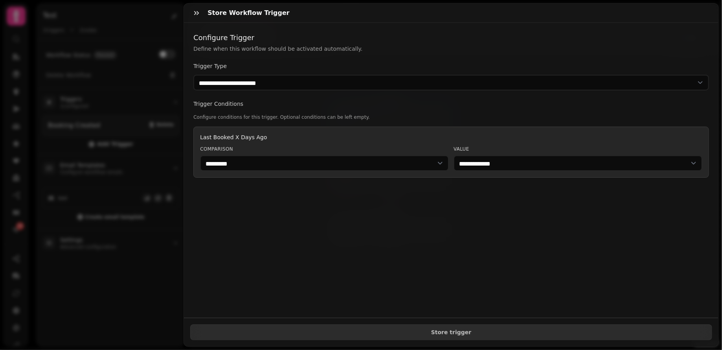
click at [262, 90] on div "**********" at bounding box center [451, 105] width 516 height 146
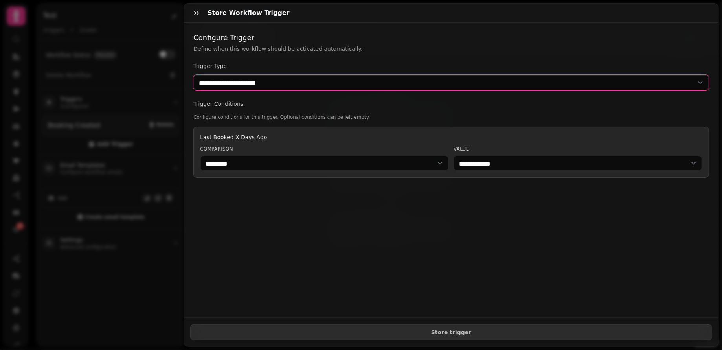
click at [262, 85] on select "**********" at bounding box center [451, 83] width 516 height 16
select select "**********"
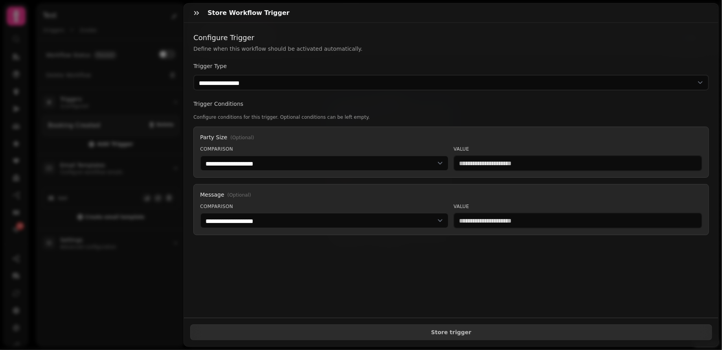
click at [290, 68] on label "Trigger Type" at bounding box center [451, 66] width 516 height 8
click at [195, 12] on icon "button" at bounding box center [196, 13] width 5 height 4
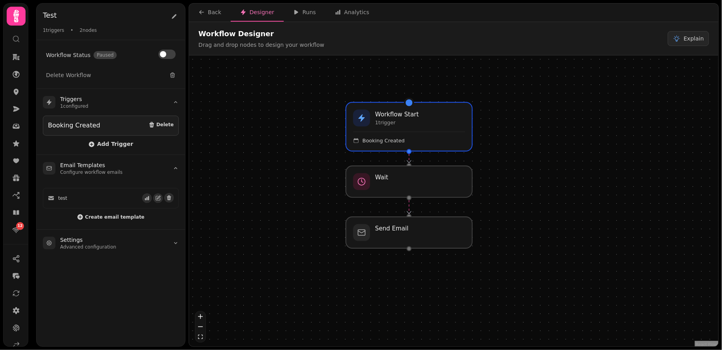
drag, startPoint x: 286, startPoint y: 204, endPoint x: 303, endPoint y: 207, distance: 17.9
click at [303, 207] on div "Workflow Start 1 trigger Booking Created Send Email Wait" at bounding box center [454, 201] width 530 height 293
click at [103, 141] on span "Add Trigger" at bounding box center [110, 144] width 45 height 6
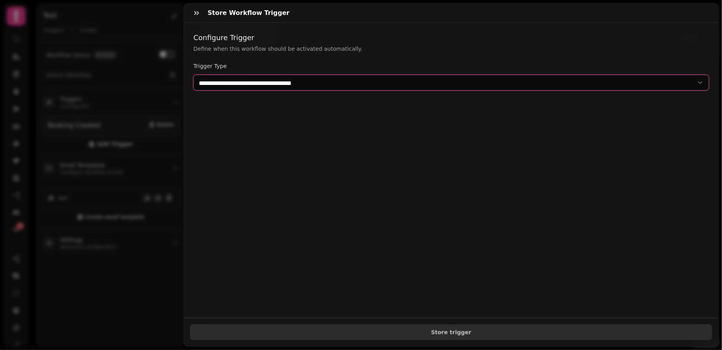
click at [295, 83] on select "**********" at bounding box center [451, 83] width 516 height 16
select select "**********"
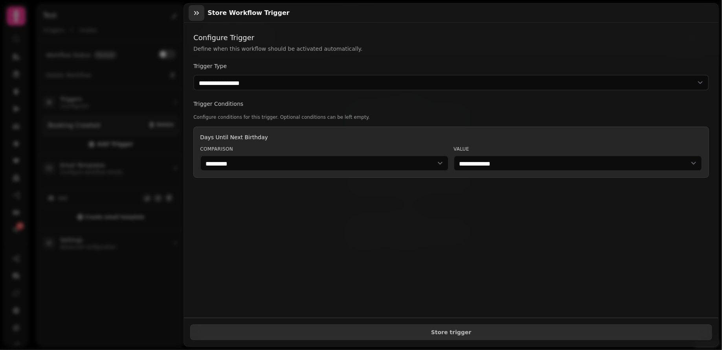
click at [198, 13] on icon "button" at bounding box center [197, 13] width 8 height 8
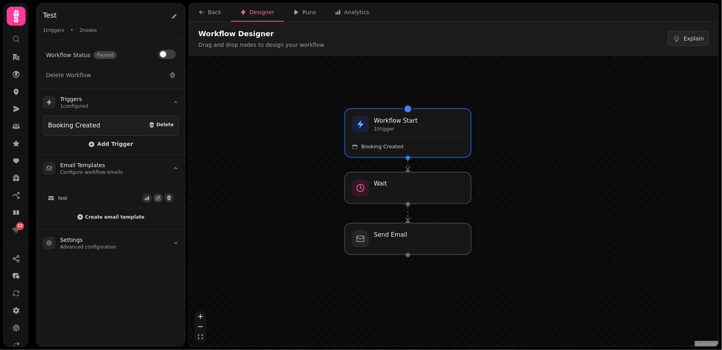
drag, startPoint x: 279, startPoint y: 195, endPoint x: 278, endPoint y: 201, distance: 6.5
click at [278, 201] on div "Workflow Start 1 trigger Booking Created Send Email Wait" at bounding box center [454, 201] width 530 height 293
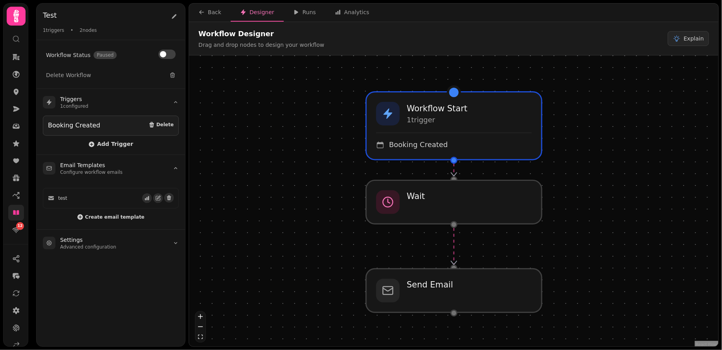
click at [18, 211] on icon at bounding box center [16, 212] width 6 height 5
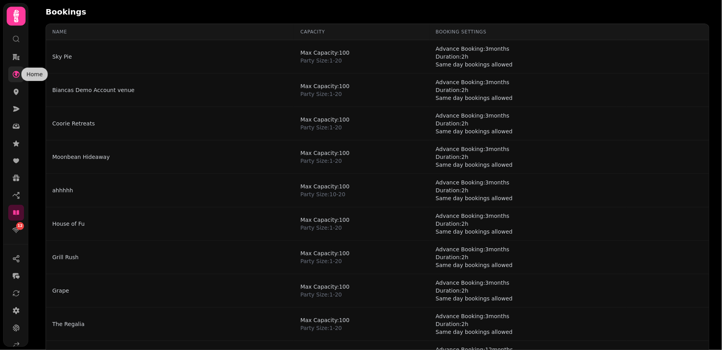
click at [17, 73] on icon at bounding box center [16, 74] width 7 height 7
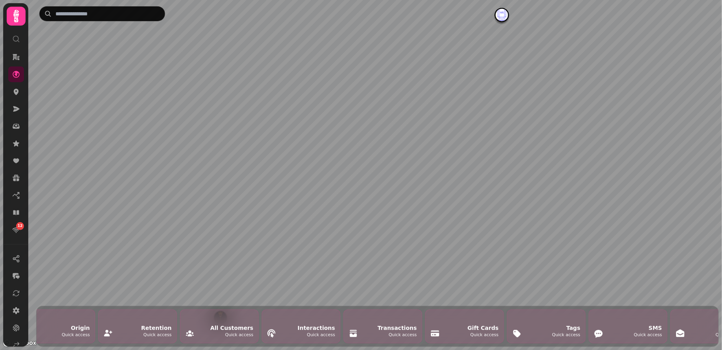
scroll to position [0, 1625]
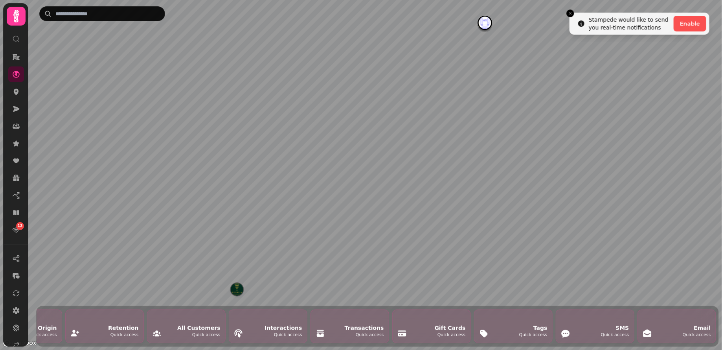
click at [355, 325] on div "Transactions" at bounding box center [364, 328] width 39 height 8
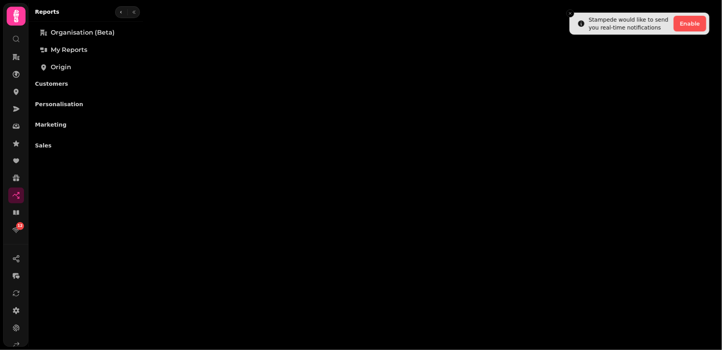
select select "**"
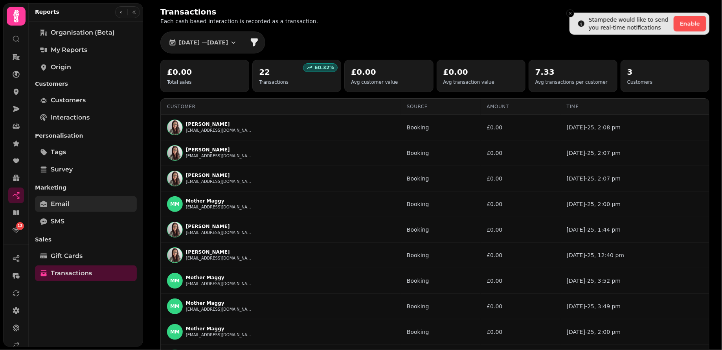
click at [66, 202] on span "Email" at bounding box center [60, 203] width 19 height 9
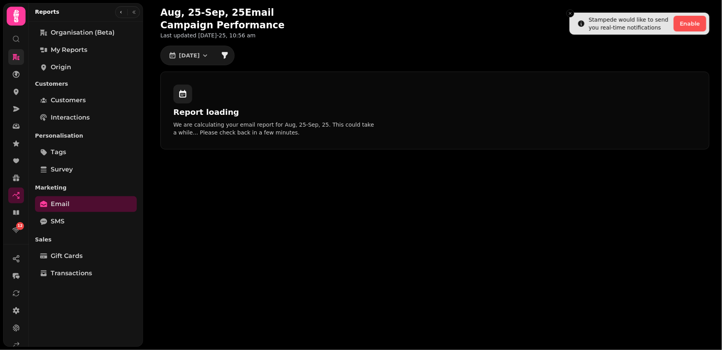
click at [16, 58] on icon at bounding box center [16, 57] width 7 height 6
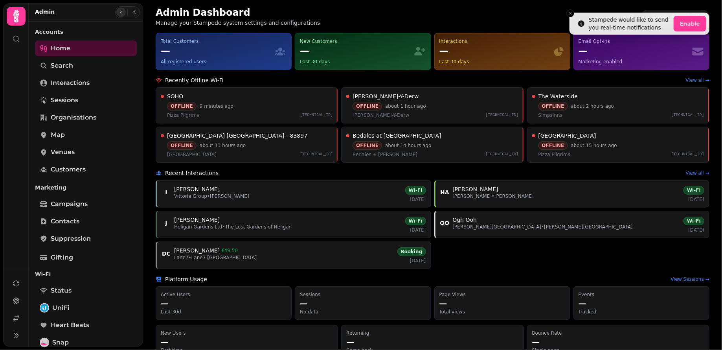
click at [117, 13] on button "button" at bounding box center [120, 11] width 9 height 9
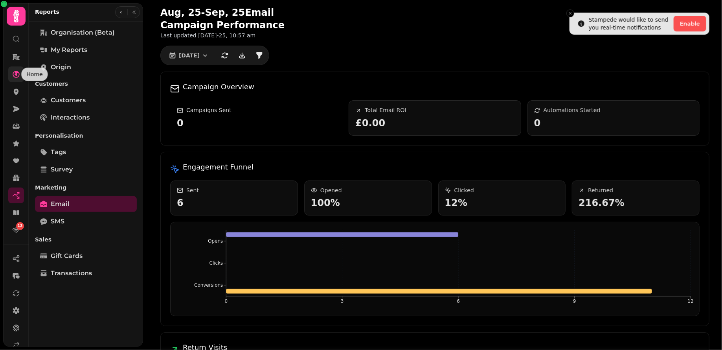
click at [17, 76] on icon at bounding box center [16, 74] width 8 height 8
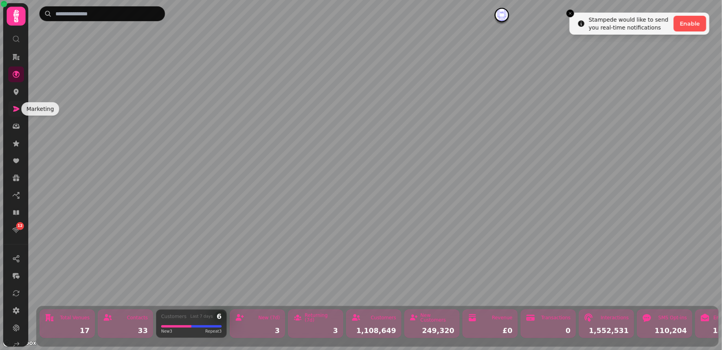
click at [17, 109] on icon at bounding box center [16, 109] width 6 height 6
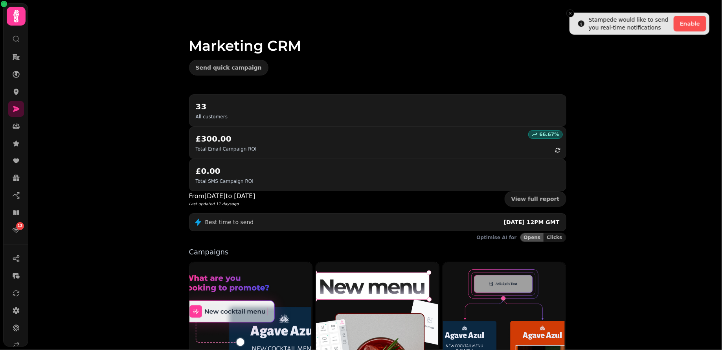
scroll to position [139, 0]
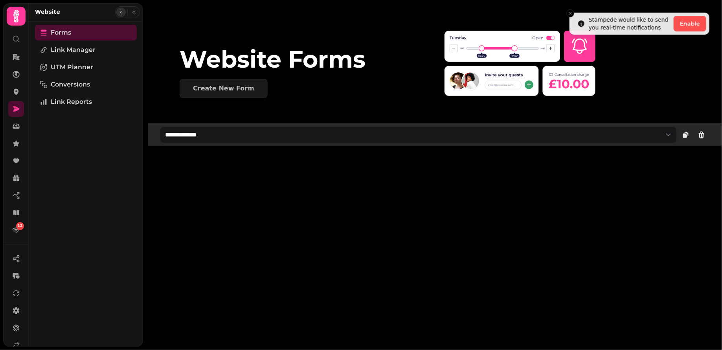
click at [121, 14] on button "button" at bounding box center [120, 11] width 9 height 9
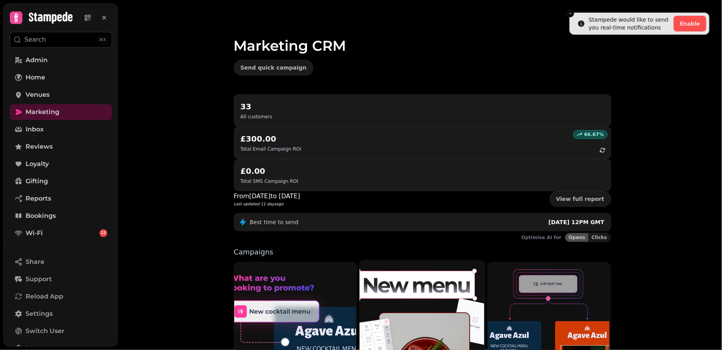
scroll to position [139, 0]
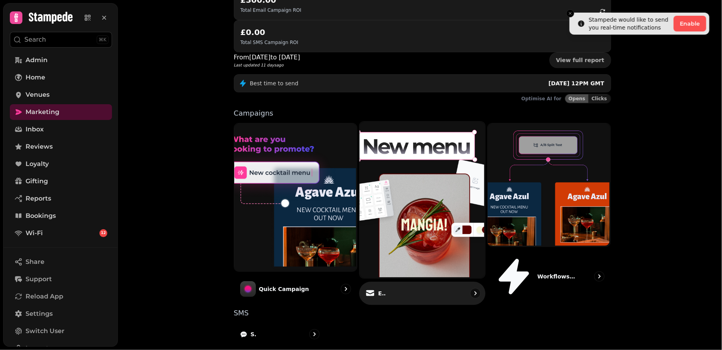
click at [403, 282] on div "Email" at bounding box center [422, 293] width 126 height 23
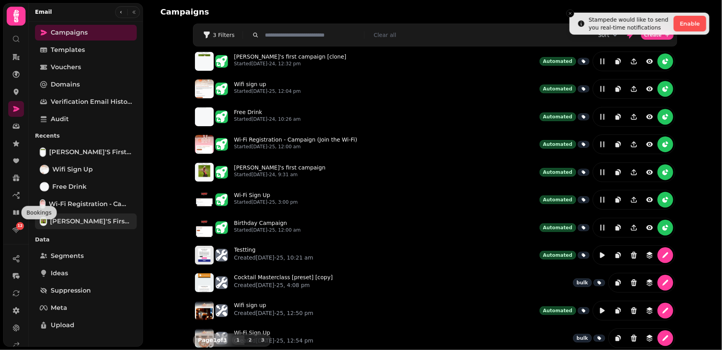
scroll to position [25, 0]
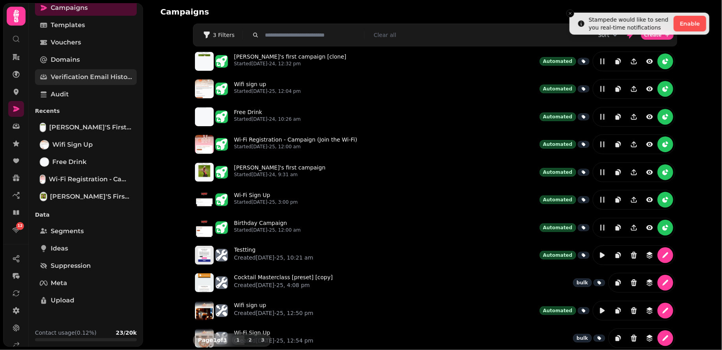
click at [72, 77] on span "Verification email history" at bounding box center [91, 76] width 81 height 9
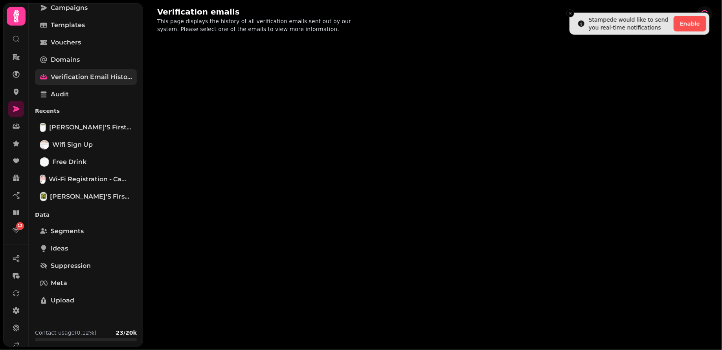
select select "**"
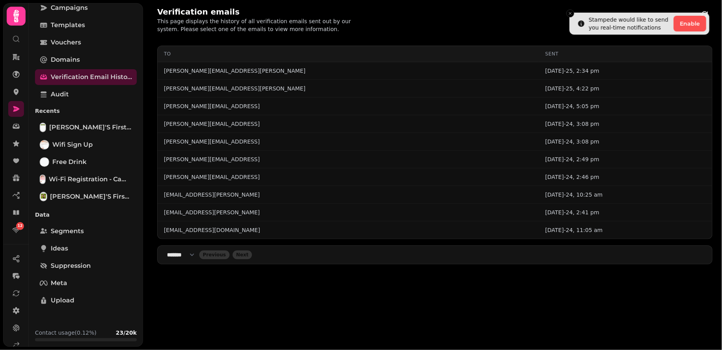
click at [70, 85] on div "Campaigns Templates Vouchers Domains Verification email history Audit Recents […" at bounding box center [86, 159] width 114 height 319
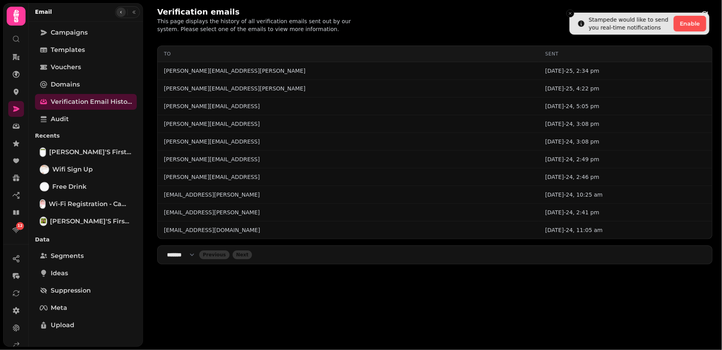
click at [119, 14] on button "button" at bounding box center [120, 11] width 9 height 9
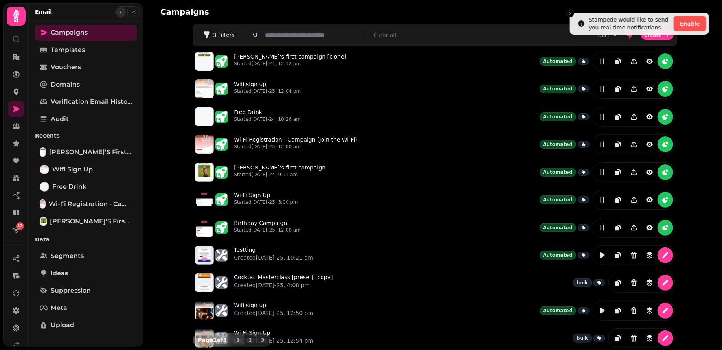
click at [121, 10] on icon "button" at bounding box center [121, 12] width 5 height 5
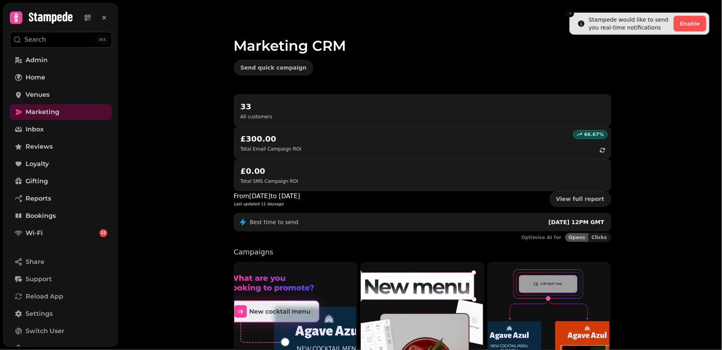
scroll to position [139, 0]
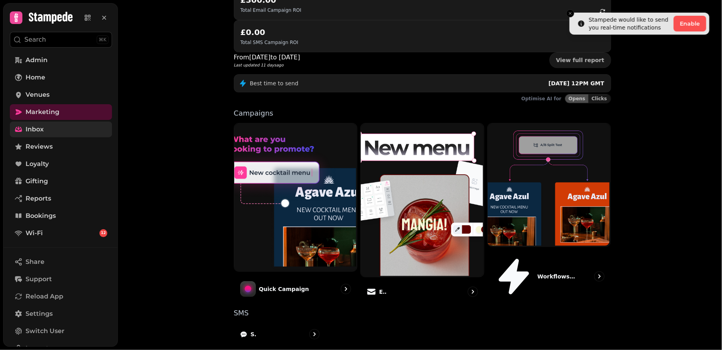
click at [54, 127] on link "Inbox" at bounding box center [61, 130] width 102 height 16
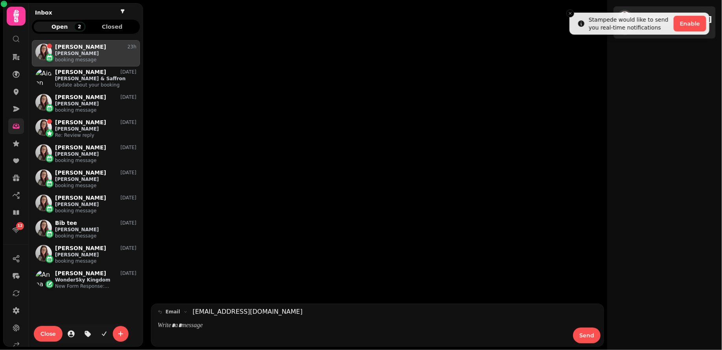
scroll to position [303, 108]
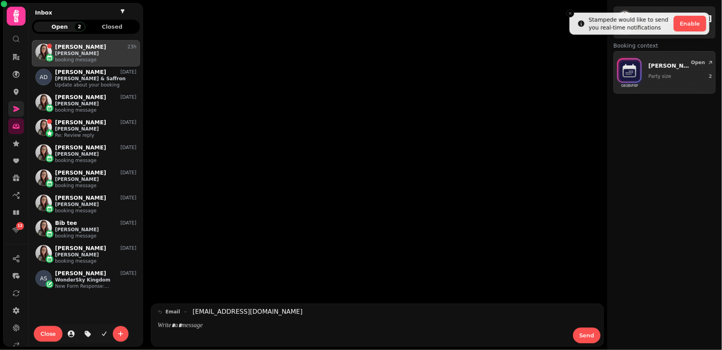
click at [18, 114] on link at bounding box center [16, 109] width 16 height 16
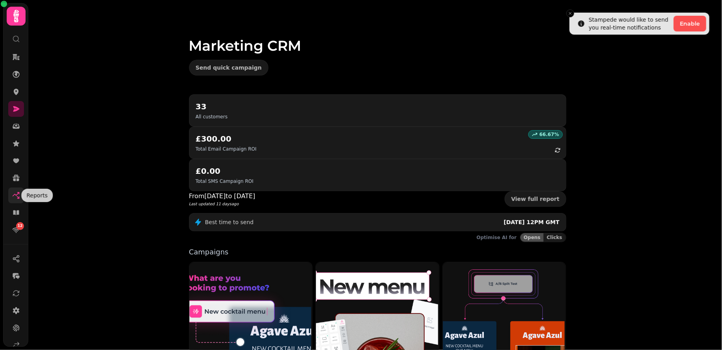
click at [16, 195] on icon at bounding box center [16, 196] width 8 height 8
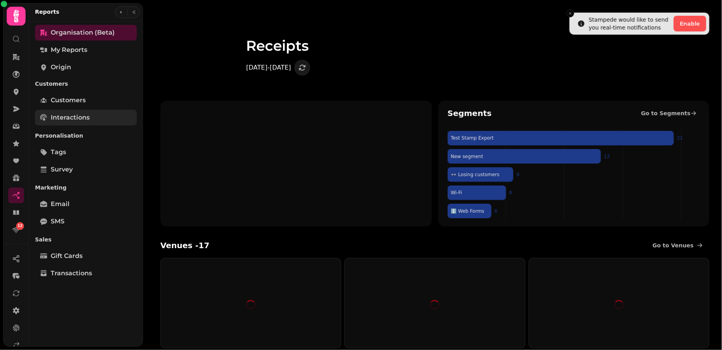
click at [80, 113] on span "Interactions" at bounding box center [70, 117] width 39 height 9
select select "**"
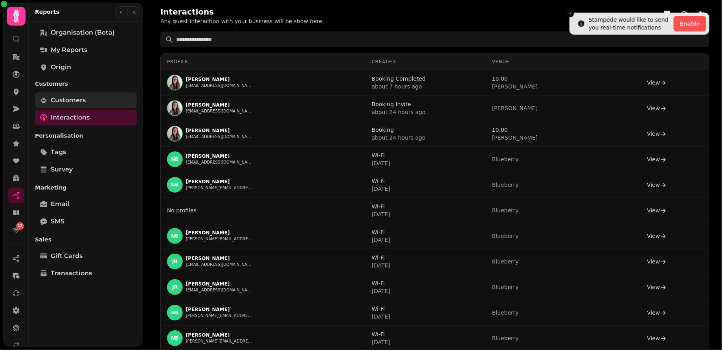
click at [78, 97] on span "Customers" at bounding box center [68, 100] width 35 height 9
select select "**"
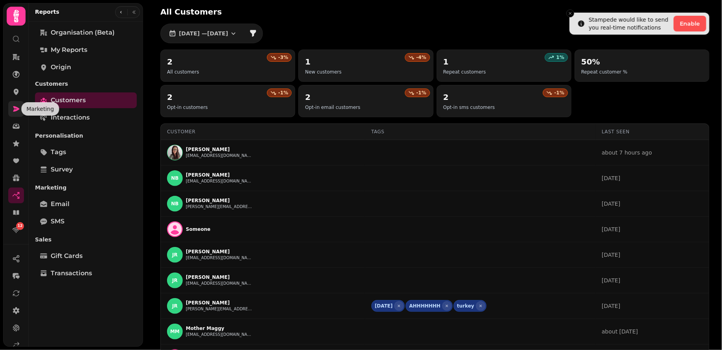
click at [18, 108] on icon at bounding box center [16, 109] width 6 height 6
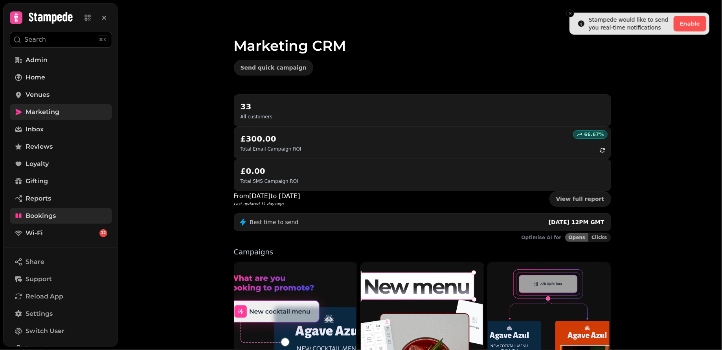
scroll to position [47, 0]
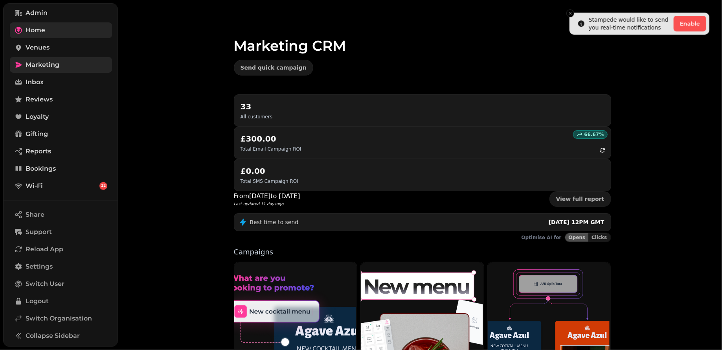
click at [64, 29] on link "Home" at bounding box center [61, 30] width 102 height 16
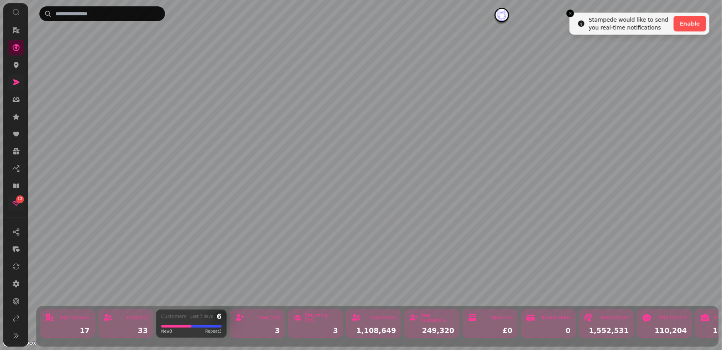
click at [16, 199] on div "12" at bounding box center [20, 199] width 8 height 8
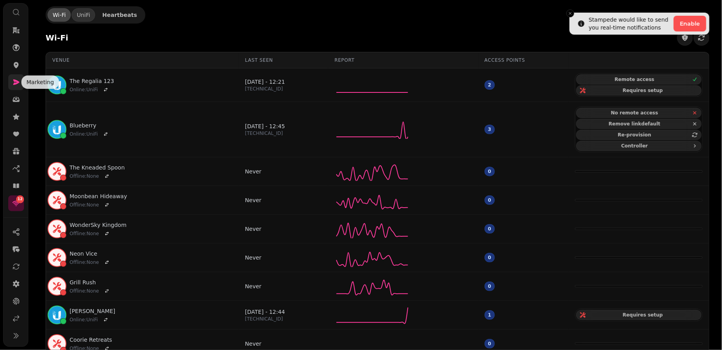
click at [18, 81] on icon at bounding box center [16, 82] width 8 height 8
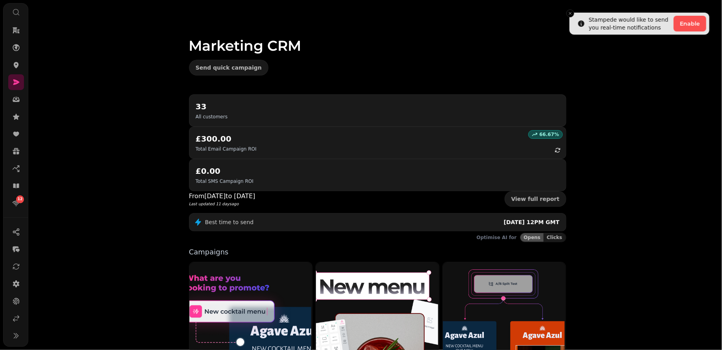
scroll to position [139, 0]
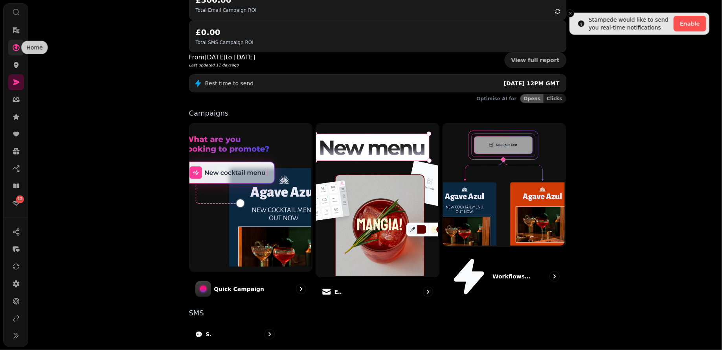
click at [13, 48] on icon at bounding box center [16, 47] width 7 height 7
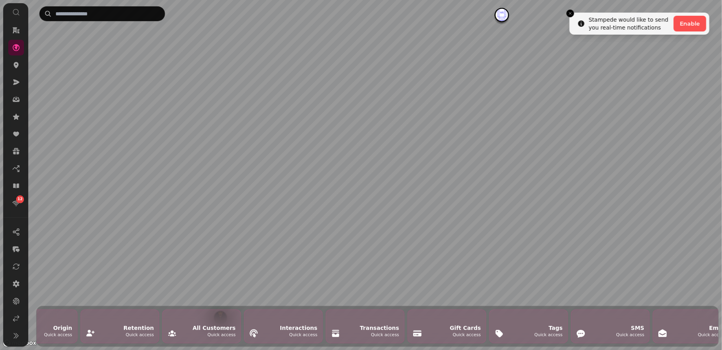
scroll to position [0, 1625]
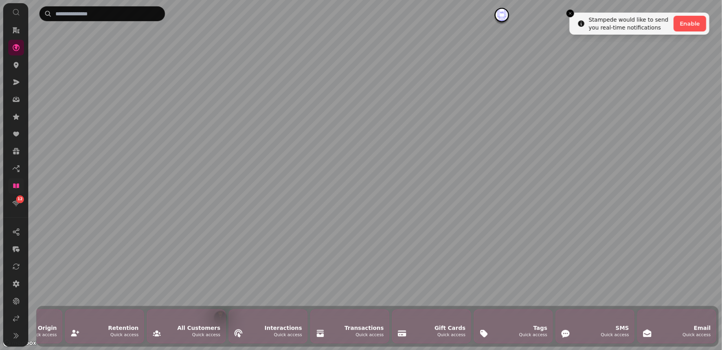
click at [17, 186] on icon at bounding box center [16, 186] width 6 height 5
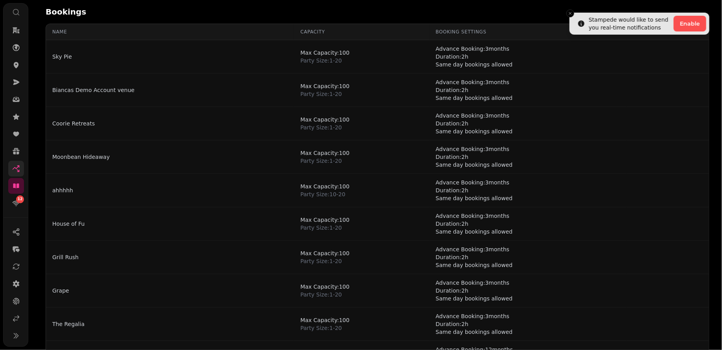
click at [15, 168] on icon at bounding box center [16, 169] width 8 height 8
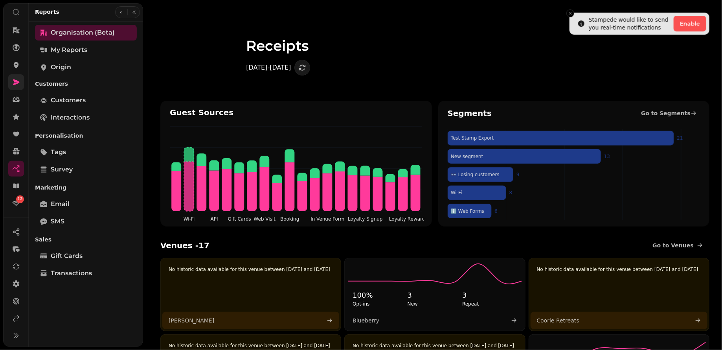
click at [16, 79] on icon at bounding box center [16, 82] width 8 height 8
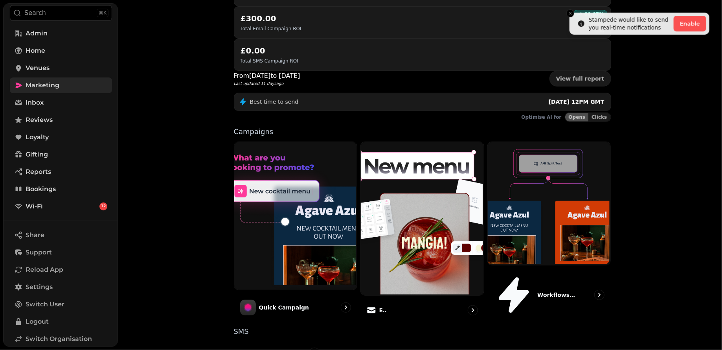
scroll to position [139, 0]
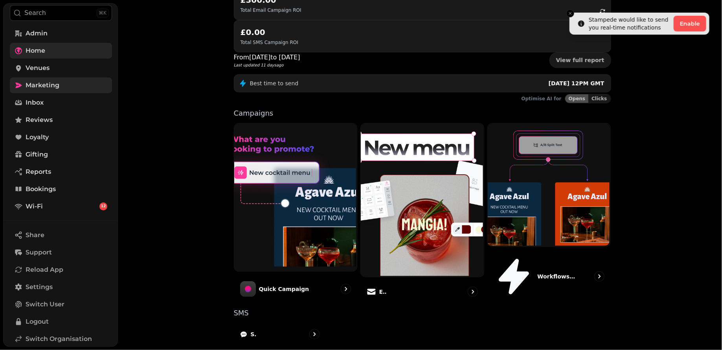
click at [58, 48] on link "Home" at bounding box center [61, 51] width 102 height 16
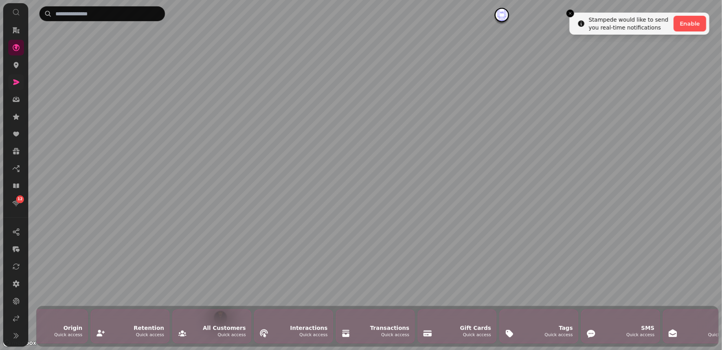
scroll to position [0, 1625]
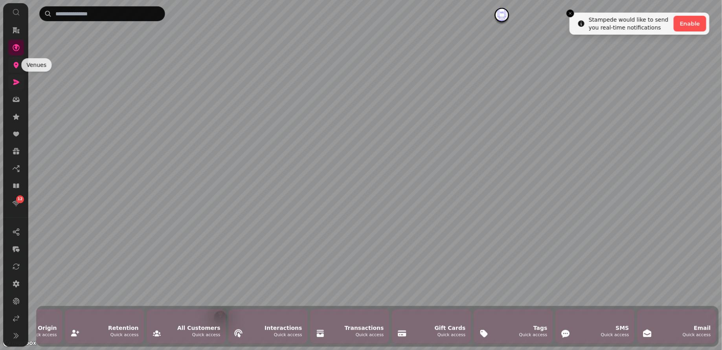
click at [17, 64] on icon at bounding box center [16, 65] width 5 height 6
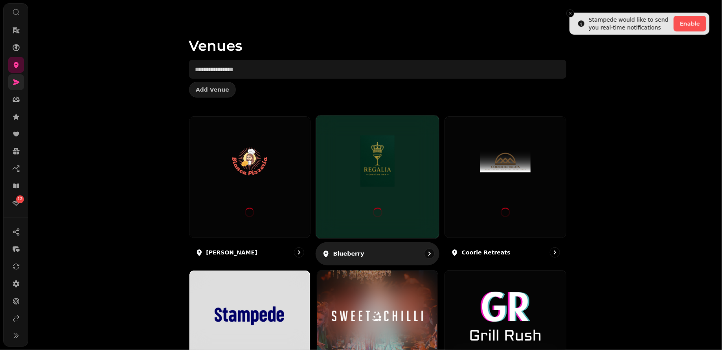
scroll to position [251, 0]
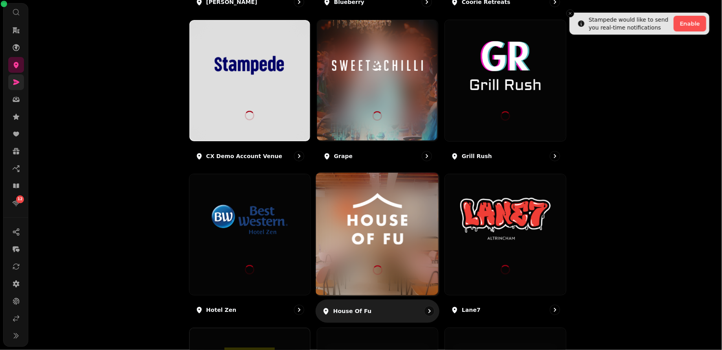
click at [397, 257] on div at bounding box center [377, 234] width 123 height 123
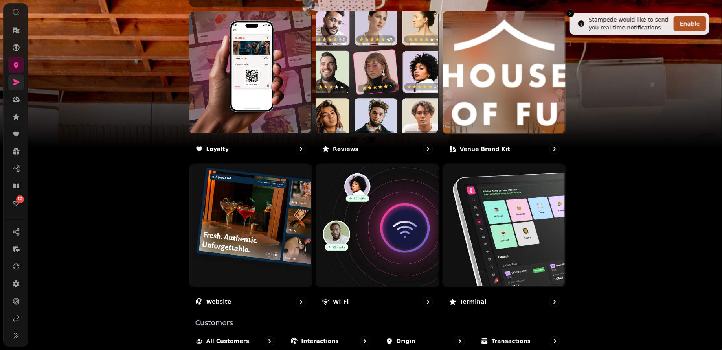
scroll to position [428, 0]
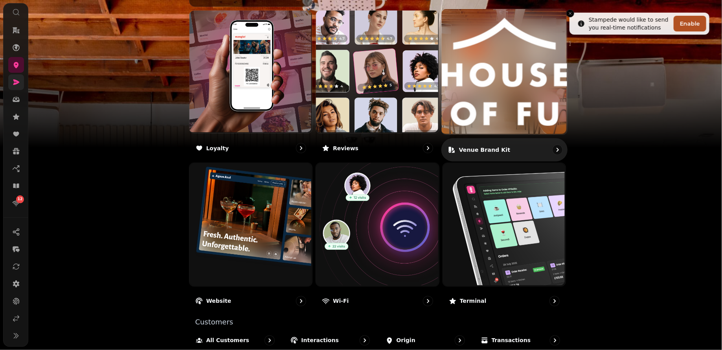
click at [479, 146] on p "Venue brand kit" at bounding box center [485, 150] width 52 height 8
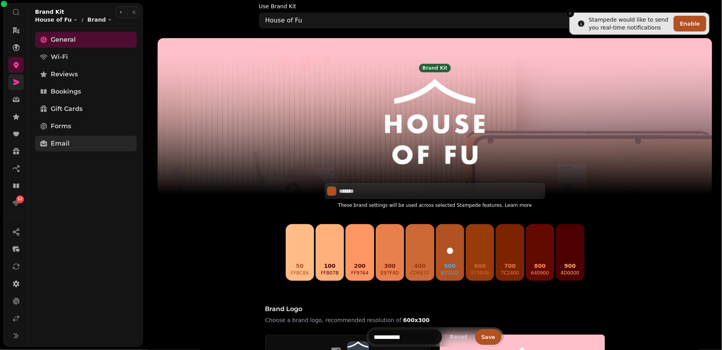
click at [70, 138] on link "Email" at bounding box center [86, 144] width 102 height 16
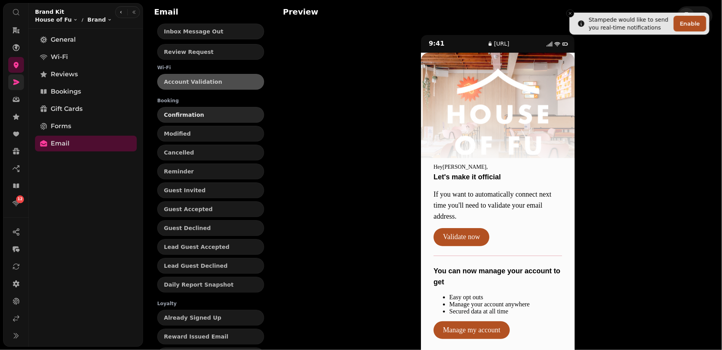
click at [200, 118] on button "Confirmation" at bounding box center [210, 115] width 107 height 16
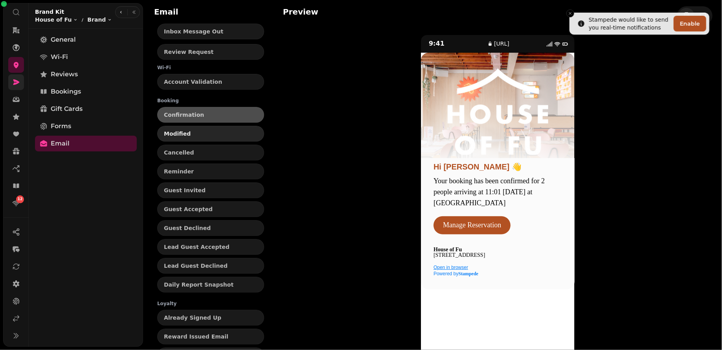
click at [193, 129] on button "Modified" at bounding box center [210, 134] width 107 height 16
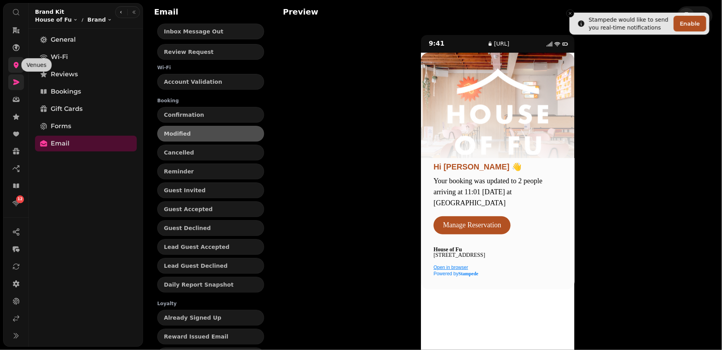
click at [15, 63] on icon at bounding box center [16, 65] width 5 height 6
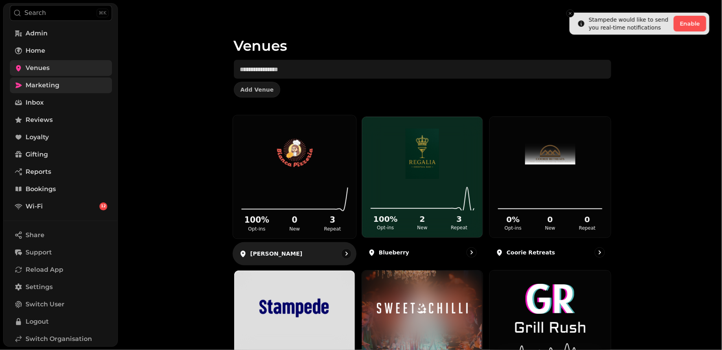
click at [285, 222] on h2 "0" at bounding box center [294, 220] width 35 height 11
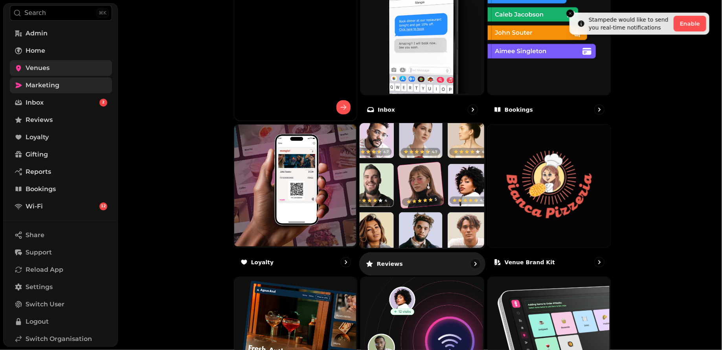
scroll to position [315, 0]
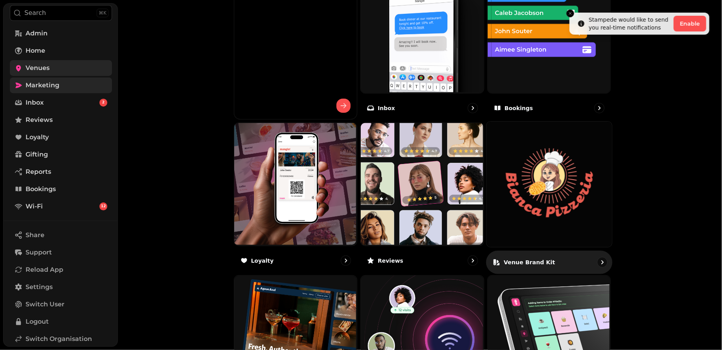
click at [555, 164] on img at bounding box center [549, 184] width 125 height 125
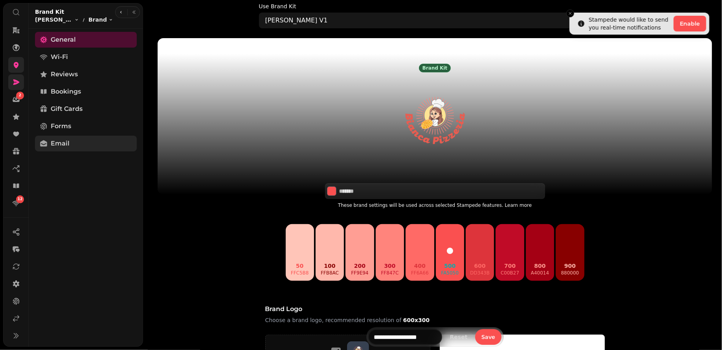
click at [70, 145] on link "Email" at bounding box center [86, 144] width 102 height 16
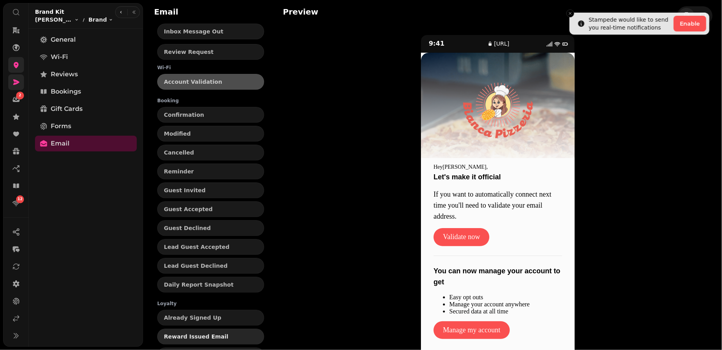
scroll to position [155, 0]
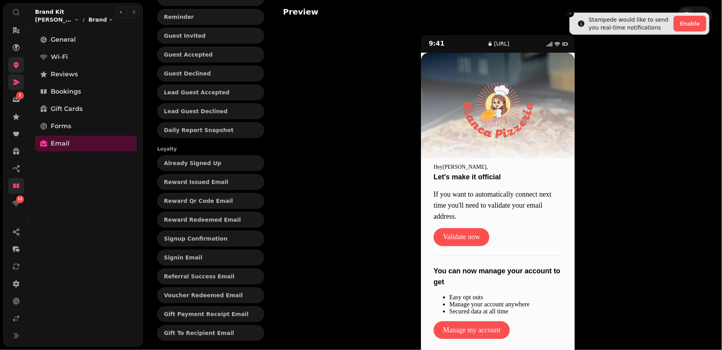
click at [18, 184] on icon at bounding box center [16, 186] width 6 height 5
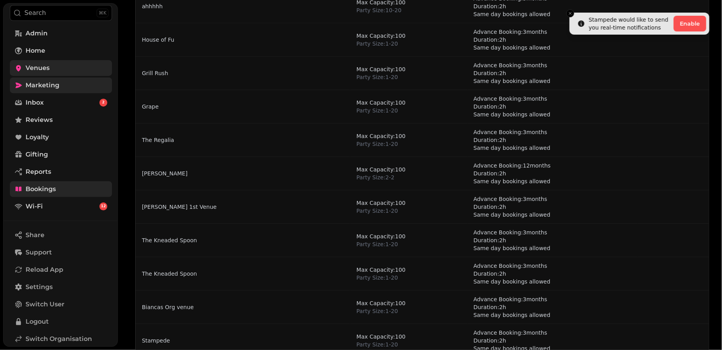
scroll to position [201, 0]
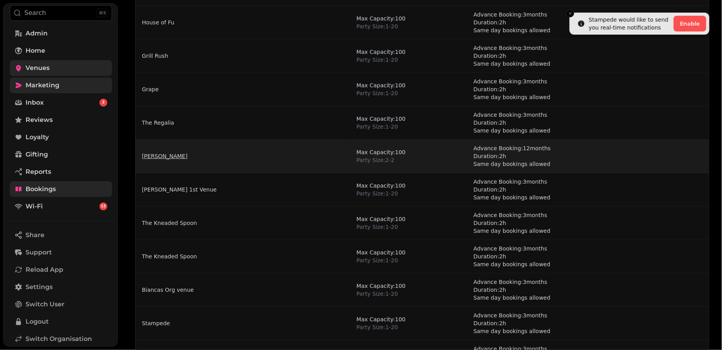
click at [166, 154] on link "[PERSON_NAME]" at bounding box center [165, 156] width 46 height 8
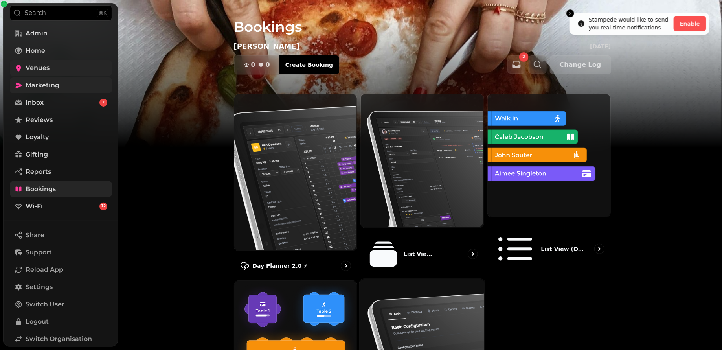
scroll to position [70, 0]
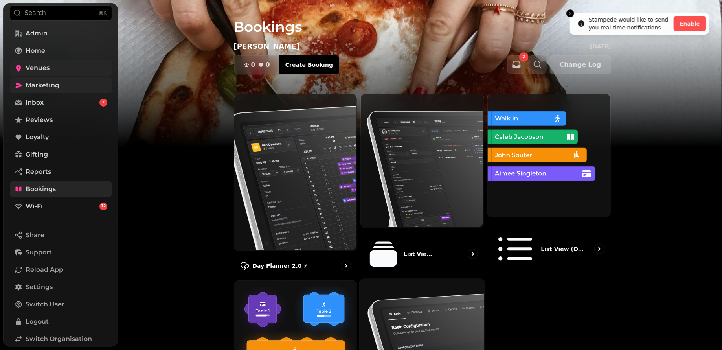
select select "**********"
select select "**"
select select "***"
select select "**********"
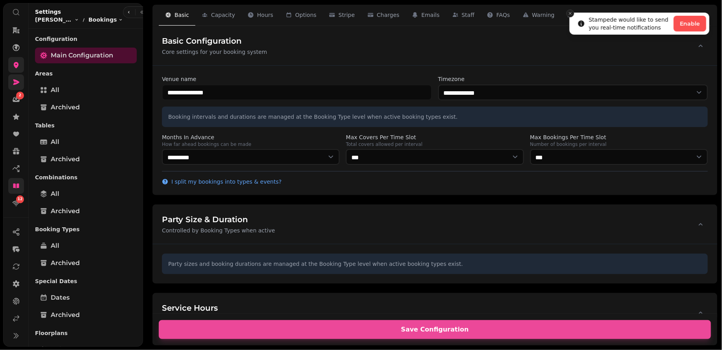
click at [571, 14] on icon "Close toast" at bounding box center [570, 13] width 5 height 5
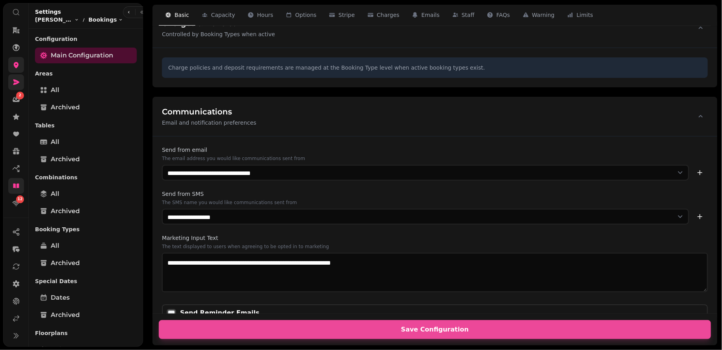
scroll to position [1455, 0]
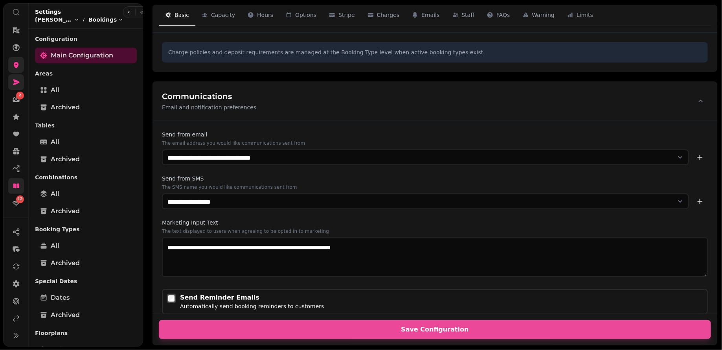
click at [226, 293] on div "Send Reminder Emails" at bounding box center [252, 297] width 144 height 9
click at [242, 293] on div "Send Reminder Emails" at bounding box center [252, 297] width 144 height 9
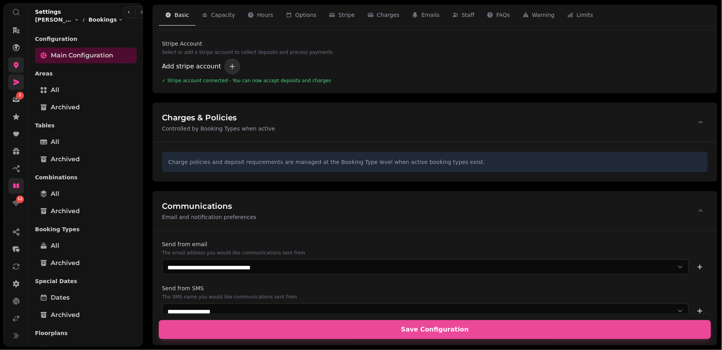
scroll to position [1380, 0]
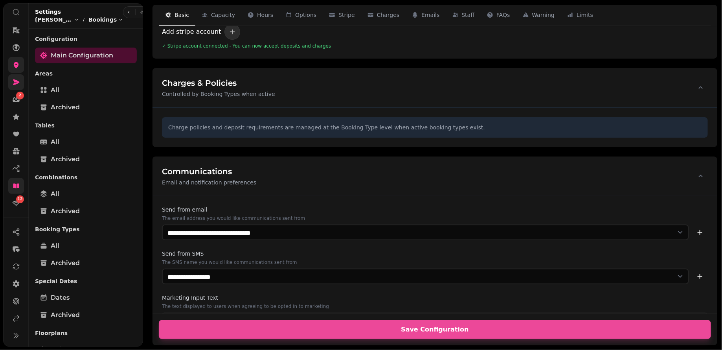
click at [13, 80] on icon at bounding box center [16, 82] width 8 height 8
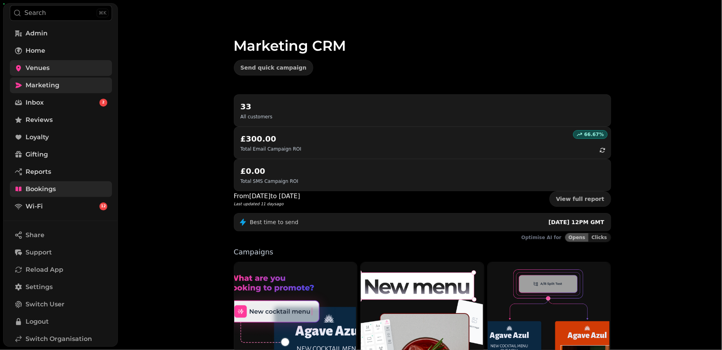
scroll to position [139, 0]
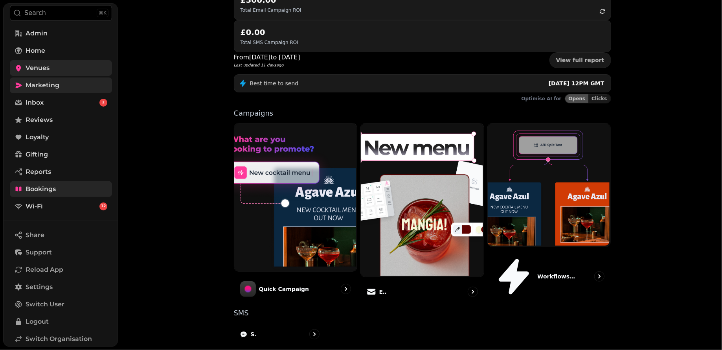
click at [189, 216] on div "Marketing CRM Send quick campaign 33 All customers 66.67 % £300.00 Total Email …" at bounding box center [420, 175] width 604 height 350
click at [51, 120] on span "Reviews" at bounding box center [39, 119] width 27 height 9
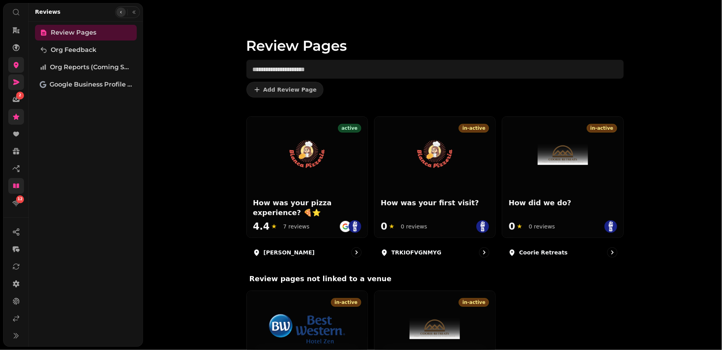
click at [119, 12] on icon "button" at bounding box center [121, 12] width 5 height 5
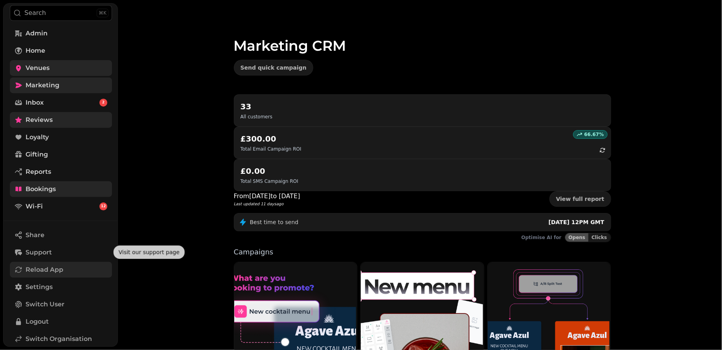
scroll to position [69, 0]
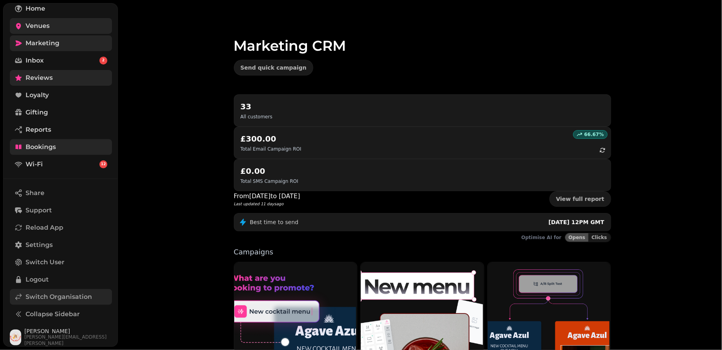
click at [53, 293] on span "Switch Organisation" at bounding box center [59, 296] width 66 height 9
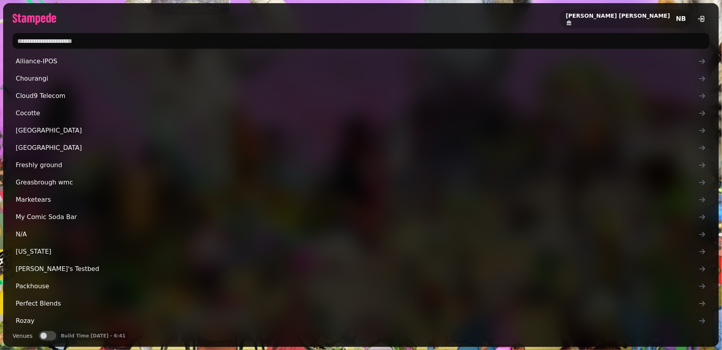
click at [114, 41] on input "text" at bounding box center [361, 41] width 697 height 16
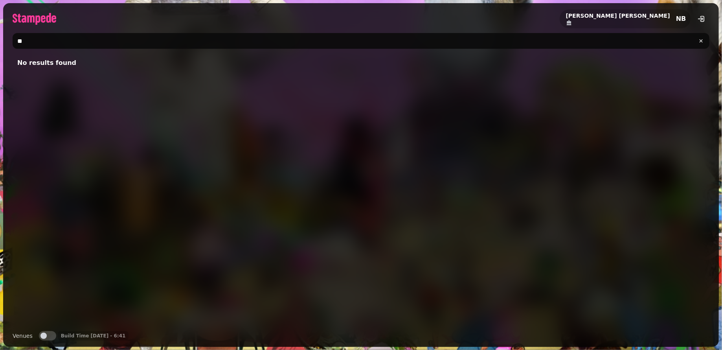
type input "*"
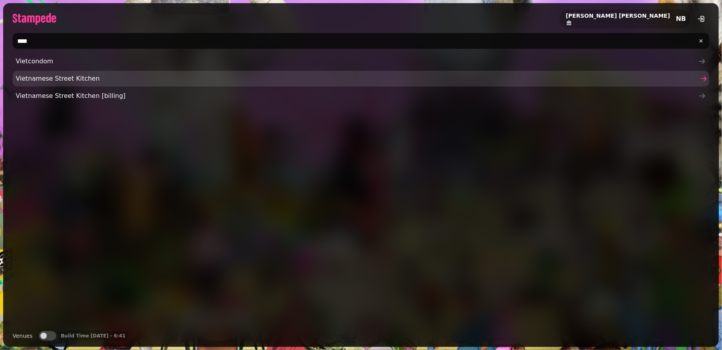
type input "****"
click at [49, 77] on span "Vietnamese Street Kitchen" at bounding box center [357, 78] width 683 height 9
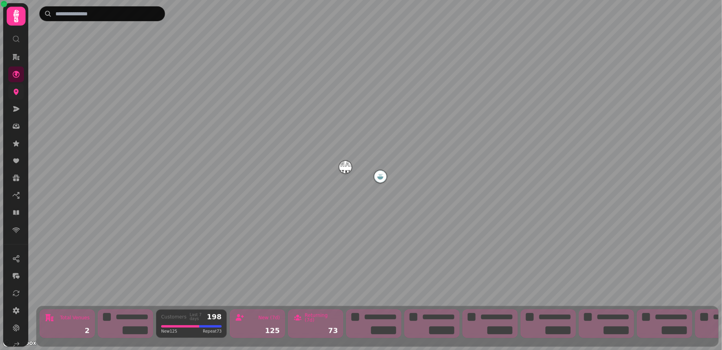
click at [18, 92] on icon at bounding box center [16, 92] width 5 height 6
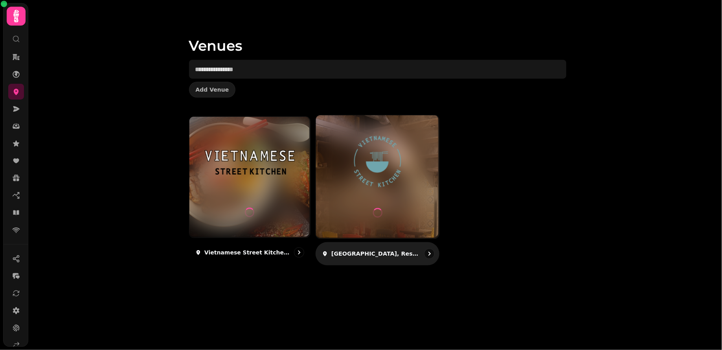
click at [370, 256] on p "[GEOGRAPHIC_DATA], Resorts World" at bounding box center [376, 254] width 88 height 8
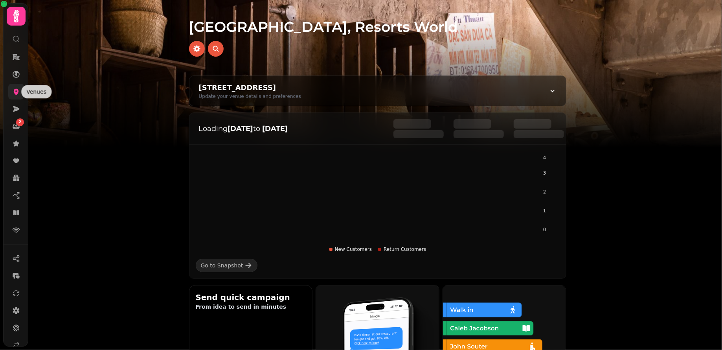
click at [14, 91] on icon at bounding box center [16, 92] width 5 height 6
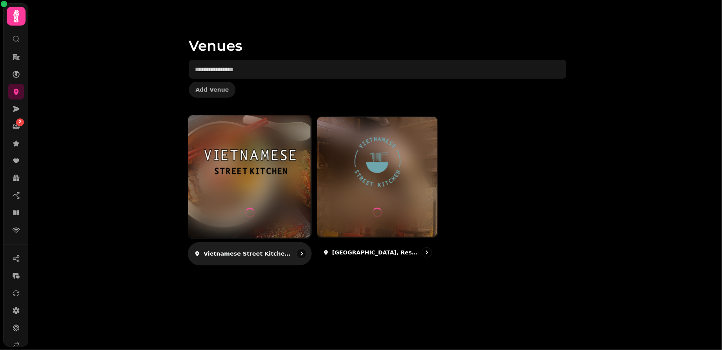
click at [264, 251] on p "Vietnamese Street Kitchen, Bullring" at bounding box center [248, 254] width 88 height 8
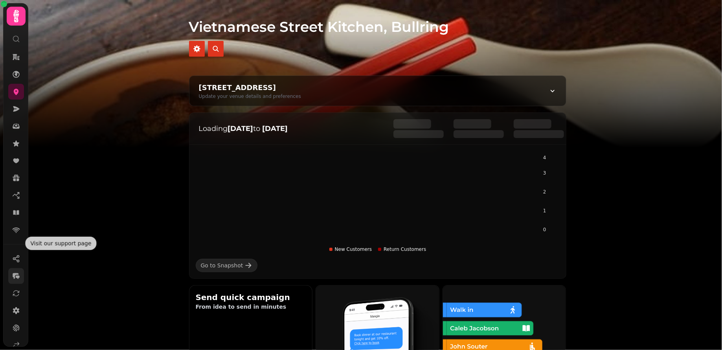
scroll to position [48, 0]
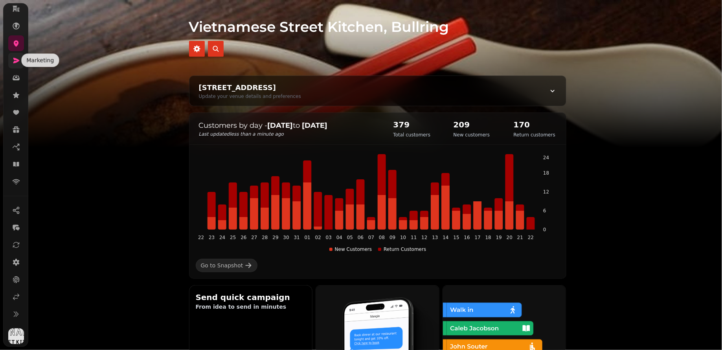
click at [16, 63] on icon at bounding box center [16, 61] width 8 height 8
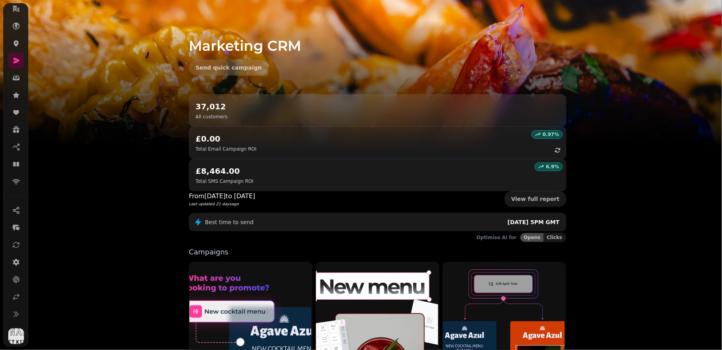
scroll to position [139, 0]
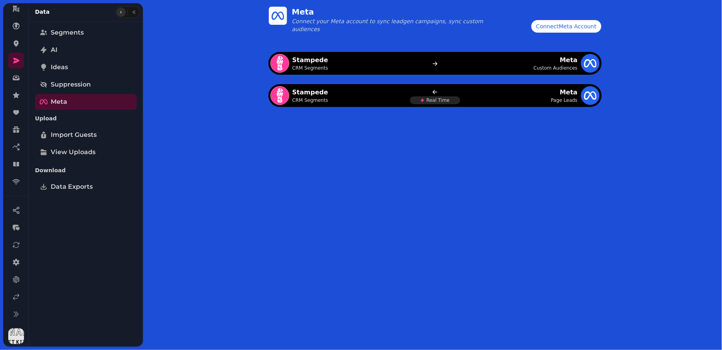
click at [120, 11] on icon "button" at bounding box center [121, 12] width 5 height 5
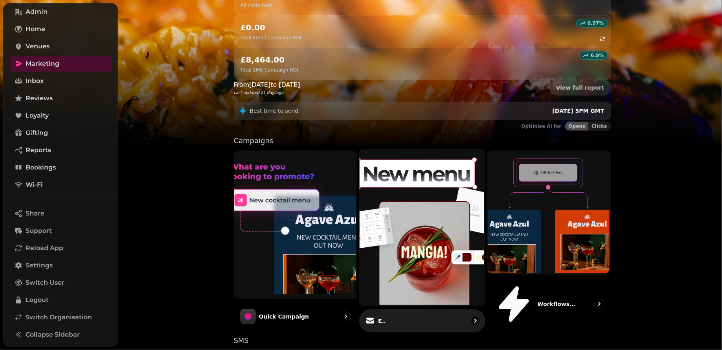
scroll to position [139, 0]
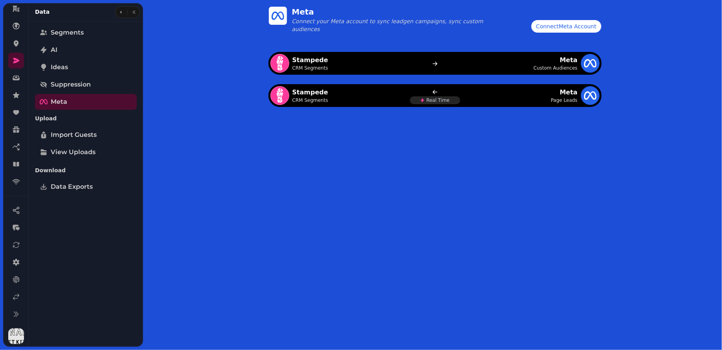
click at [435, 62] on icon at bounding box center [435, 64] width 6 height 6
drag, startPoint x: 560, startPoint y: 60, endPoint x: 579, endPoint y: 66, distance: 20.0
click at [579, 67] on div "Meta Custom Audiences" at bounding box center [532, 63] width 135 height 19
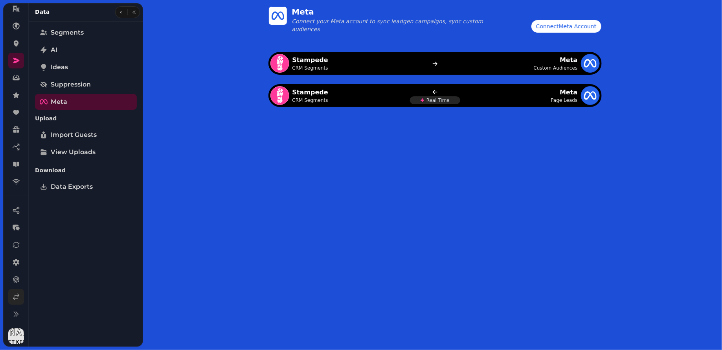
click at [21, 297] on link at bounding box center [16, 297] width 16 height 16
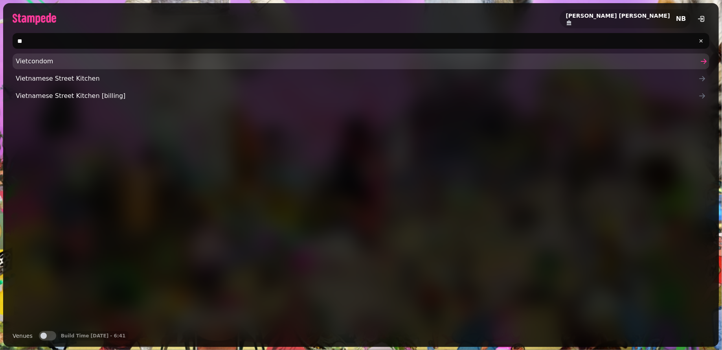
type input "*"
type input "*******"
click at [61, 58] on span "CX Demo Account" at bounding box center [357, 61] width 683 height 9
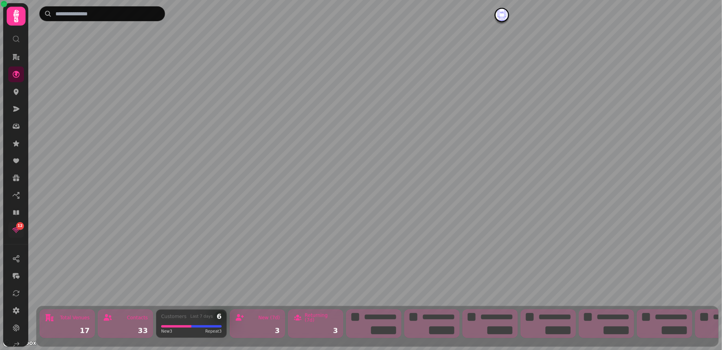
click at [15, 228] on icon at bounding box center [16, 231] width 7 height 6
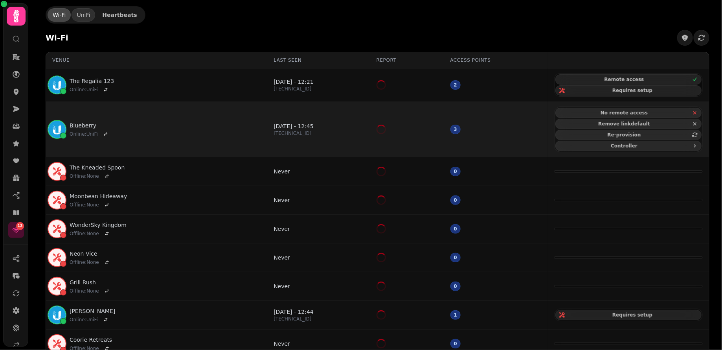
click at [80, 122] on link "Blueberry" at bounding box center [90, 126] width 41 height 8
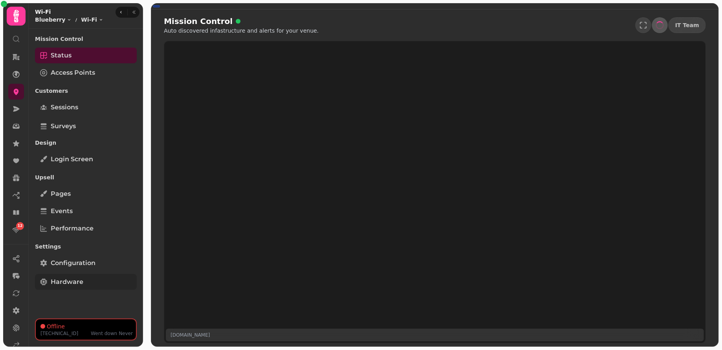
click at [67, 277] on span "Hardware" at bounding box center [67, 281] width 33 height 9
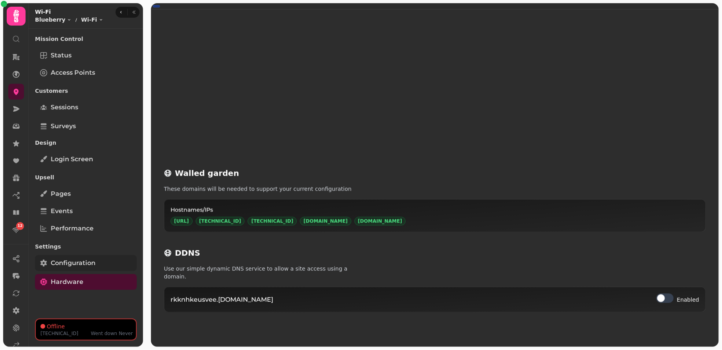
select select "**********"
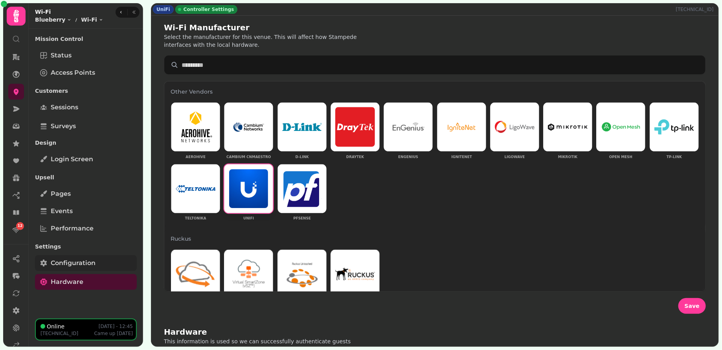
click at [75, 265] on span "Configuration" at bounding box center [73, 262] width 45 height 9
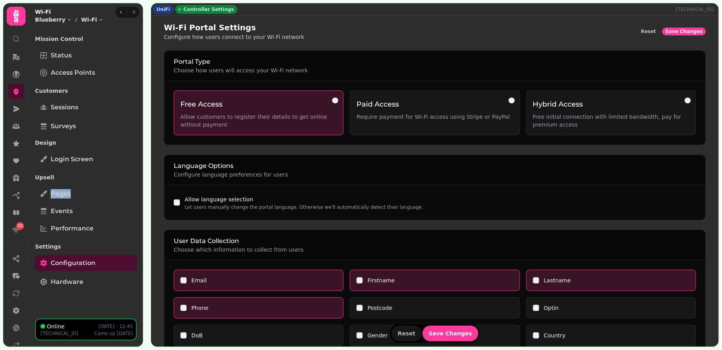
drag, startPoint x: 92, startPoint y: 173, endPoint x: 141, endPoint y: 201, distance: 56.2
click at [142, 201] on div "Mission Control Status Access Points Customers Sessions Surveys Design Login sc…" at bounding box center [86, 174] width 114 height 284
click at [141, 201] on div "Mission Control Status Access Points Customers Sessions Surveys Design Login sc…" at bounding box center [86, 174] width 114 height 284
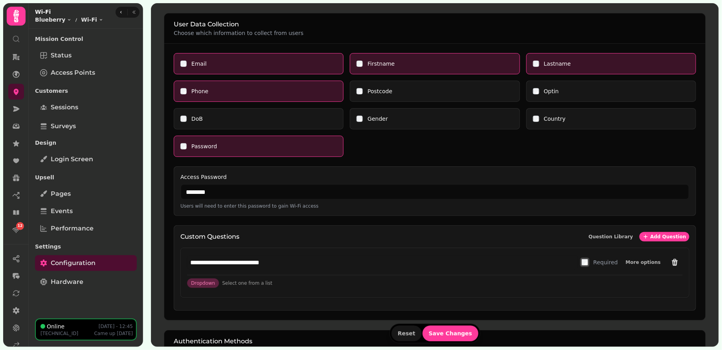
scroll to position [222, 0]
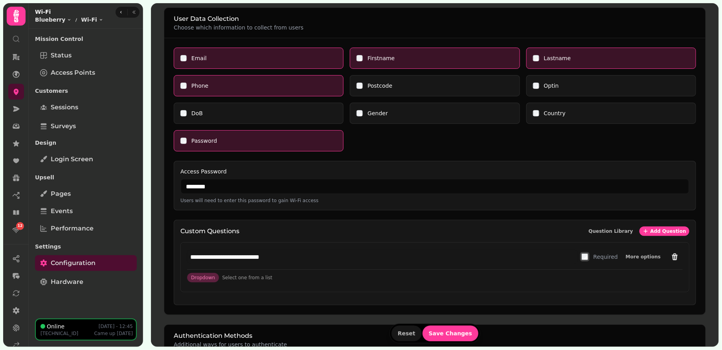
click at [179, 138] on div "Password" at bounding box center [259, 140] width 170 height 21
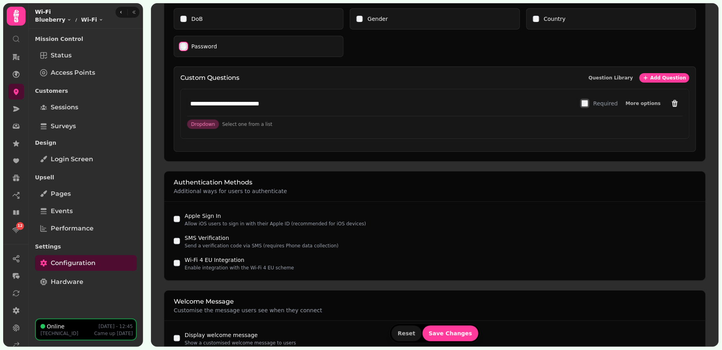
scroll to position [316, 0]
click at [177, 240] on div "SMS Verification Send a verification code via SMS (requires Phone data collecti…" at bounding box center [435, 242] width 523 height 16
click at [458, 334] on span "Save Changes" at bounding box center [451, 334] width 44 height 6
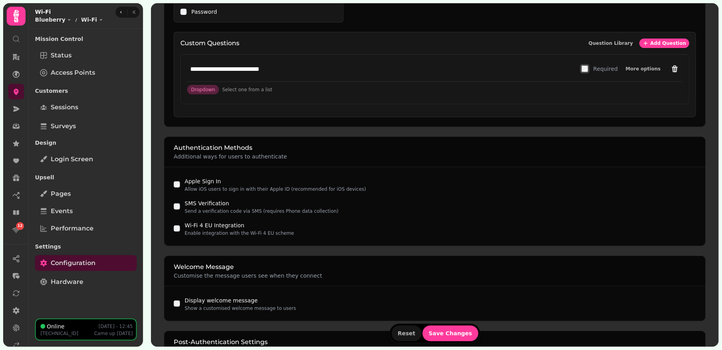
scroll to position [476, 0]
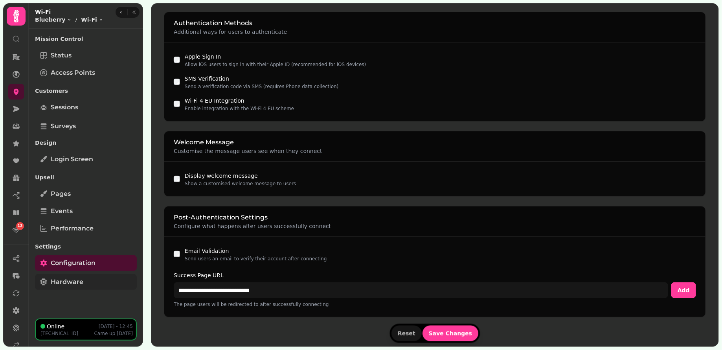
click at [74, 284] on span "Hardware" at bounding box center [67, 281] width 33 height 9
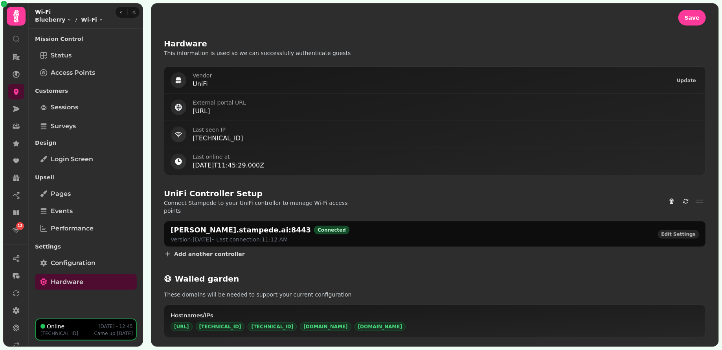
scroll to position [343, 0]
